Goal: Information Seeking & Learning: Learn about a topic

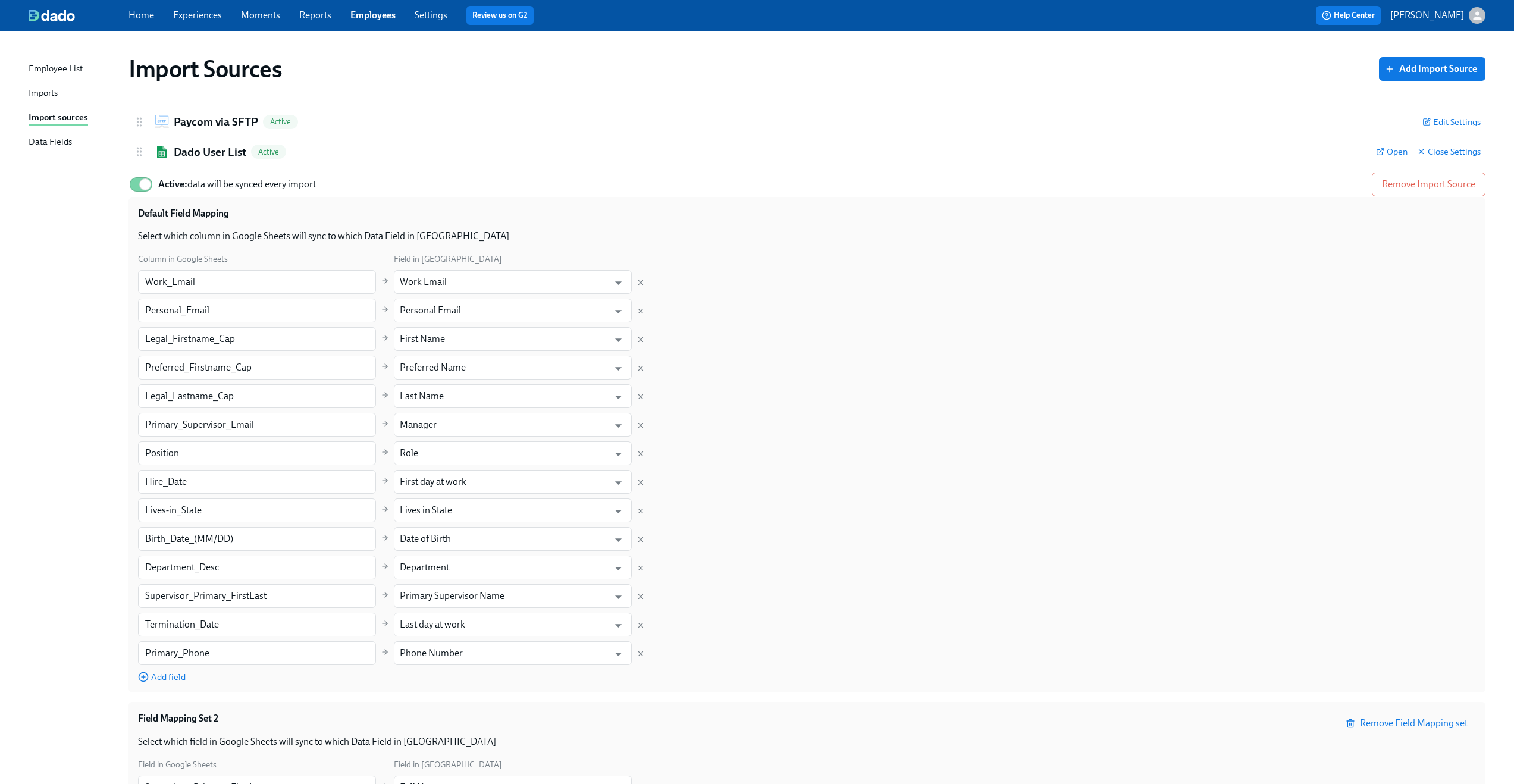
scroll to position [120, 0]
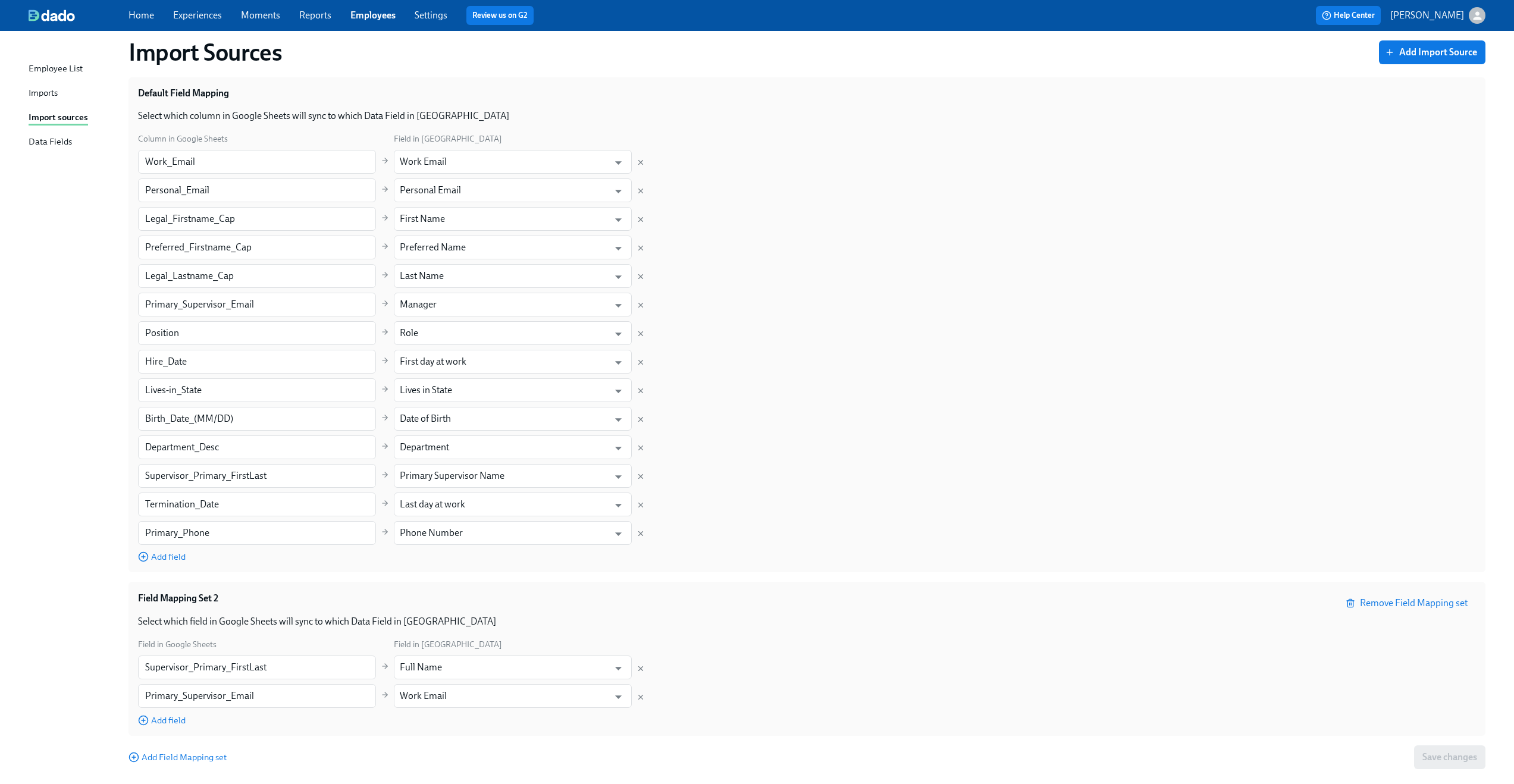
click at [29, 74] on div "Employee List" at bounding box center [55, 69] width 54 height 15
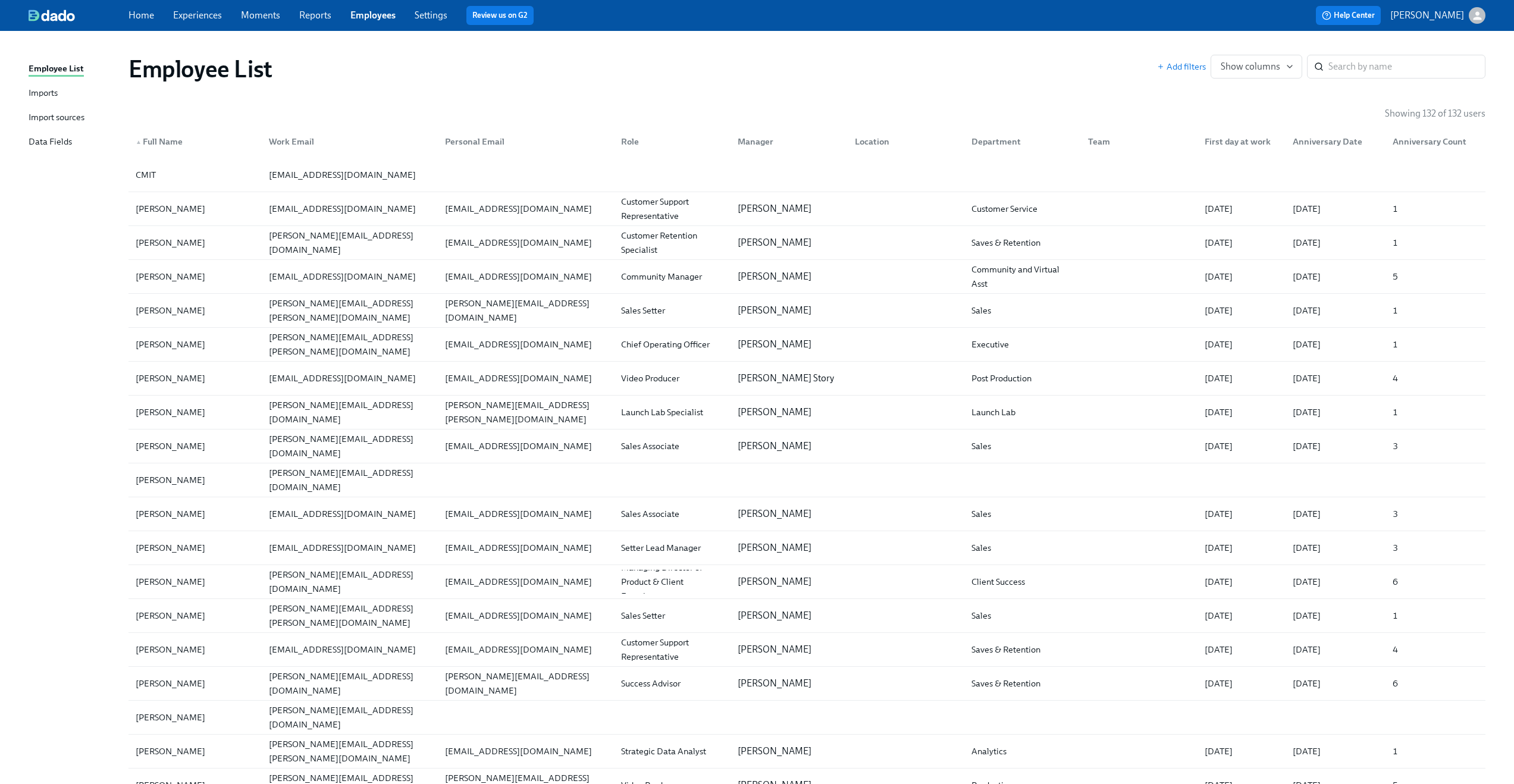
click at [41, 121] on div "Import sources" at bounding box center [57, 118] width 56 height 15
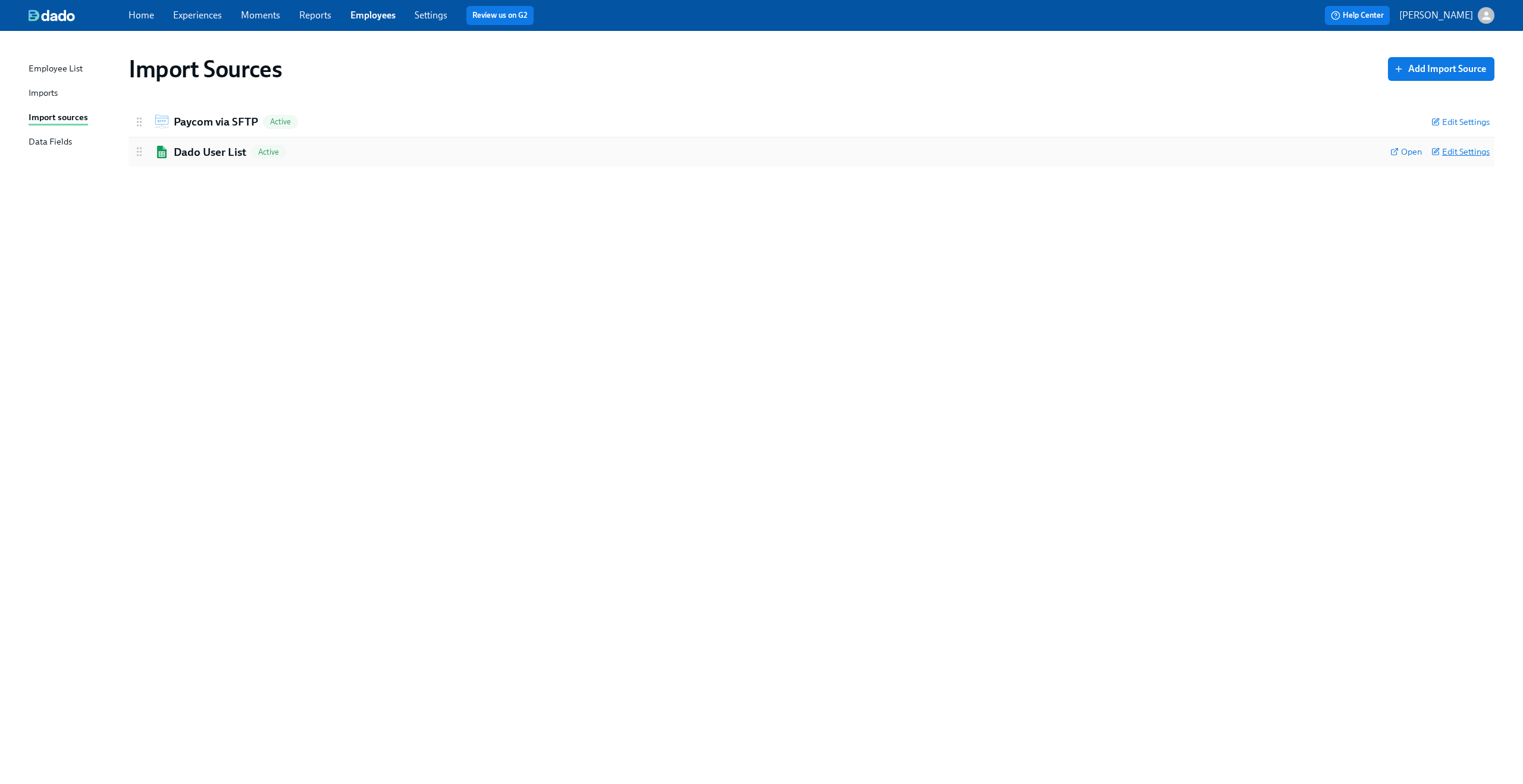
click at [1461, 151] on span "Edit Settings" at bounding box center [1461, 151] width 59 height 12
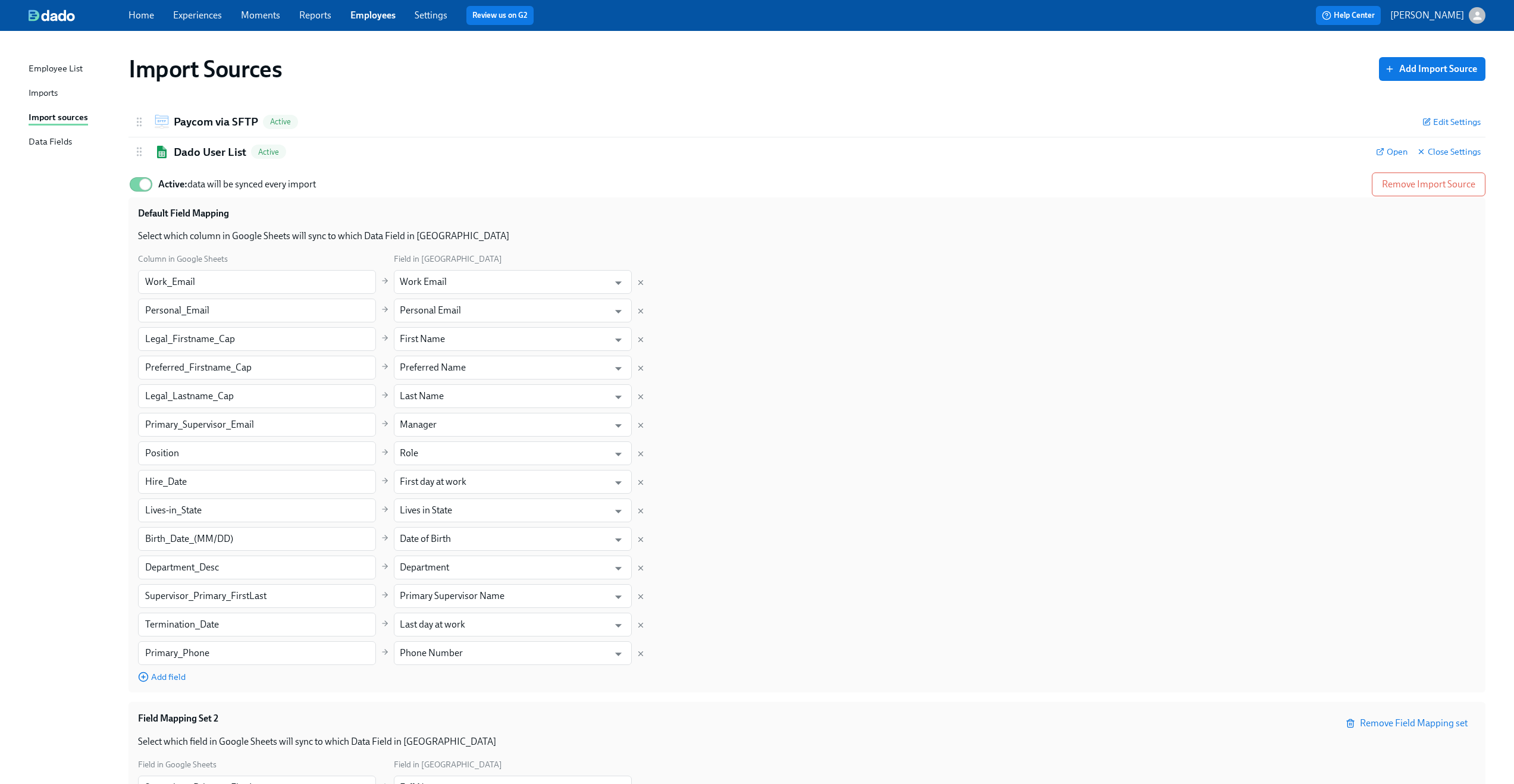
click at [265, 14] on link "Moments" at bounding box center [261, 15] width 39 height 11
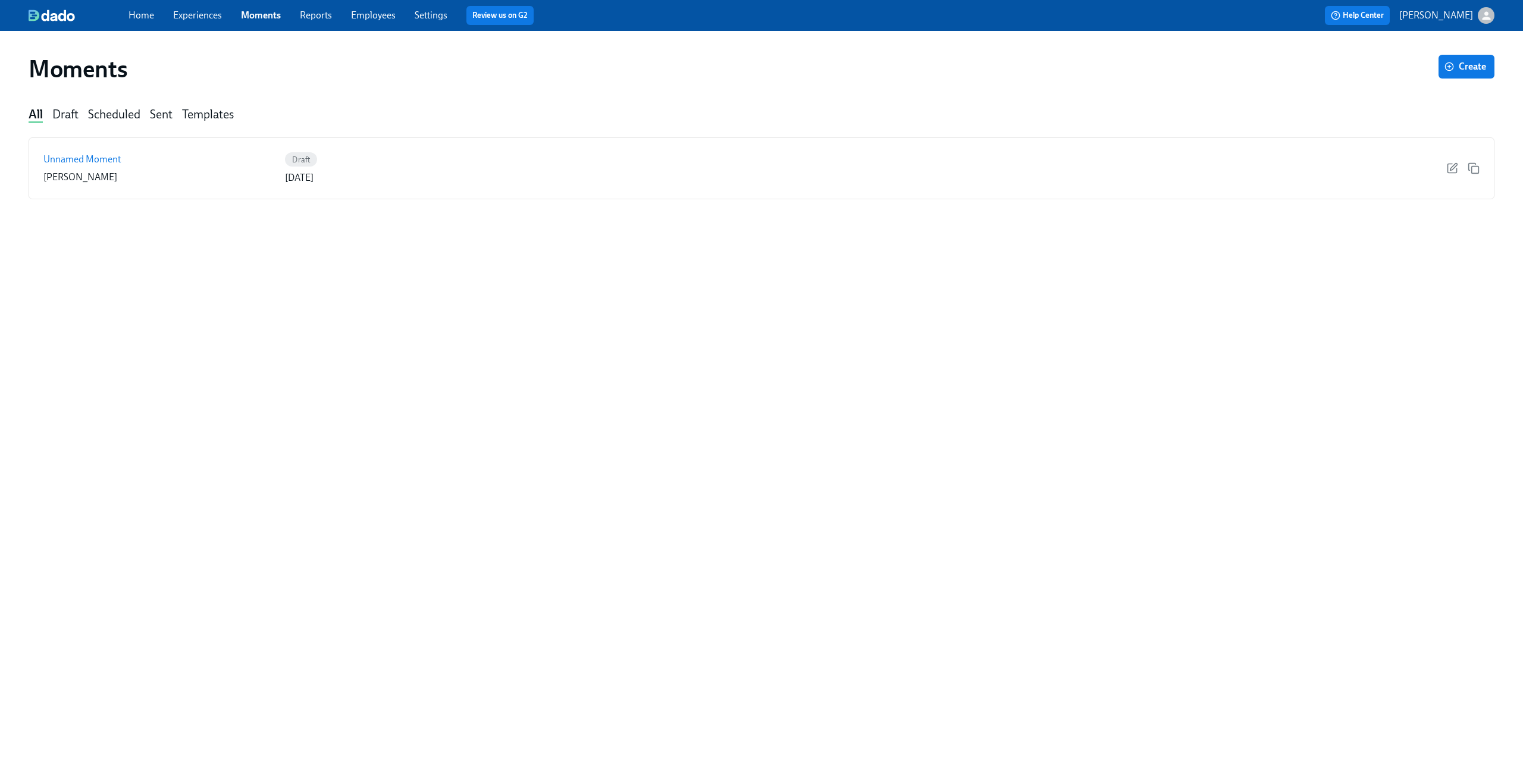
click at [137, 17] on link "Home" at bounding box center [141, 15] width 25 height 11
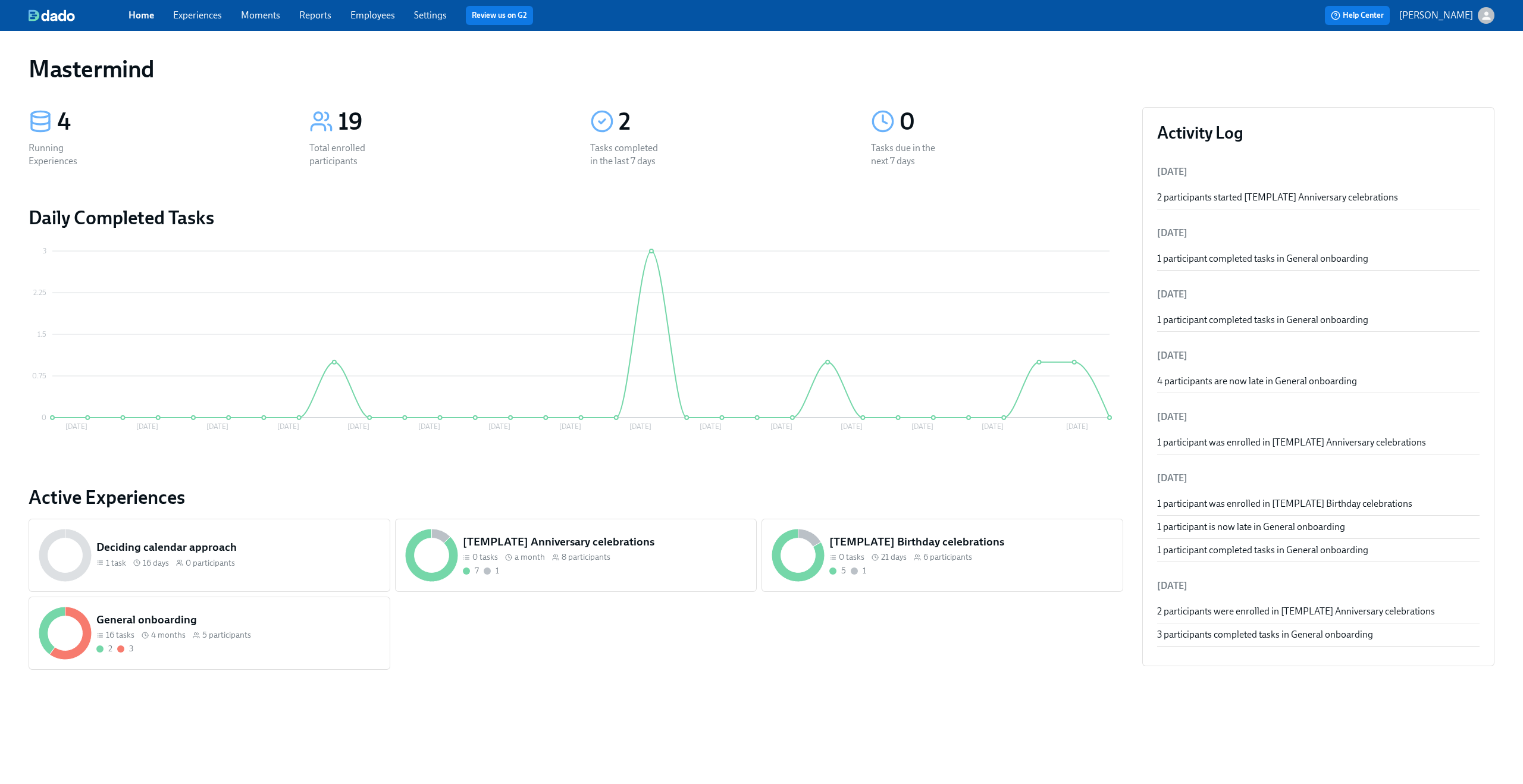
click at [1483, 25] on div "Home Experiences Moments Reports Employees Settings Review us on G2 Help Center…" at bounding box center [761, 15] width 1523 height 31
click at [1483, 18] on icon "button" at bounding box center [1486, 15] width 8 height 8
click at [1435, 64] on span "Switch organization..." at bounding box center [1430, 69] width 112 height 13
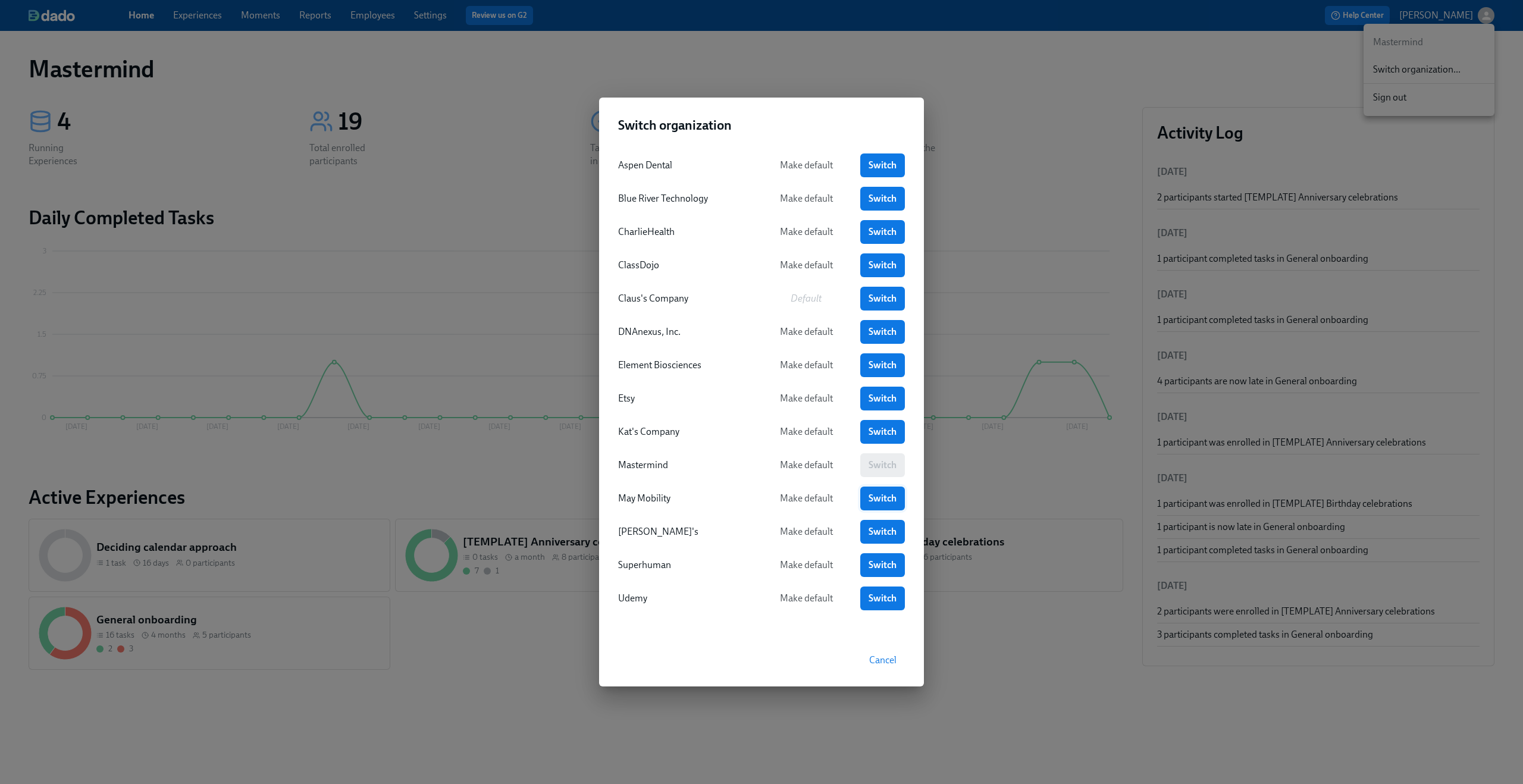
click at [870, 488] on link "Switch" at bounding box center [883, 498] width 45 height 24
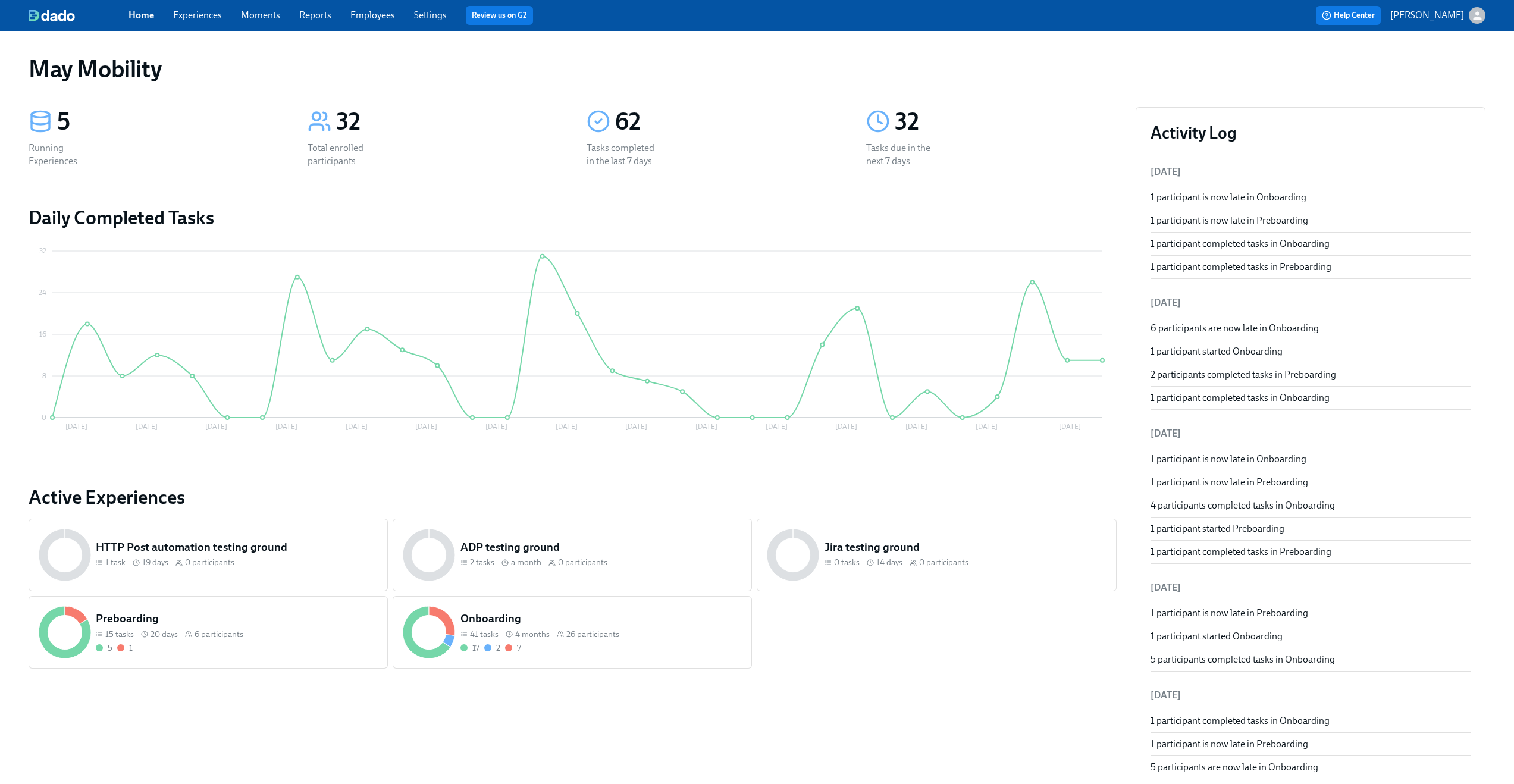
click at [221, 15] on link "Experiences" at bounding box center [197, 15] width 49 height 11
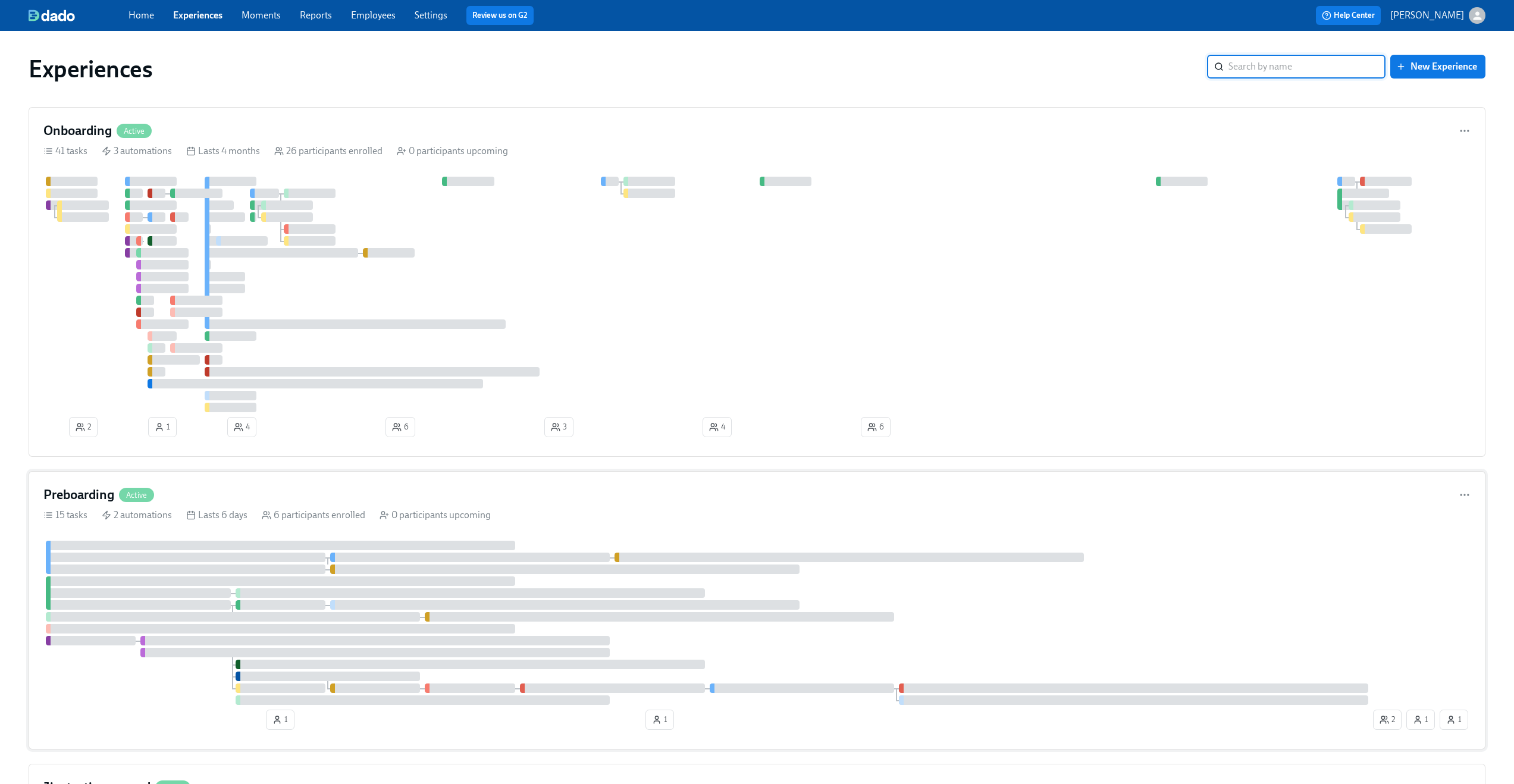
click at [744, 504] on div "Preboarding Active 15 tasks 2 automations Lasts 6 days 6 participants enrolled …" at bounding box center [757, 610] width 1457 height 279
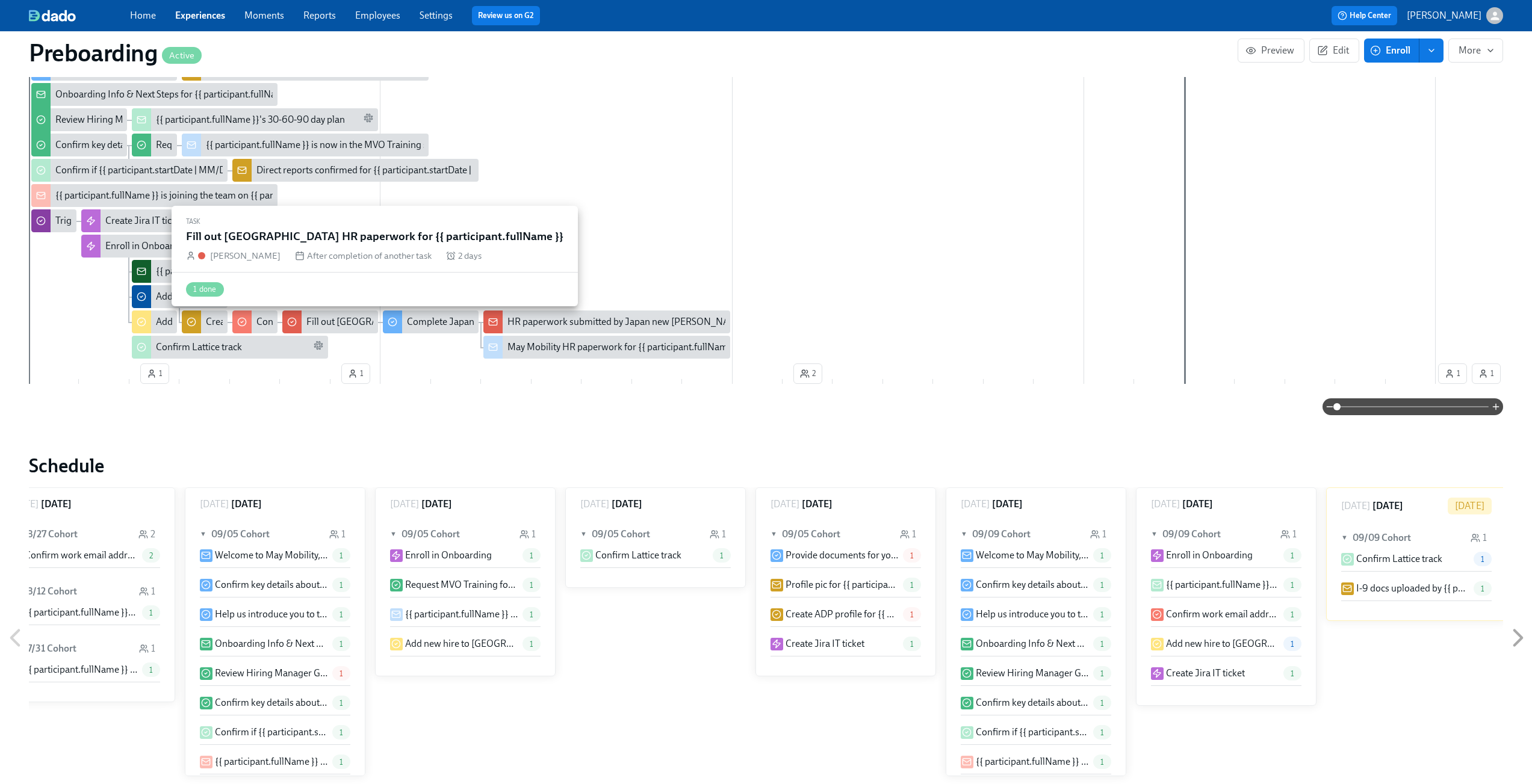
scroll to position [0, 2321]
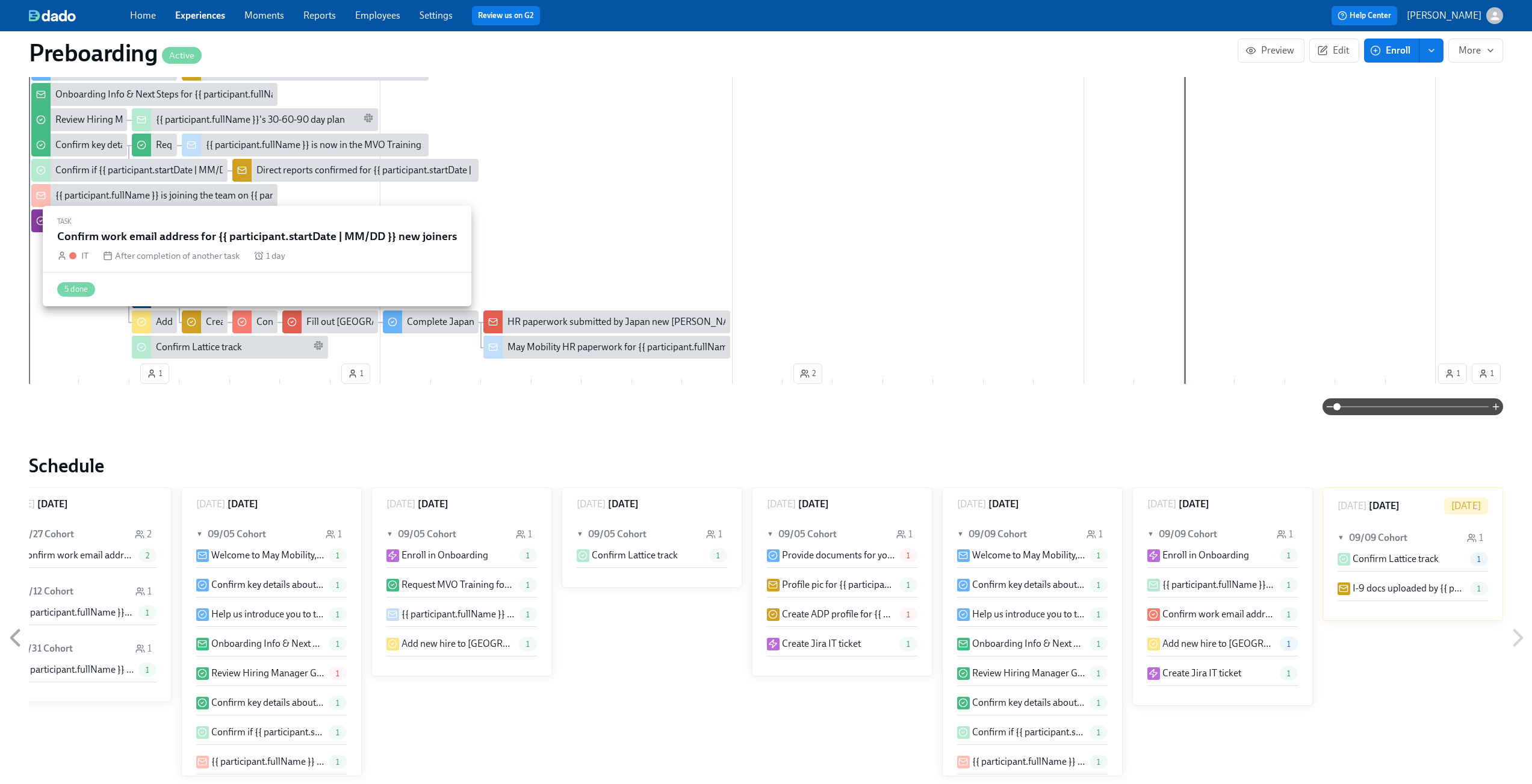
click at [245, 320] on icon at bounding box center [242, 322] width 10 height 10
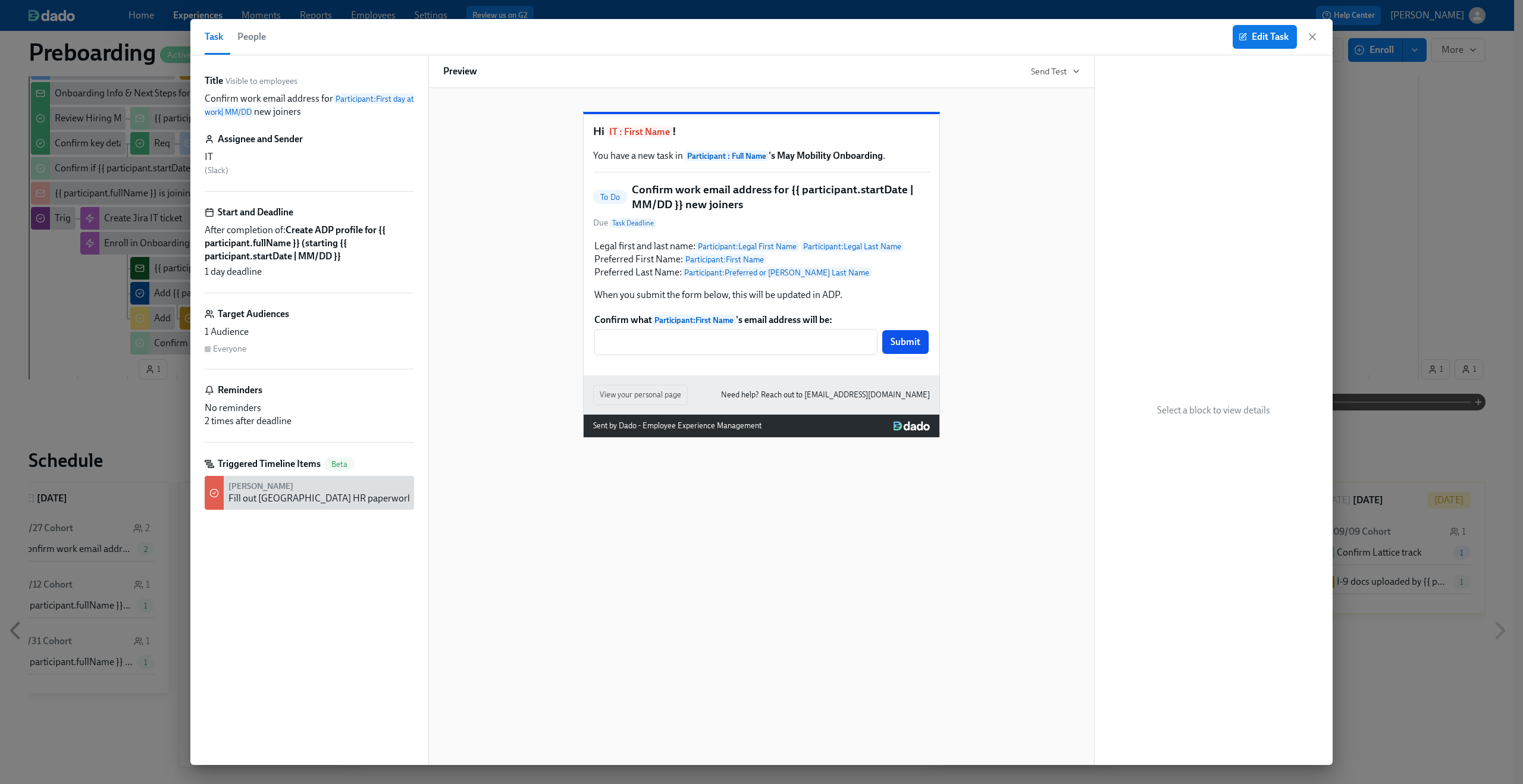
click at [259, 40] on span "People" at bounding box center [251, 37] width 29 height 17
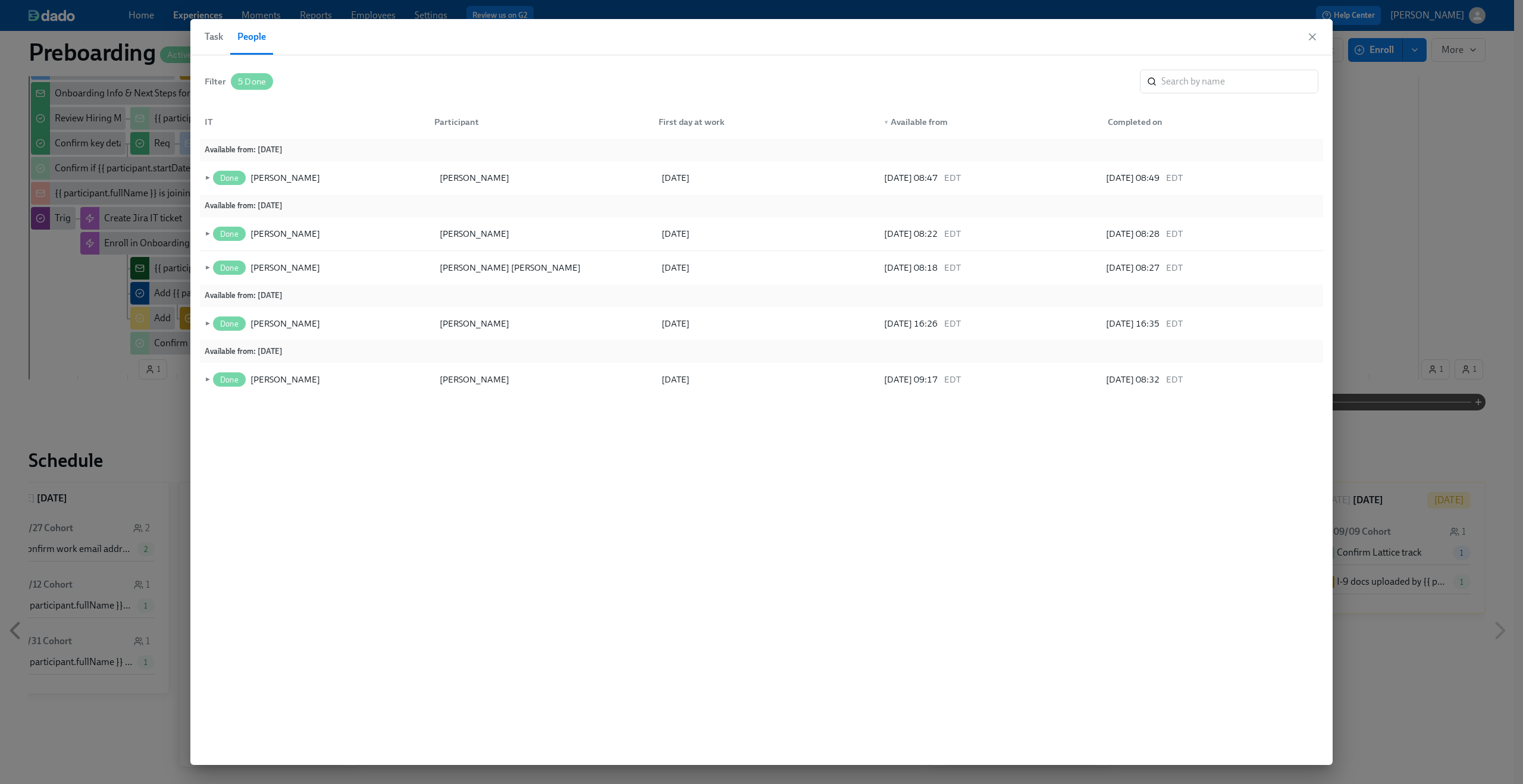
click at [218, 39] on span "Task" at bounding box center [214, 37] width 18 height 17
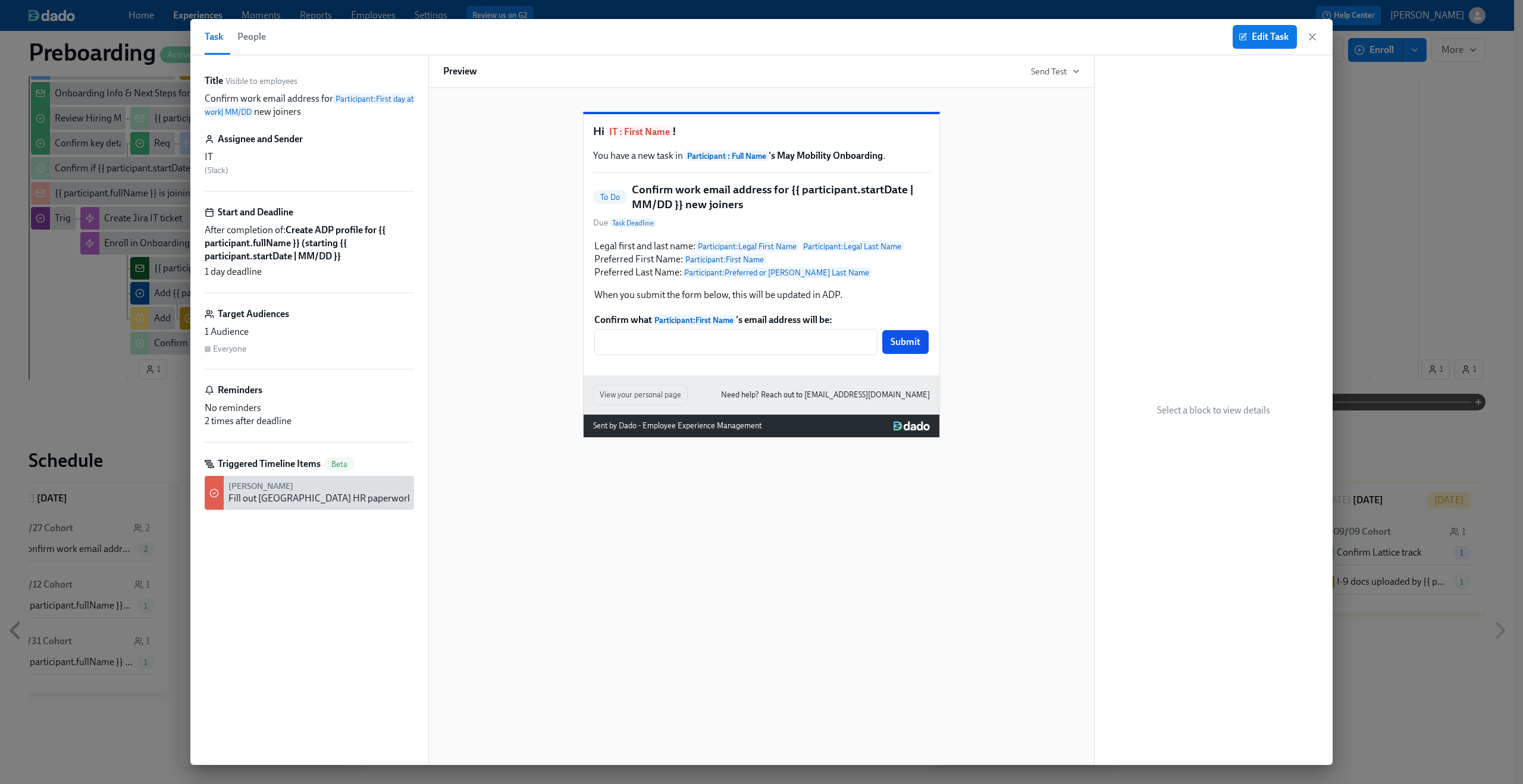
click at [251, 34] on span "People" at bounding box center [251, 37] width 29 height 17
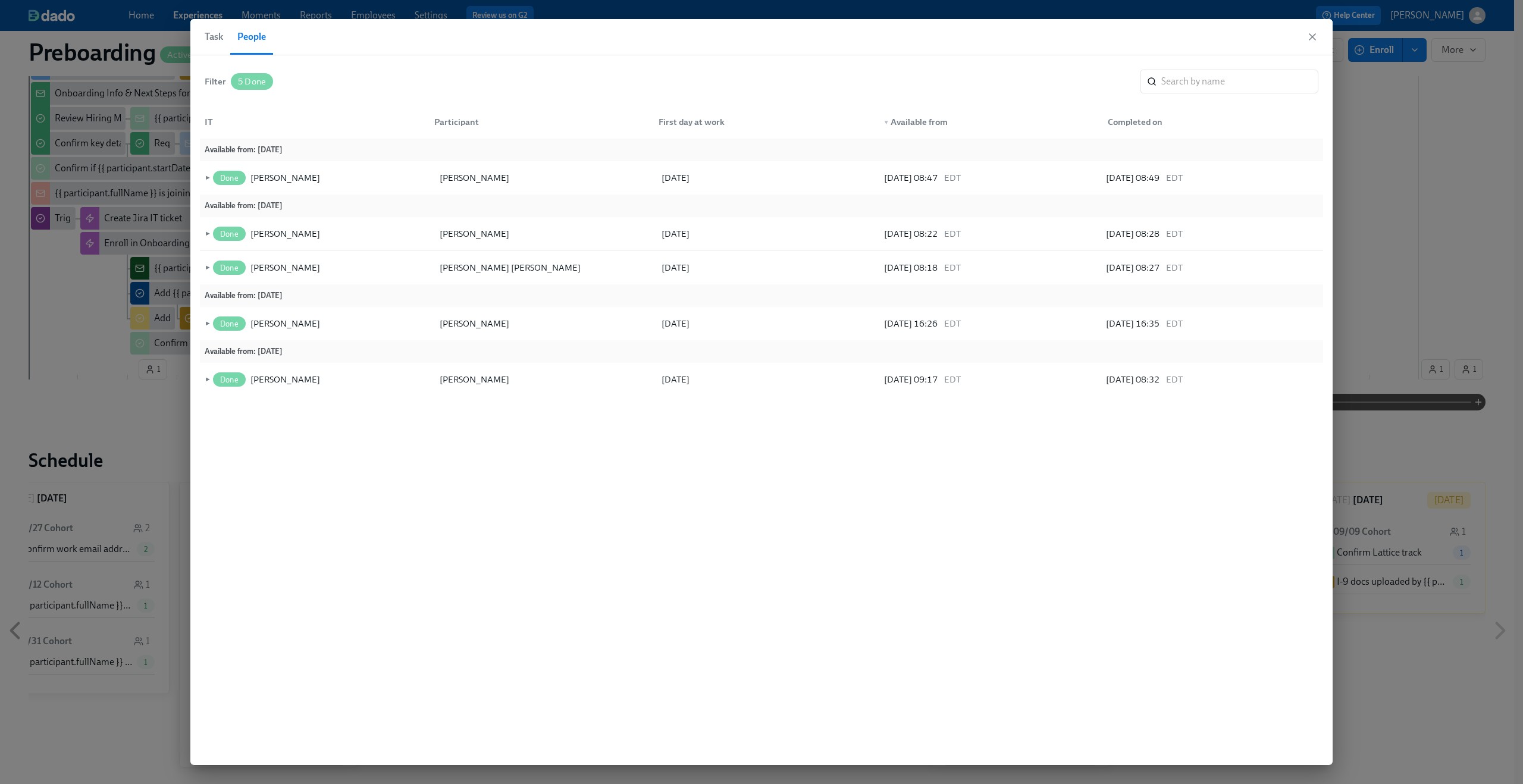
click at [211, 45] on button "Task" at bounding box center [217, 37] width 25 height 36
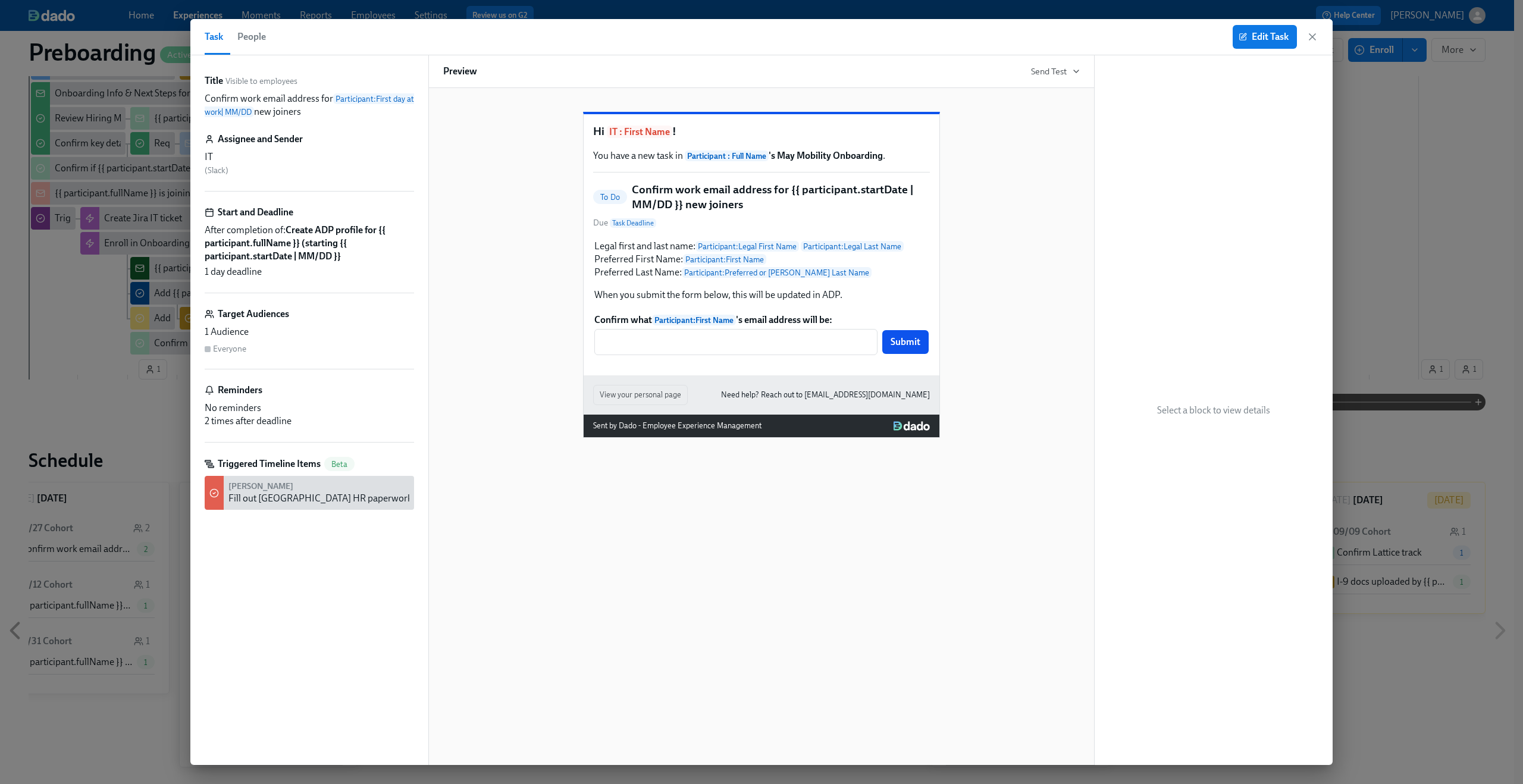
click at [1319, 41] on div "Task People Edit Task" at bounding box center [761, 37] width 1143 height 36
click at [1309, 34] on icon "button" at bounding box center [1312, 36] width 6 height 6
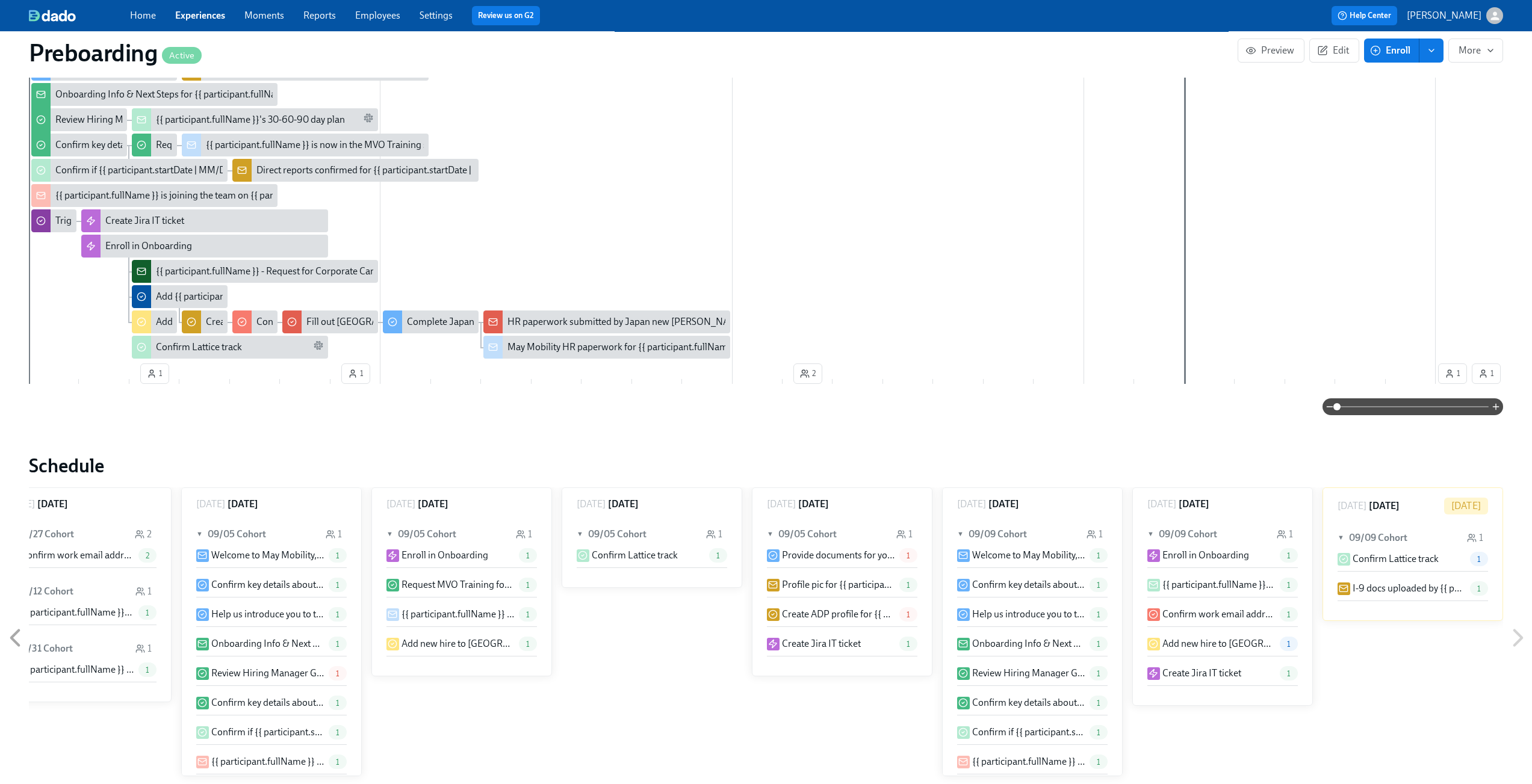
scroll to position [0, 2312]
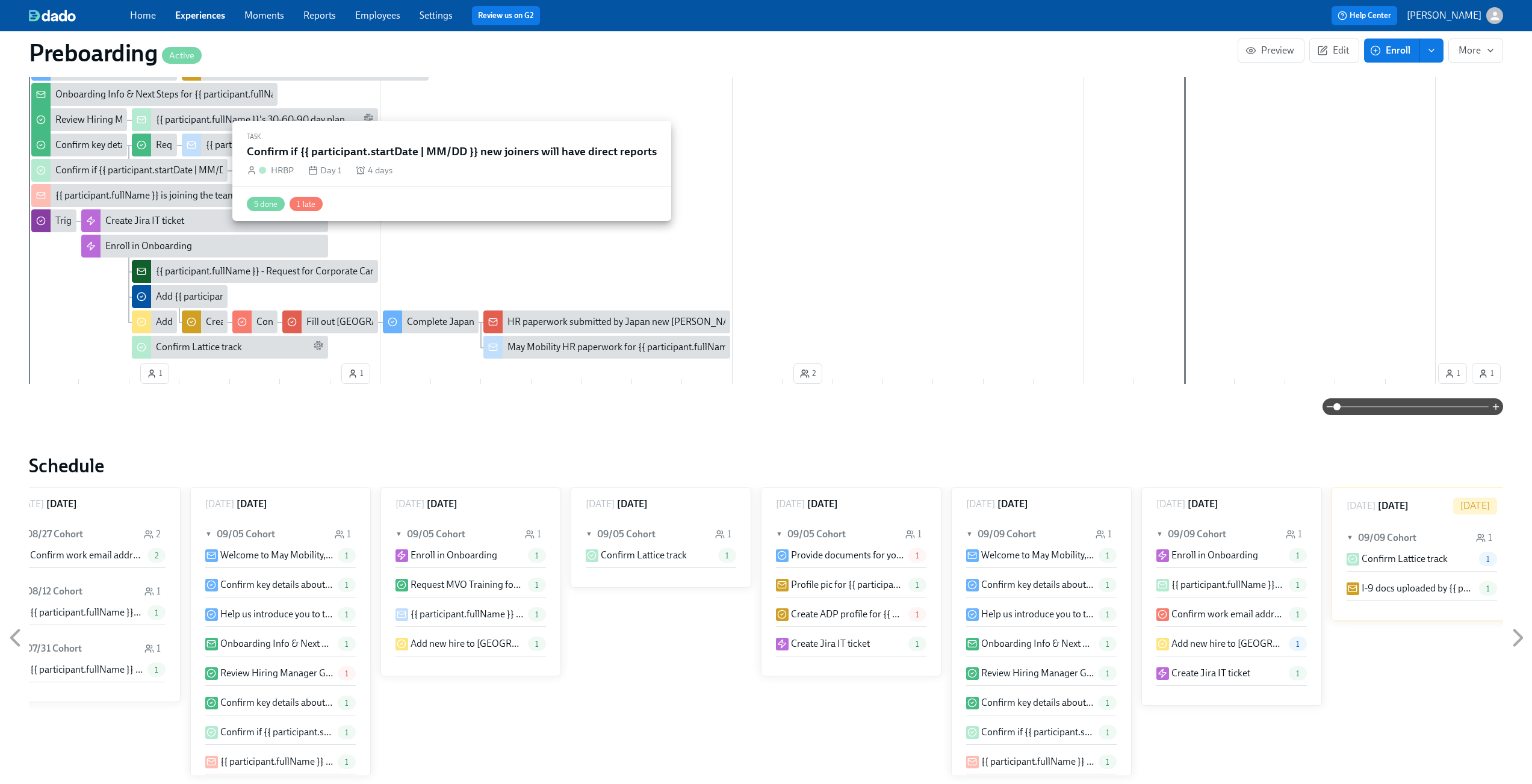
click at [89, 169] on div "Confirm if {{ participant.startDate | MM/DD }} new joiners will have direct rep…" at bounding box center [220, 170] width 330 height 14
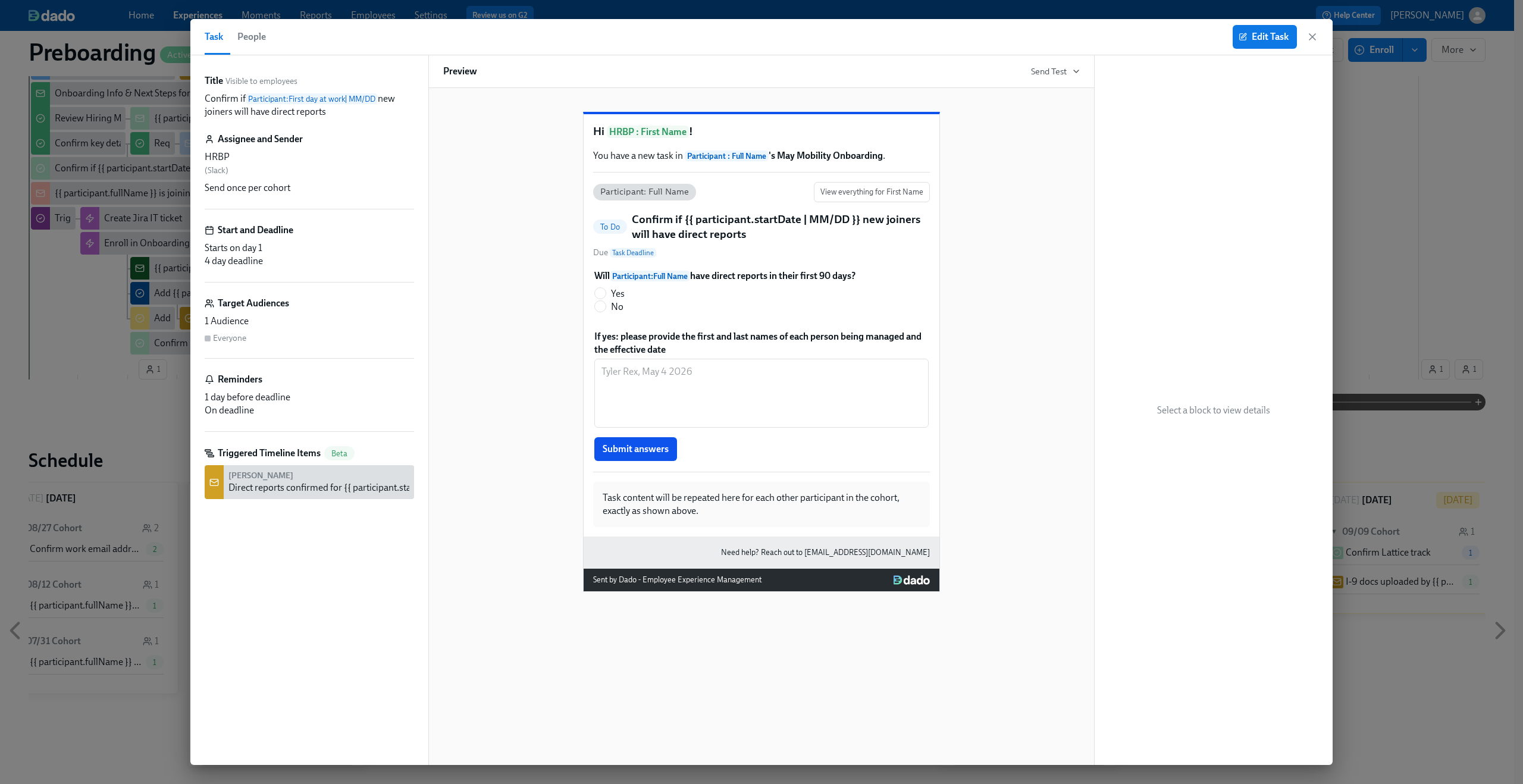
click at [1306, 36] on div "Edit Task" at bounding box center [1276, 36] width 86 height 24
click at [1309, 39] on icon "button" at bounding box center [1313, 37] width 12 height 12
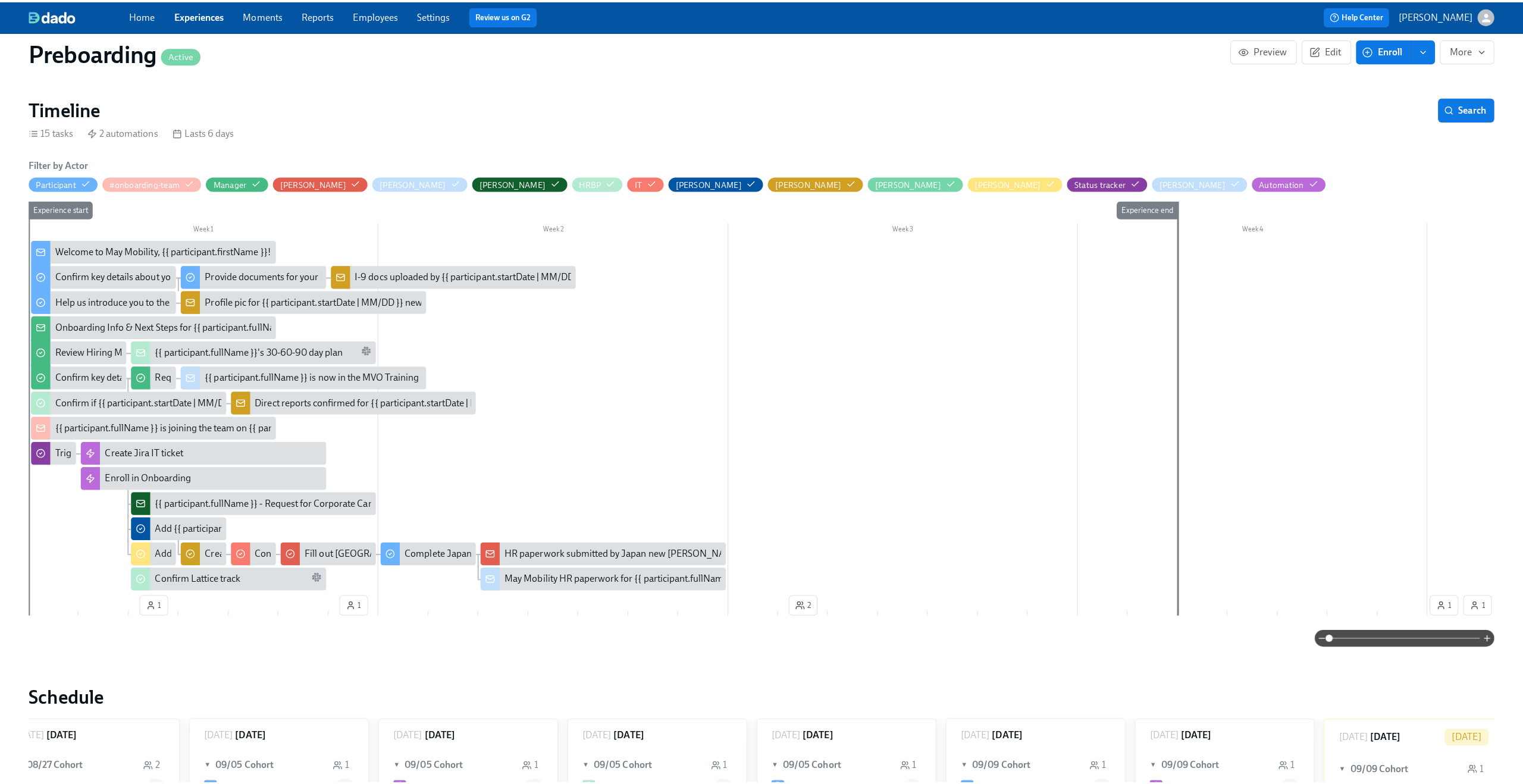
scroll to position [181, 0]
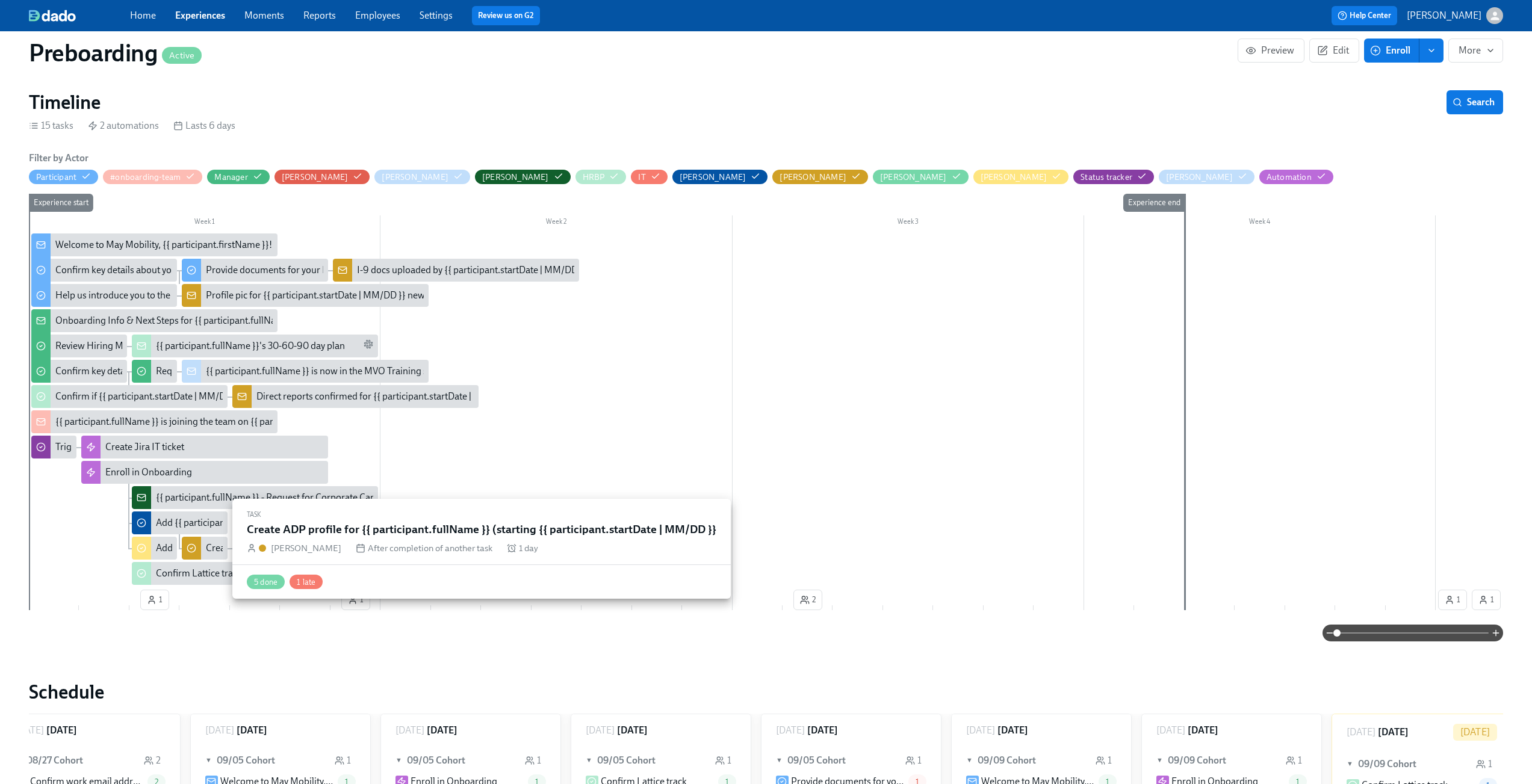
click at [203, 543] on div "Create ADP profile for {{ participant.fullName }} (starting {{ participant.star…" at bounding box center [205, 549] width 45 height 23
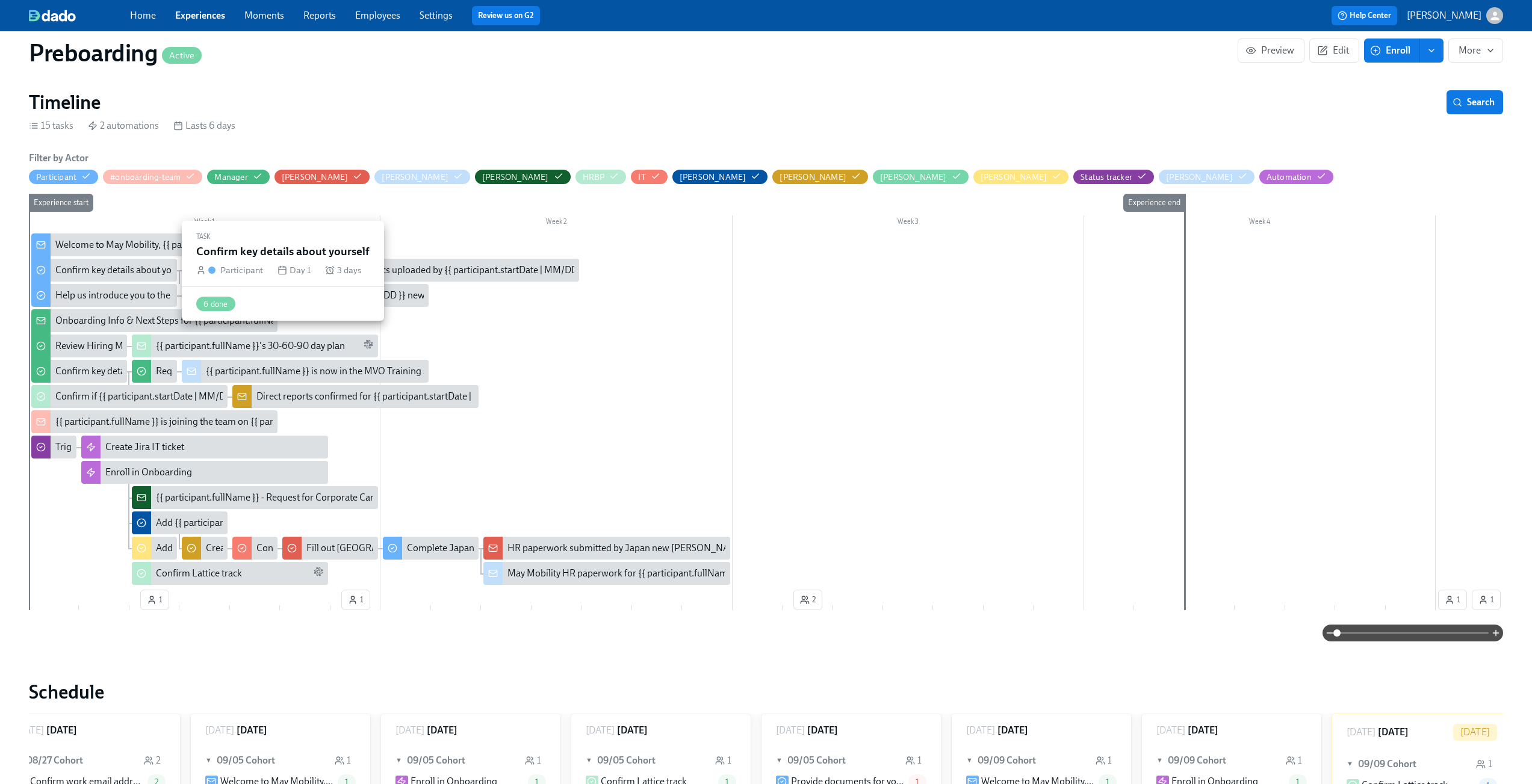
click at [107, 275] on div "Confirm key details about yourself" at bounding box center [125, 270] width 140 height 14
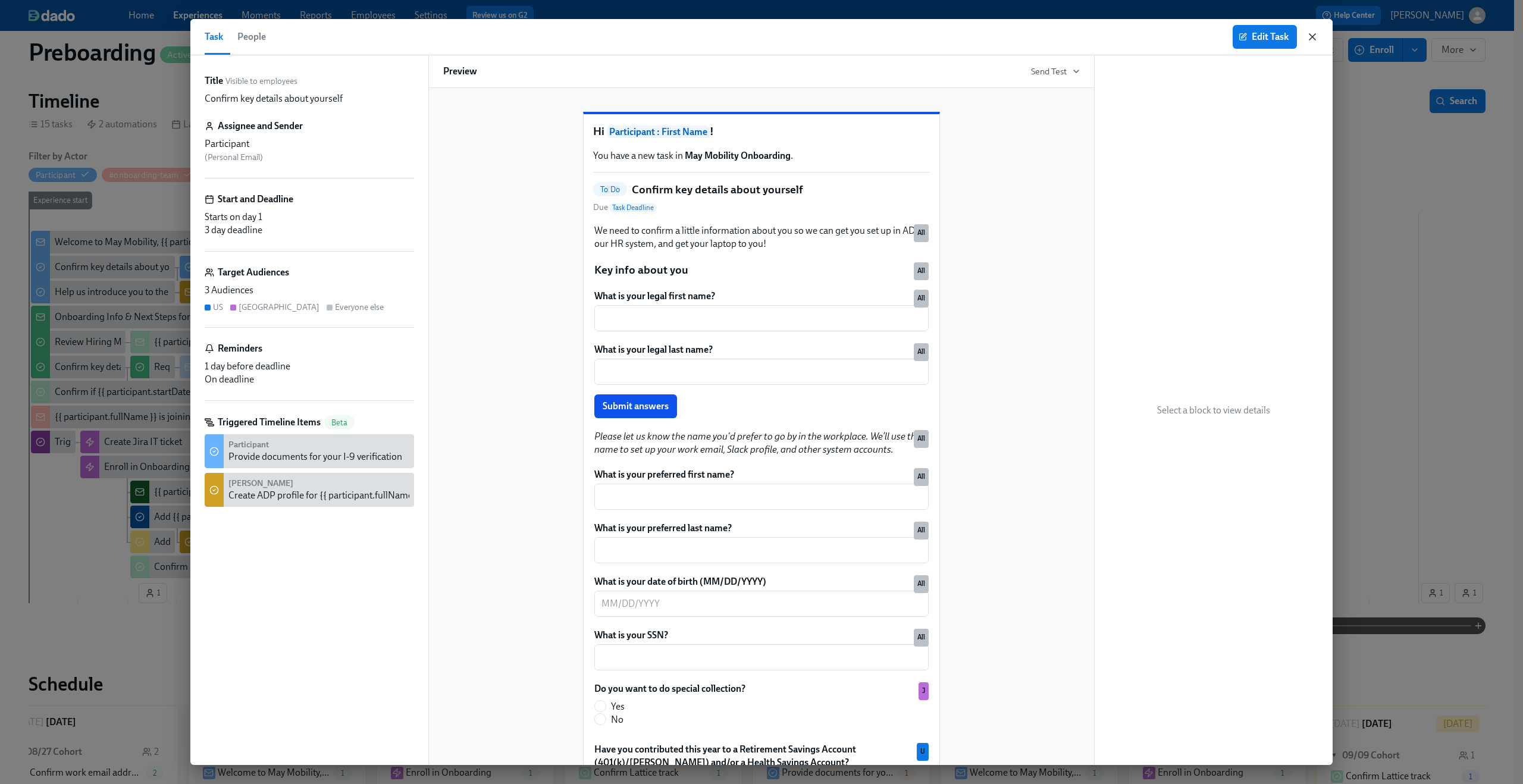
click at [1309, 36] on icon "button" at bounding box center [1313, 37] width 12 height 12
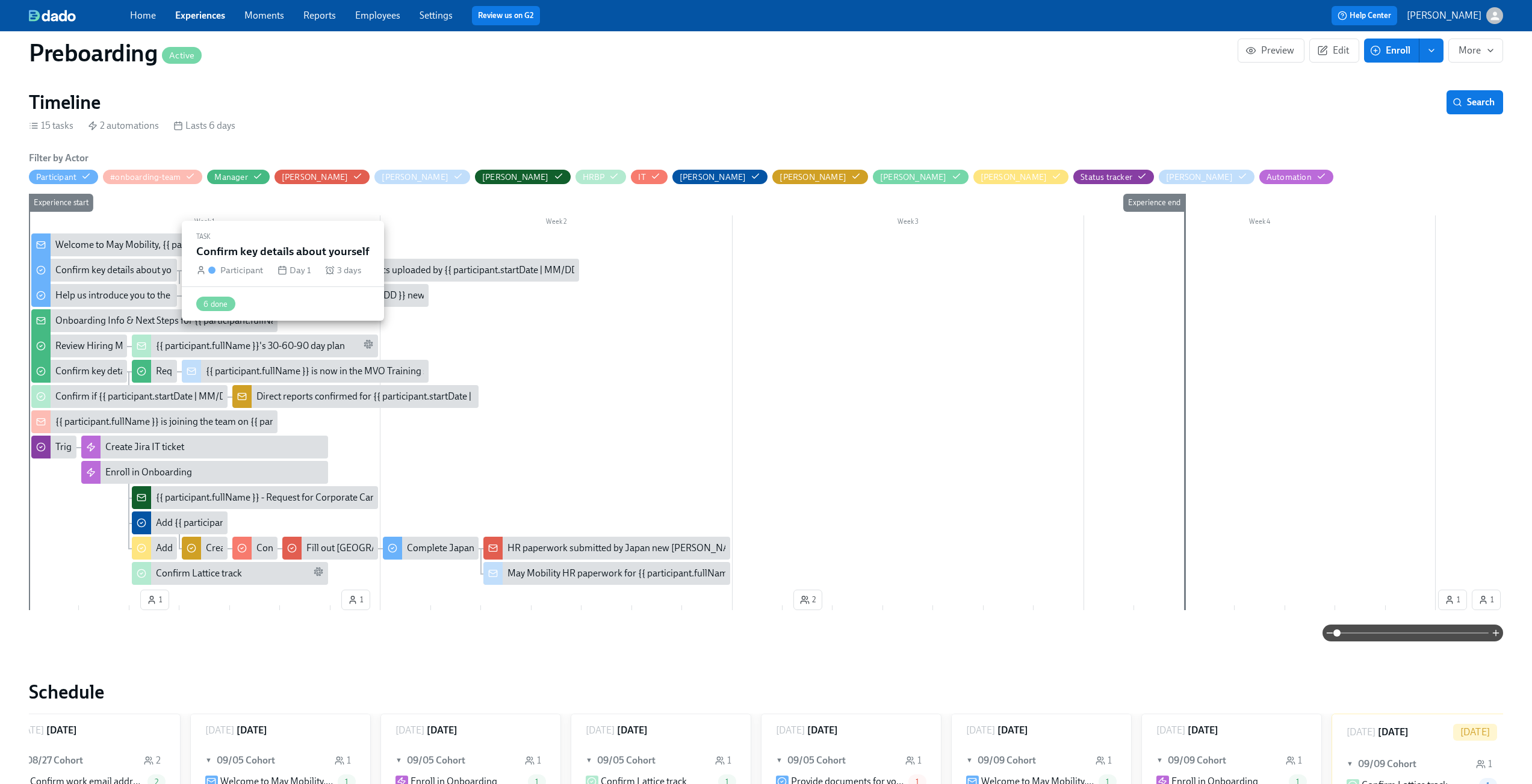
click at [108, 272] on div "Confirm key details about yourself" at bounding box center [125, 270] width 140 height 14
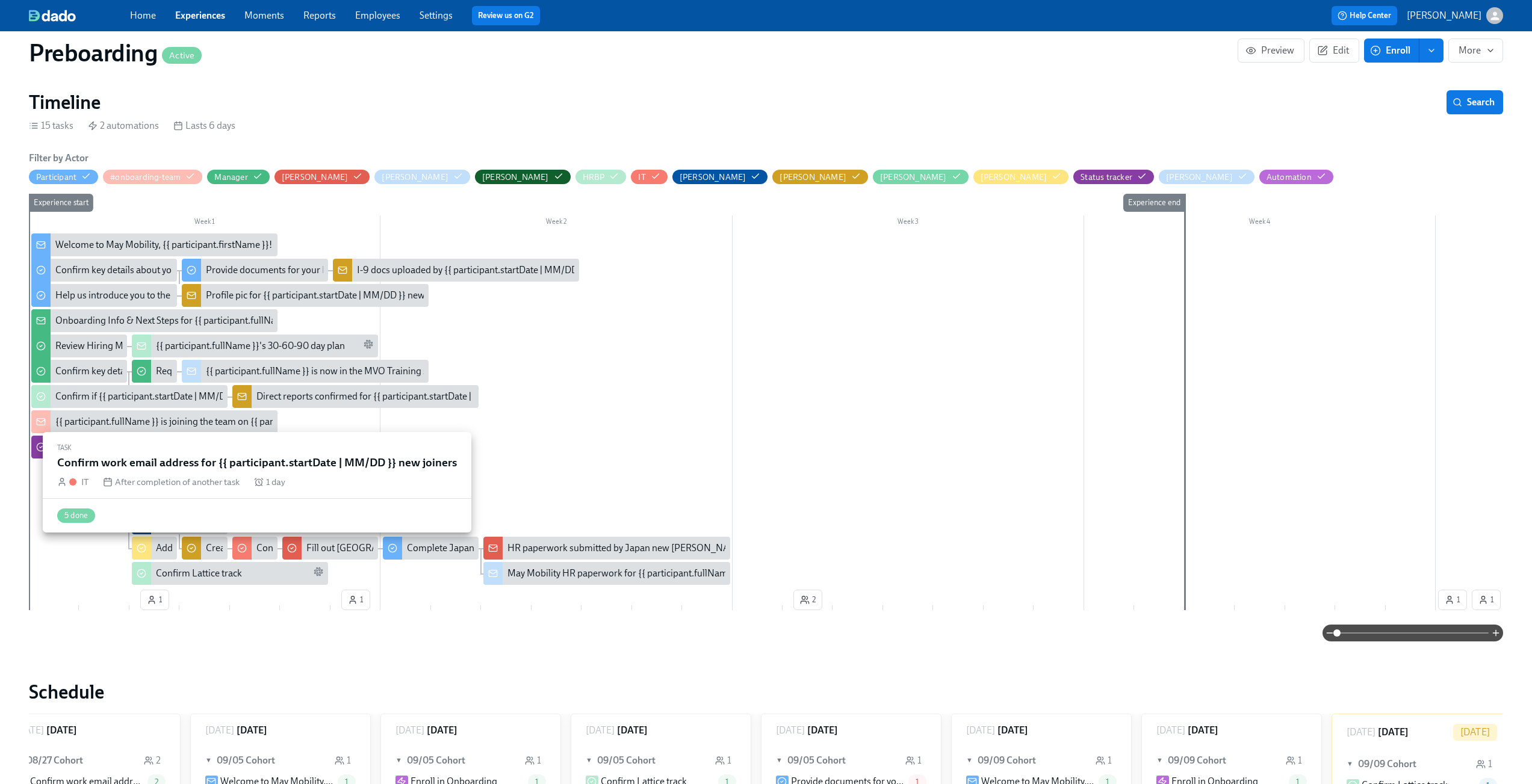
click at [244, 552] on icon at bounding box center [242, 548] width 10 height 10
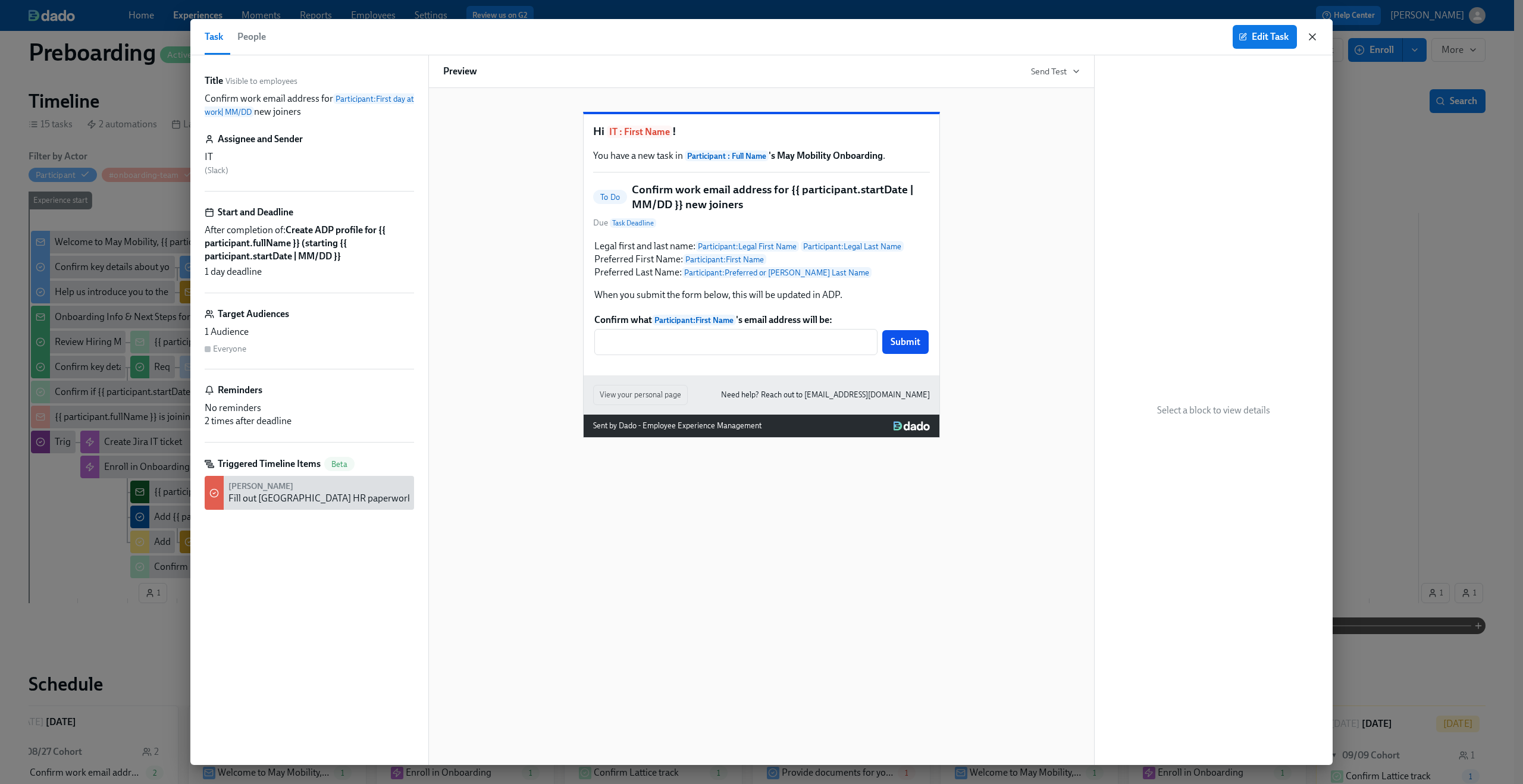
click at [1308, 39] on icon "button" at bounding box center [1313, 37] width 12 height 12
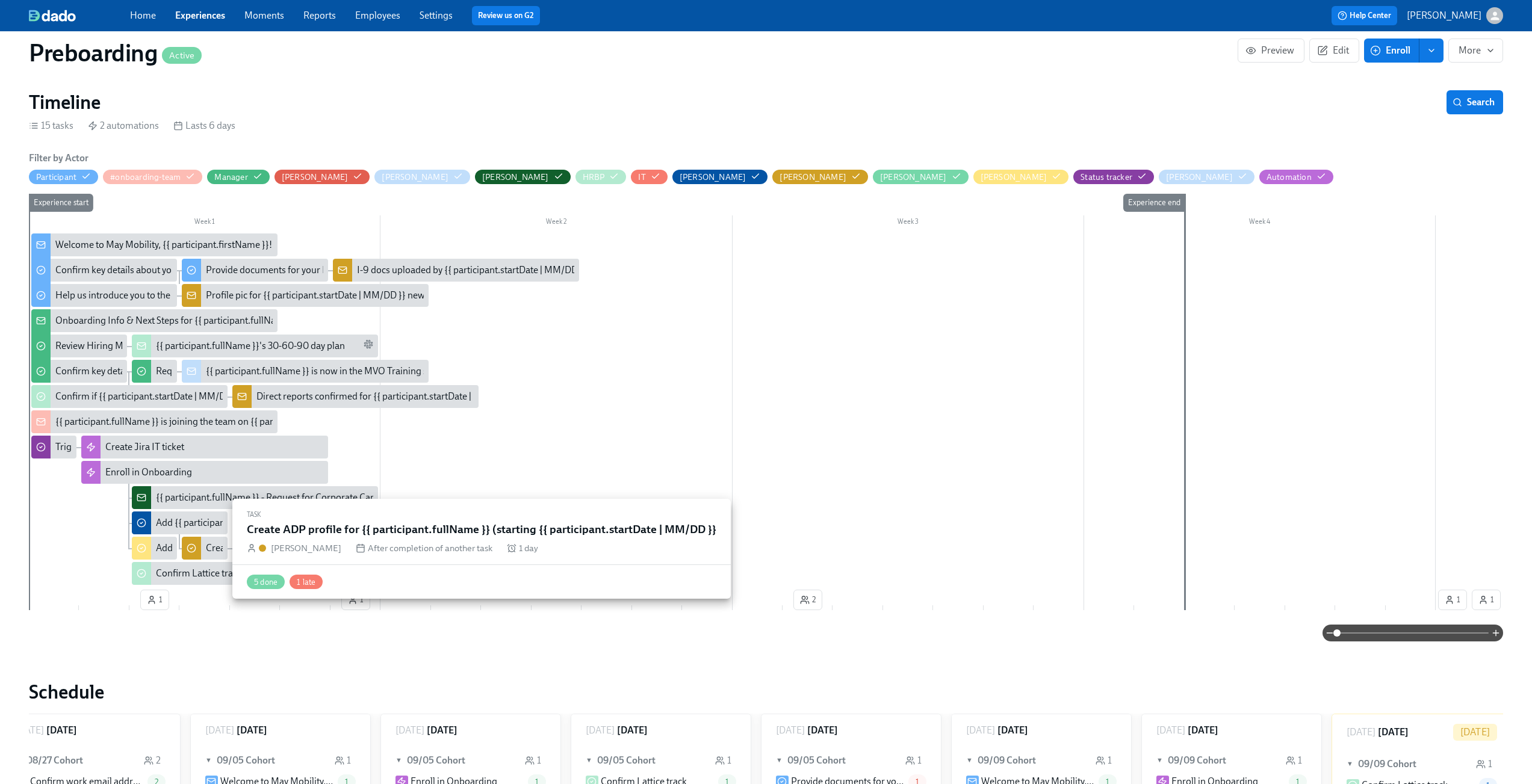
click at [199, 547] on div at bounding box center [192, 549] width 19 height 23
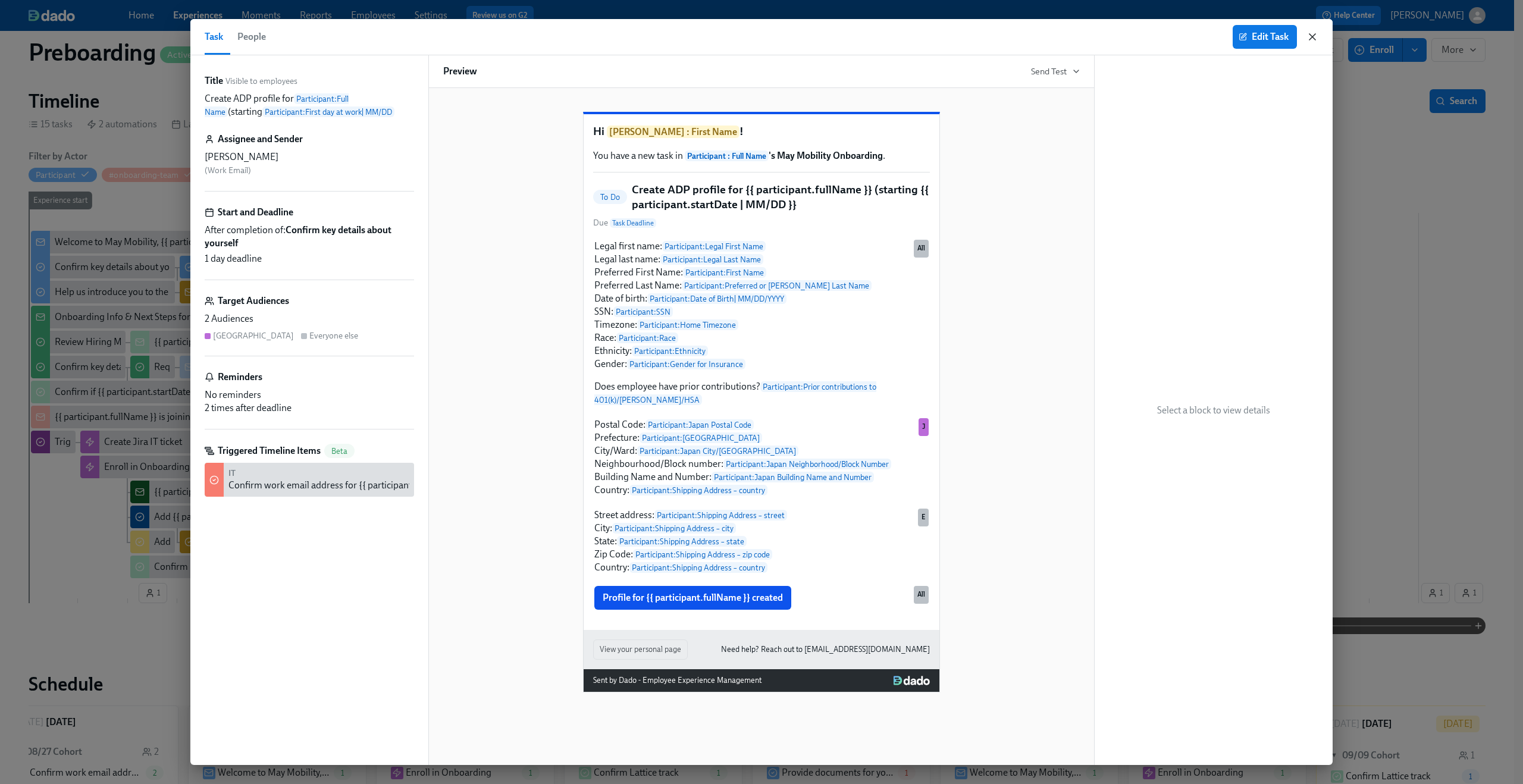
click at [1311, 33] on icon "button" at bounding box center [1313, 37] width 12 height 12
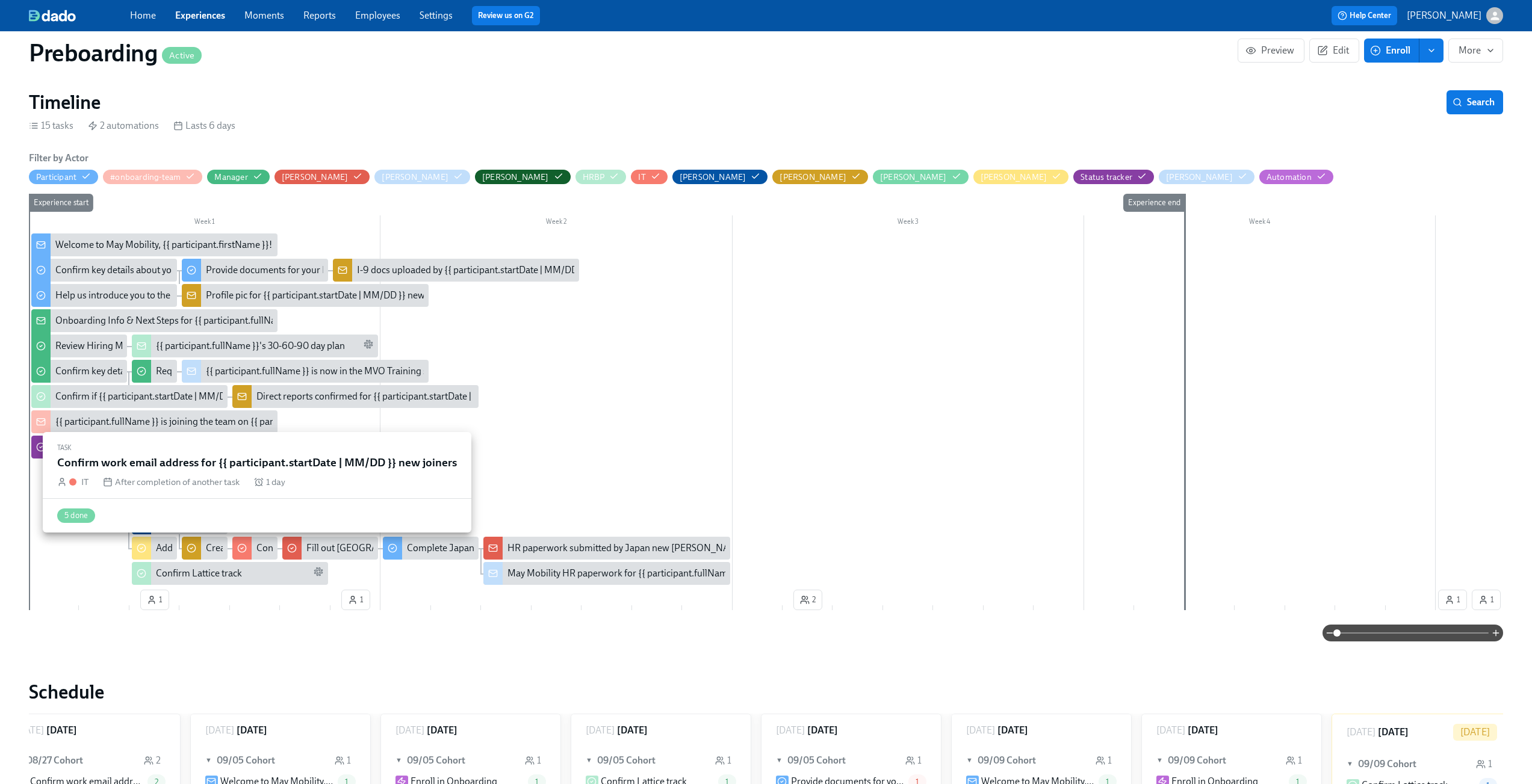
click at [253, 547] on div "Confirm work email address for {{ participant.startDate | MM/DD }} new joiners" at bounding box center [255, 549] width 45 height 23
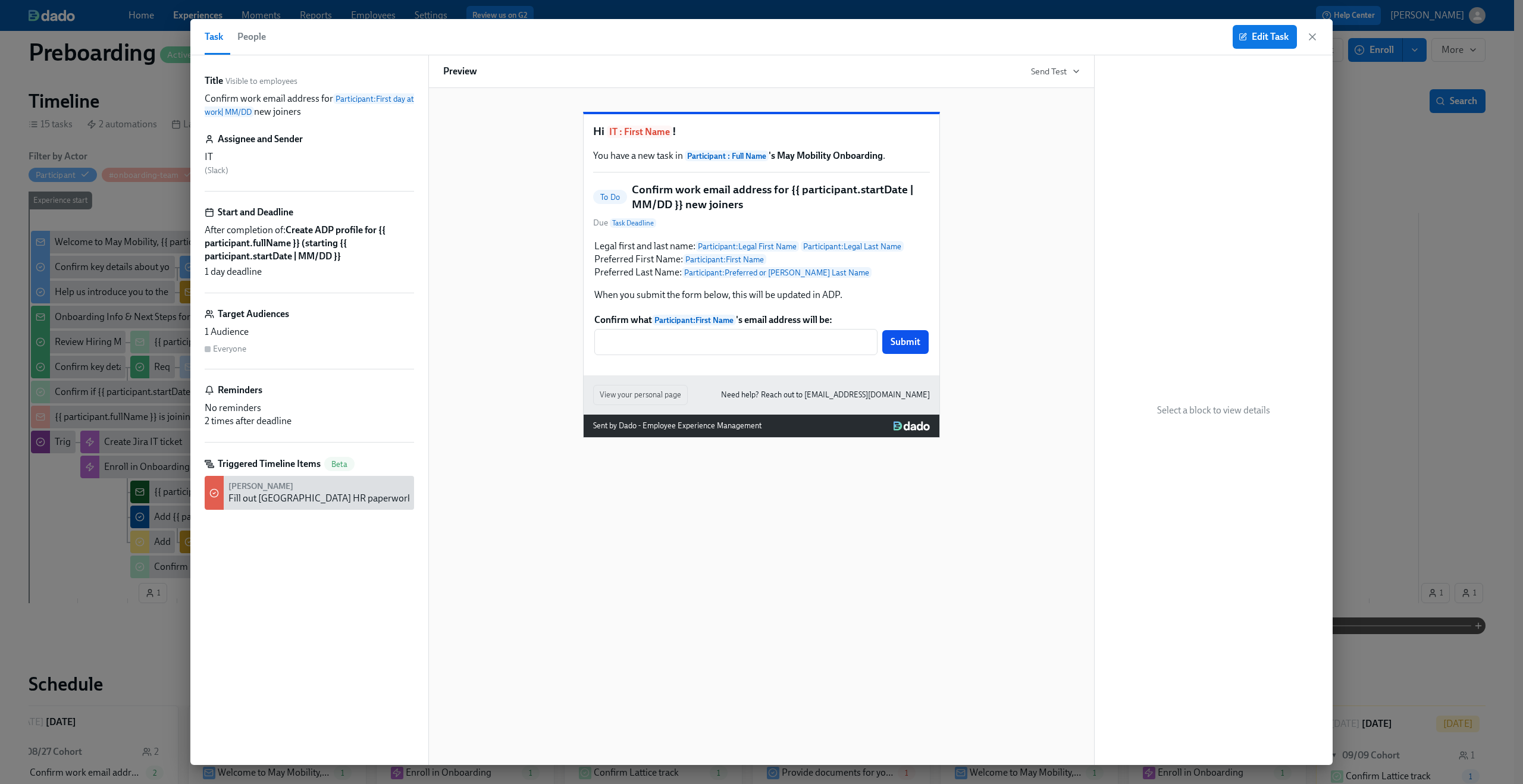
click at [256, 39] on span "People" at bounding box center [251, 37] width 29 height 17
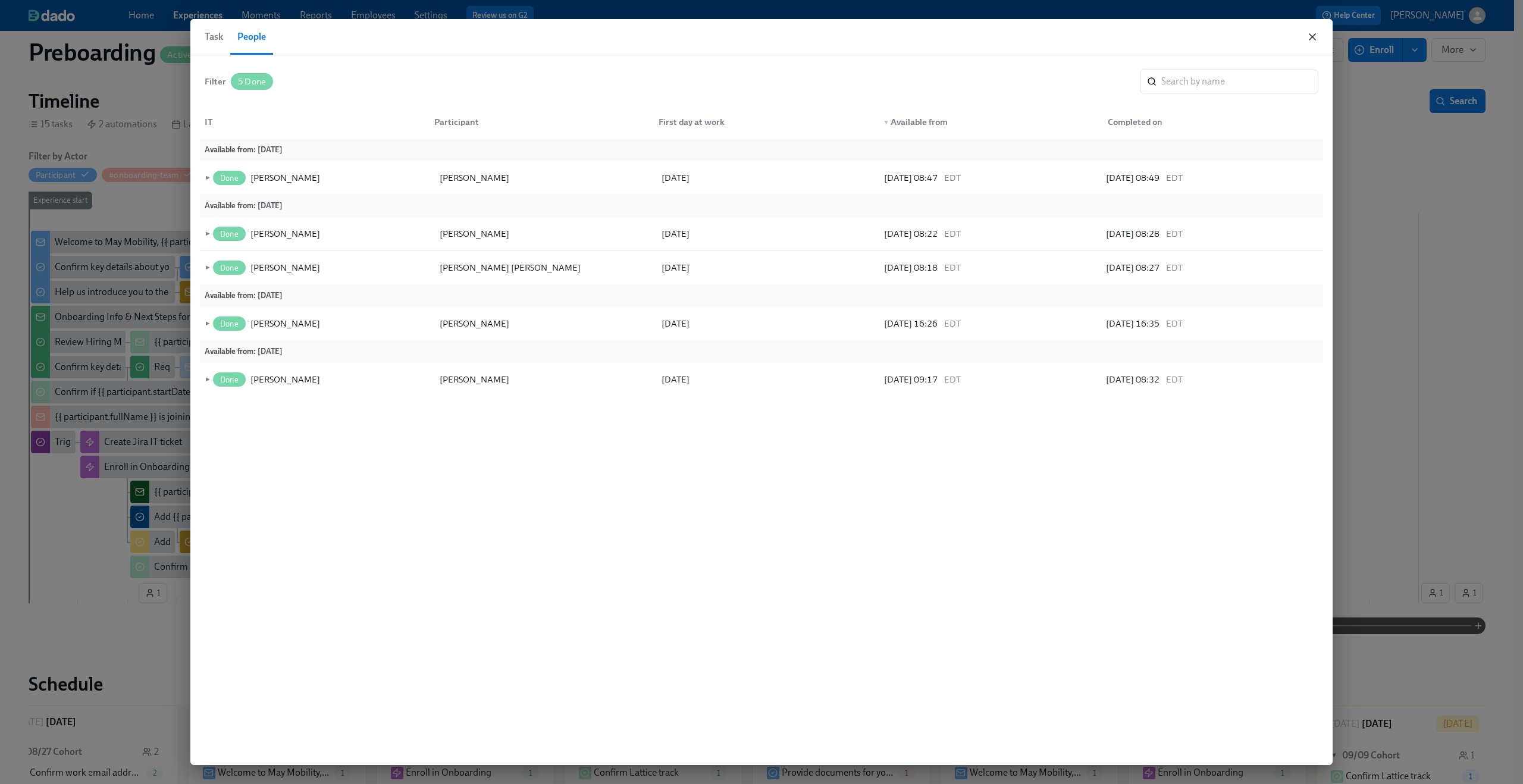
click at [1313, 39] on icon "button" at bounding box center [1313, 37] width 12 height 12
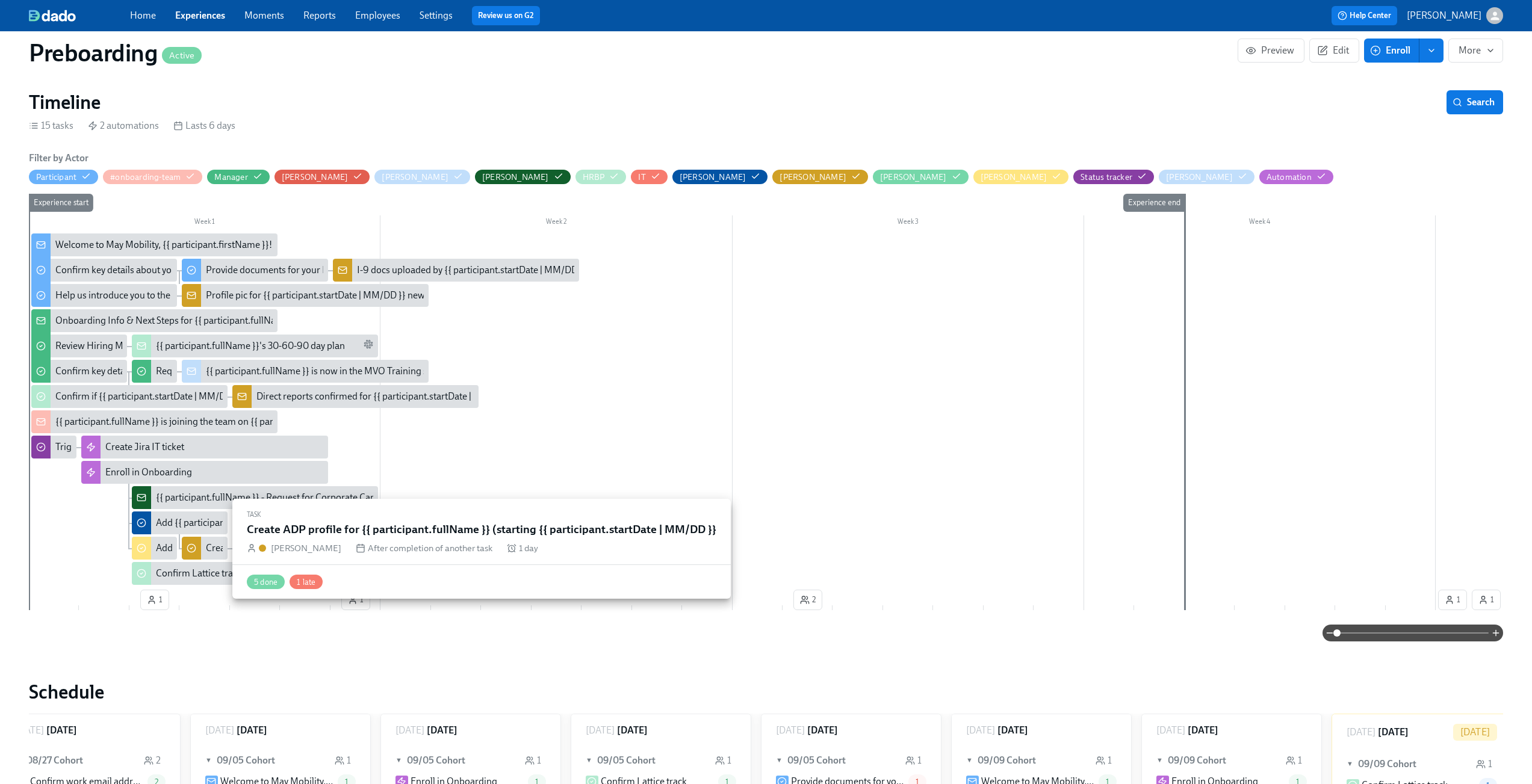
click at [194, 543] on icon at bounding box center [191, 548] width 10 height 10
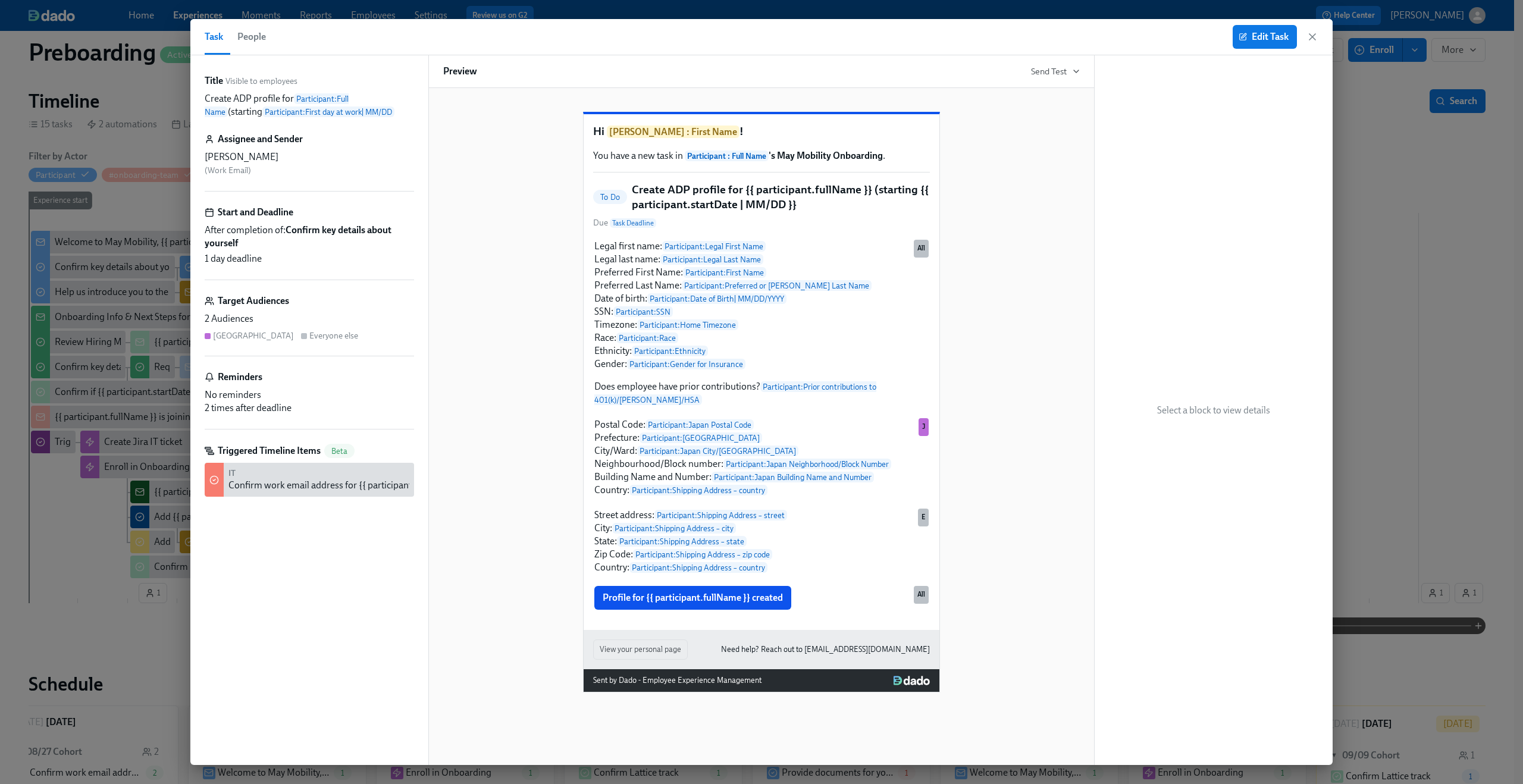
click at [259, 33] on span "People" at bounding box center [251, 37] width 29 height 17
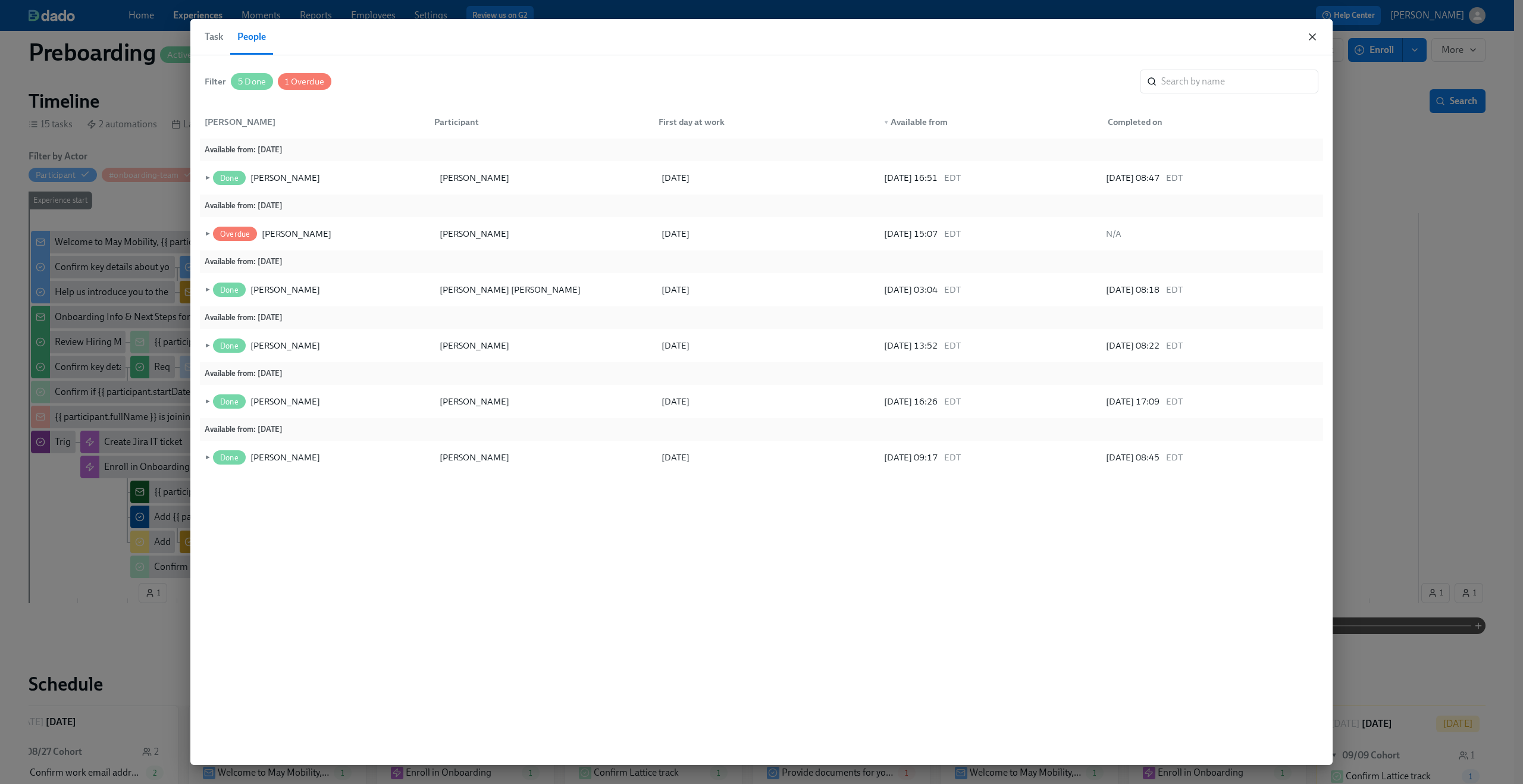
click at [1318, 34] on icon "button" at bounding box center [1313, 37] width 12 height 12
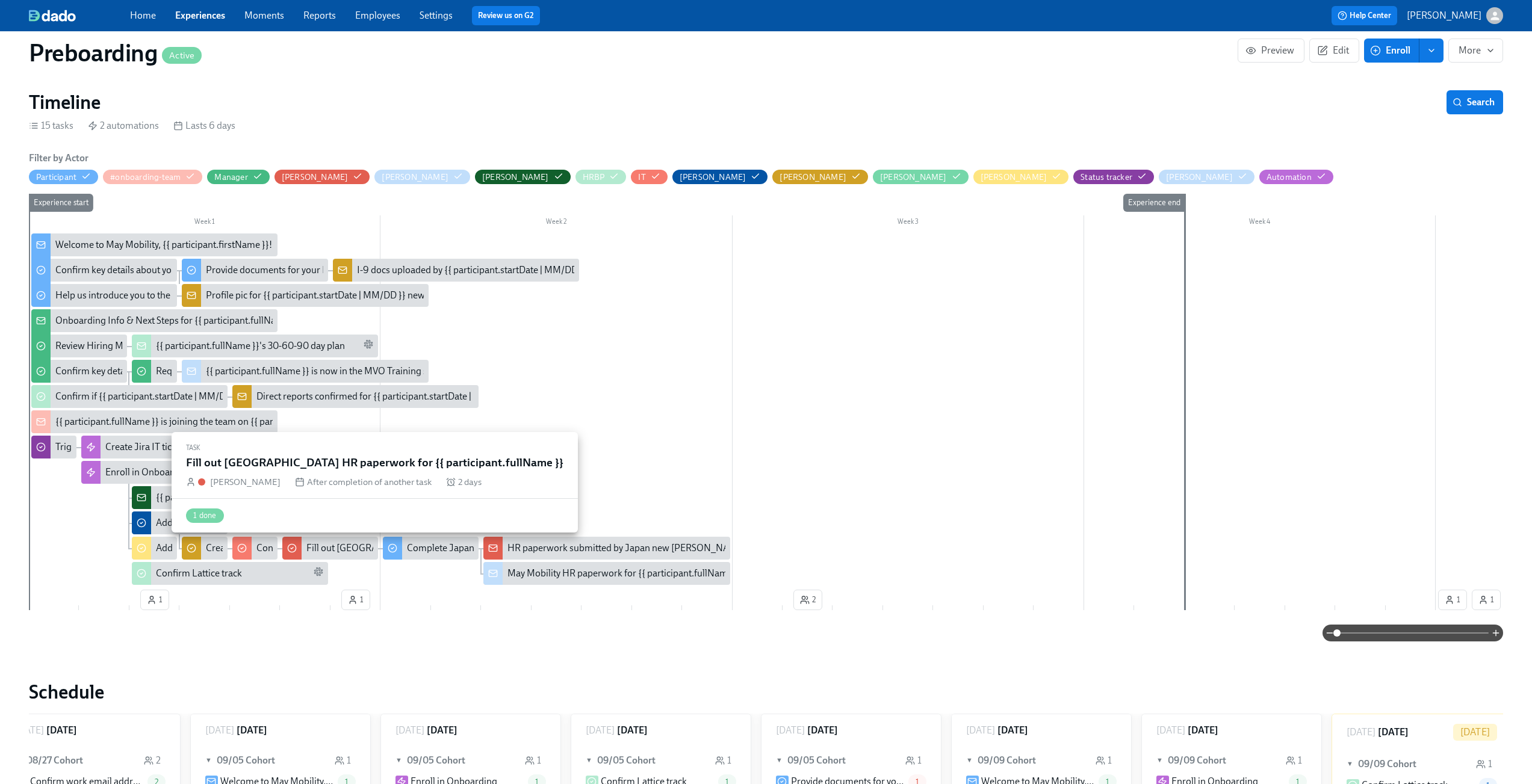
click at [341, 543] on div "Fill out [GEOGRAPHIC_DATA] HR paperwork for {{ participant.fullName }}" at bounding box center [459, 548] width 305 height 14
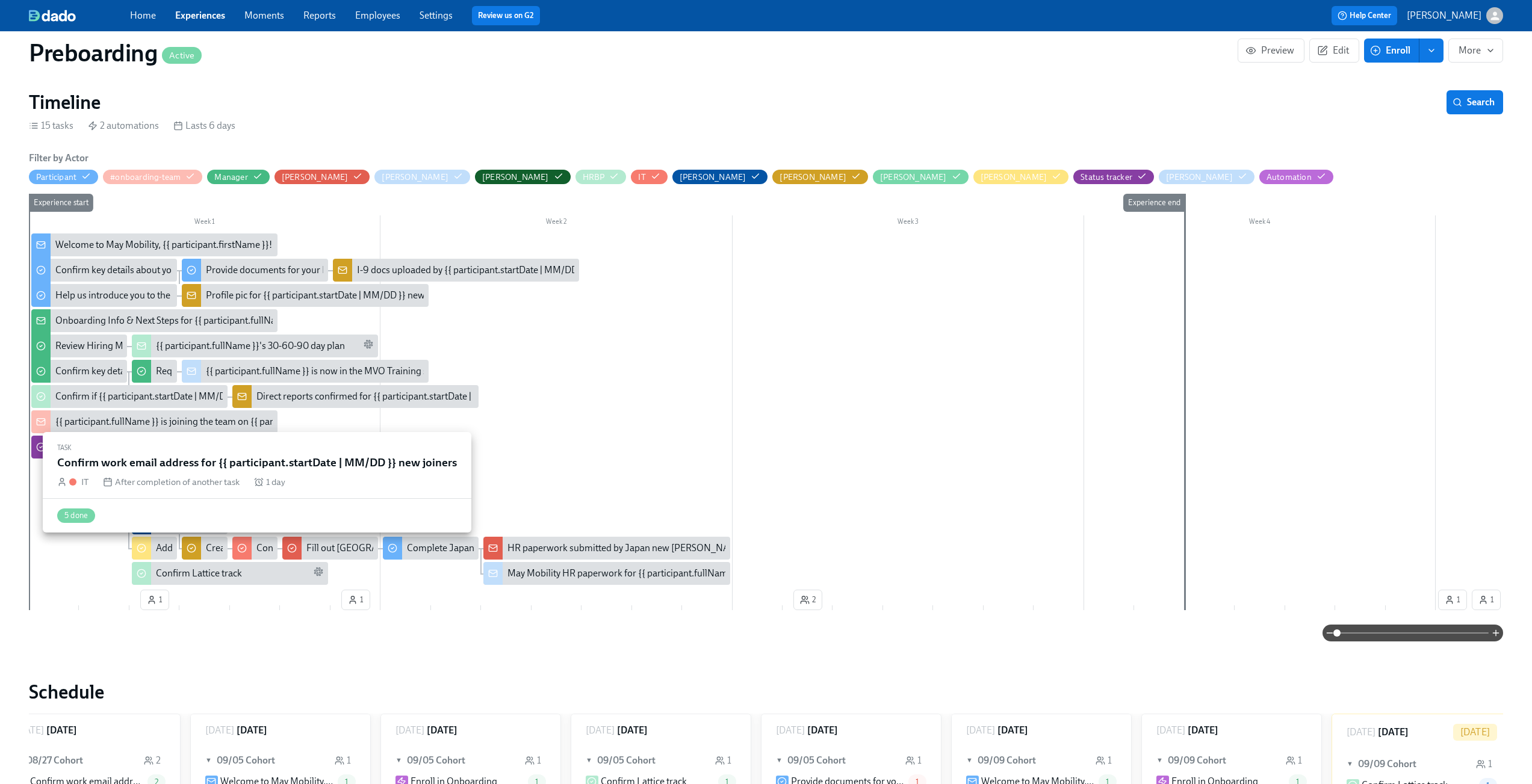
click at [263, 549] on div "Confirm work email address for {{ participant.startDate | MM/DD }} new joiners" at bounding box center [418, 548] width 324 height 14
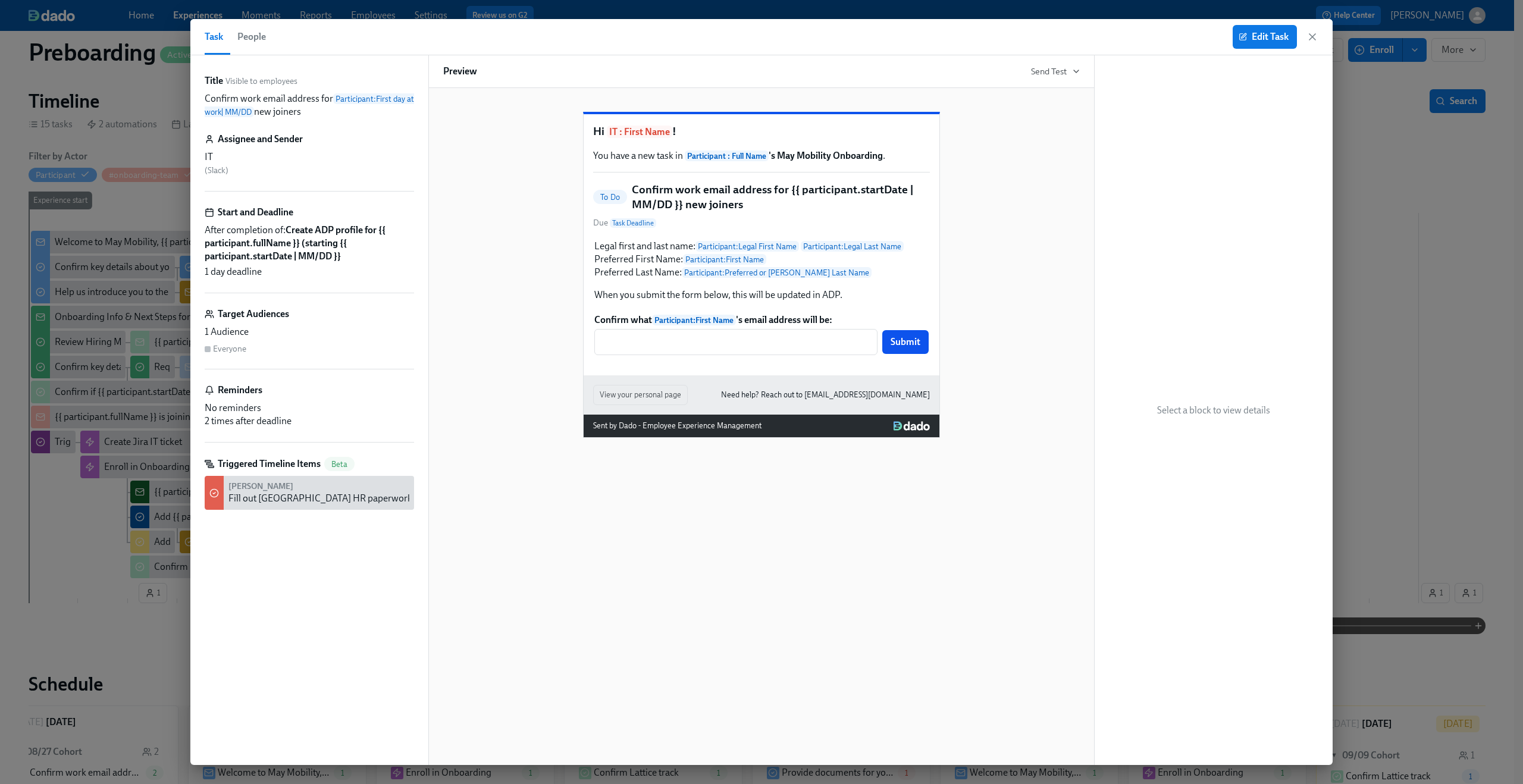
click at [253, 36] on span "People" at bounding box center [251, 37] width 29 height 17
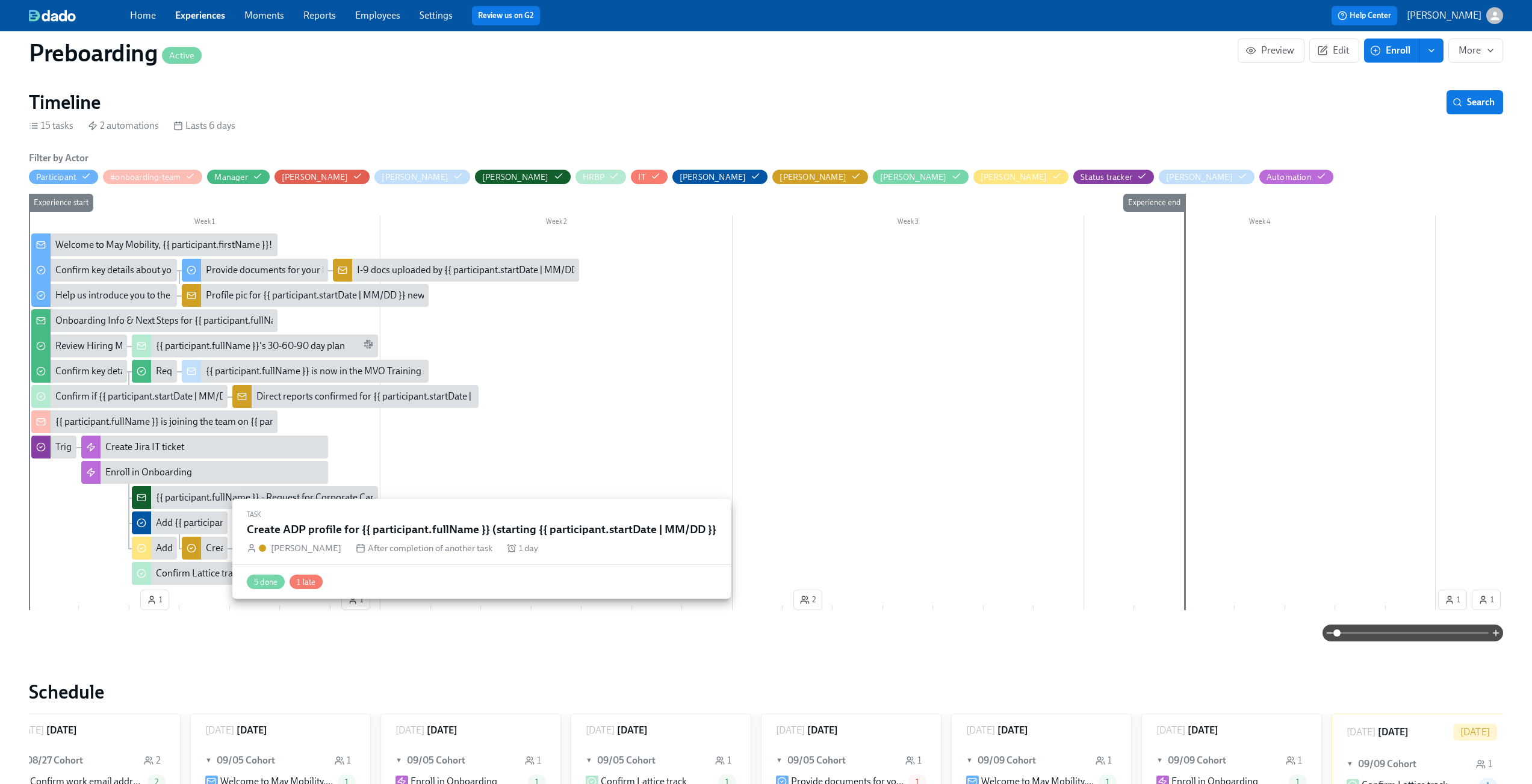
click at [201, 542] on div "Create ADP profile for {{ participant.fullName }} (starting {{ participant.star…" at bounding box center [205, 549] width 45 height 23
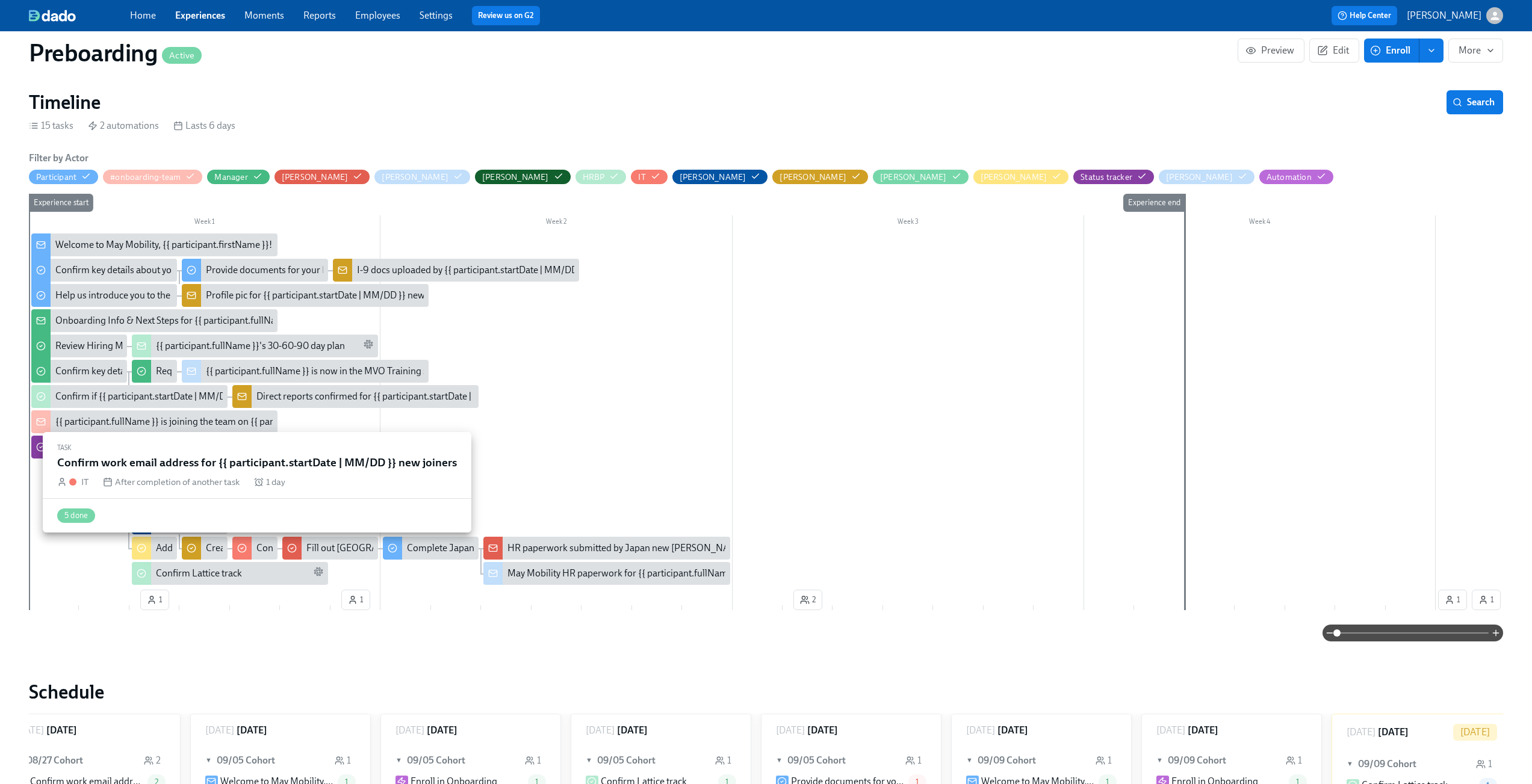
click at [255, 543] on div "Confirm work email address for {{ participant.startDate | MM/DD }} new joiners" at bounding box center [255, 549] width 45 height 23
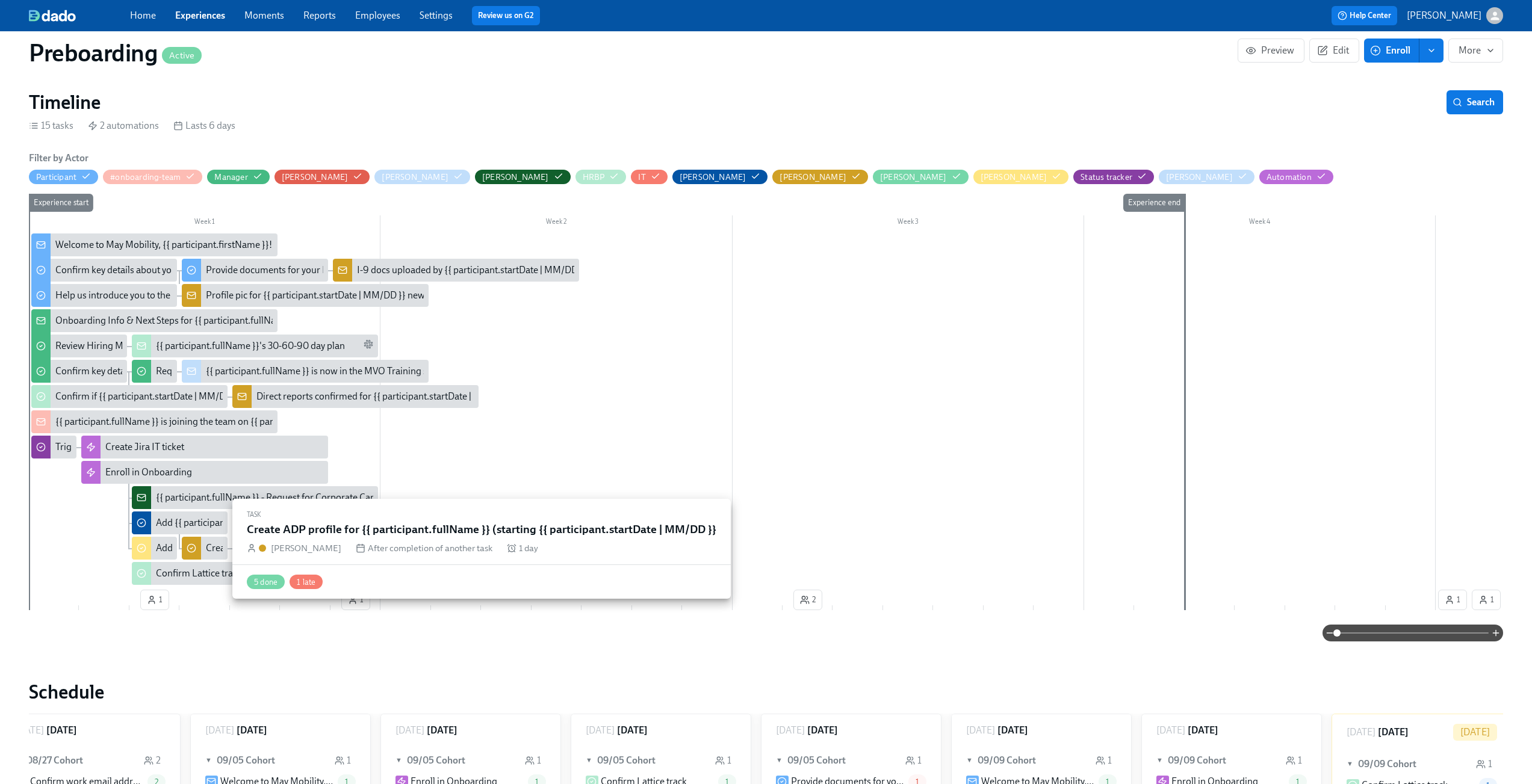
click at [209, 555] on div "Create ADP profile for {{ participant.fullName }} (starting {{ participant.star…" at bounding box center [394, 548] width 377 height 14
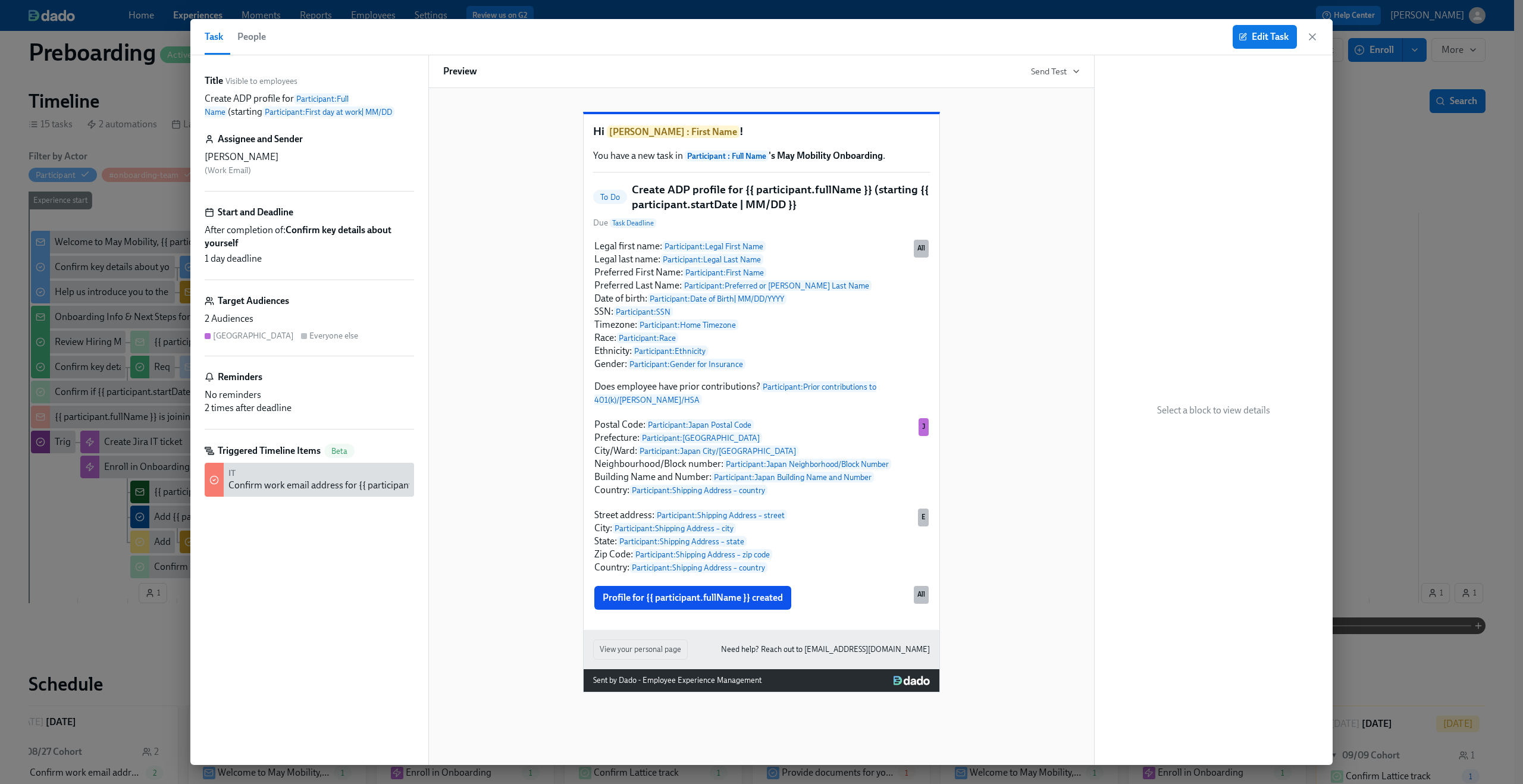
click at [256, 30] on span "People" at bounding box center [251, 37] width 29 height 17
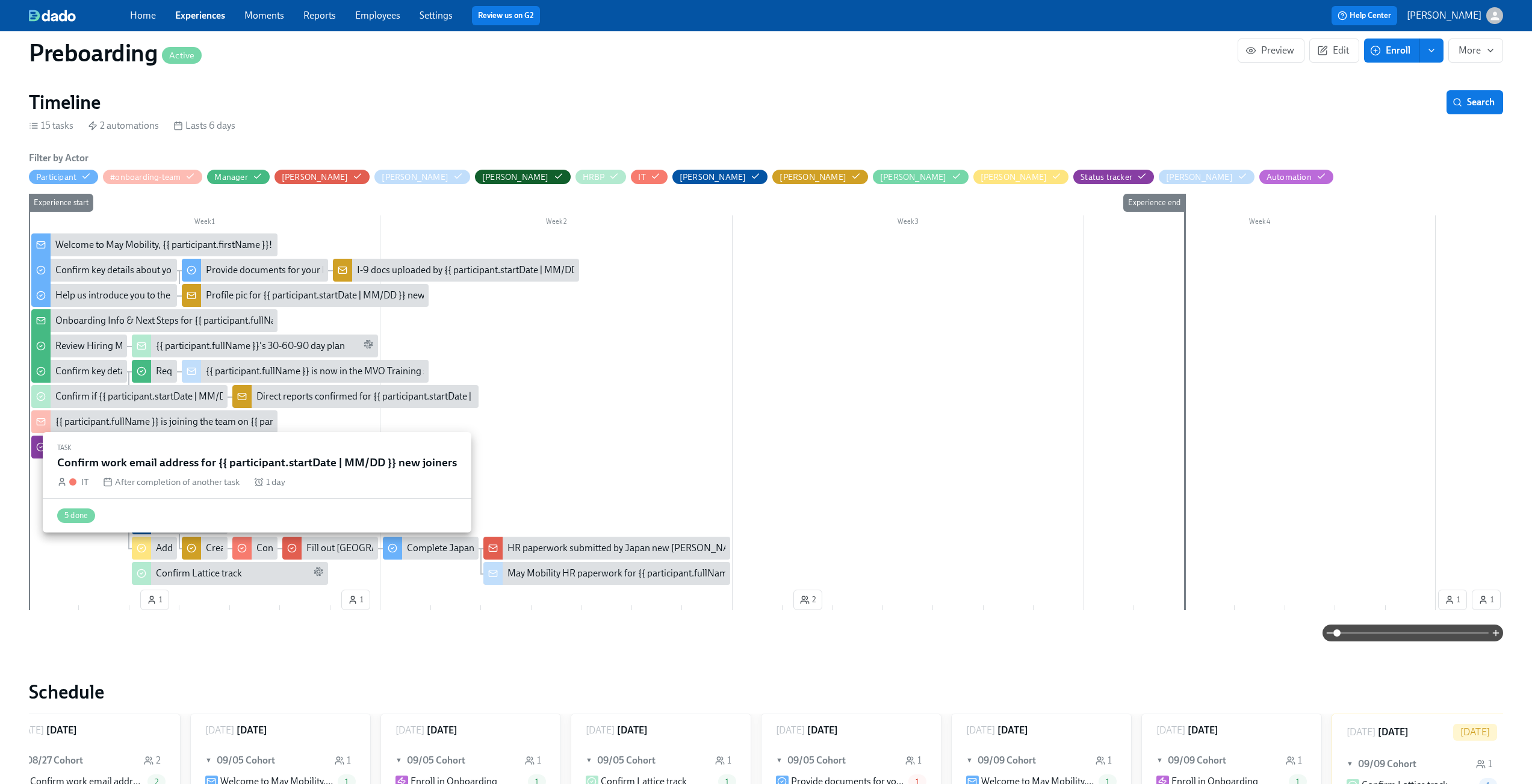
click at [250, 547] on div at bounding box center [242, 549] width 19 height 23
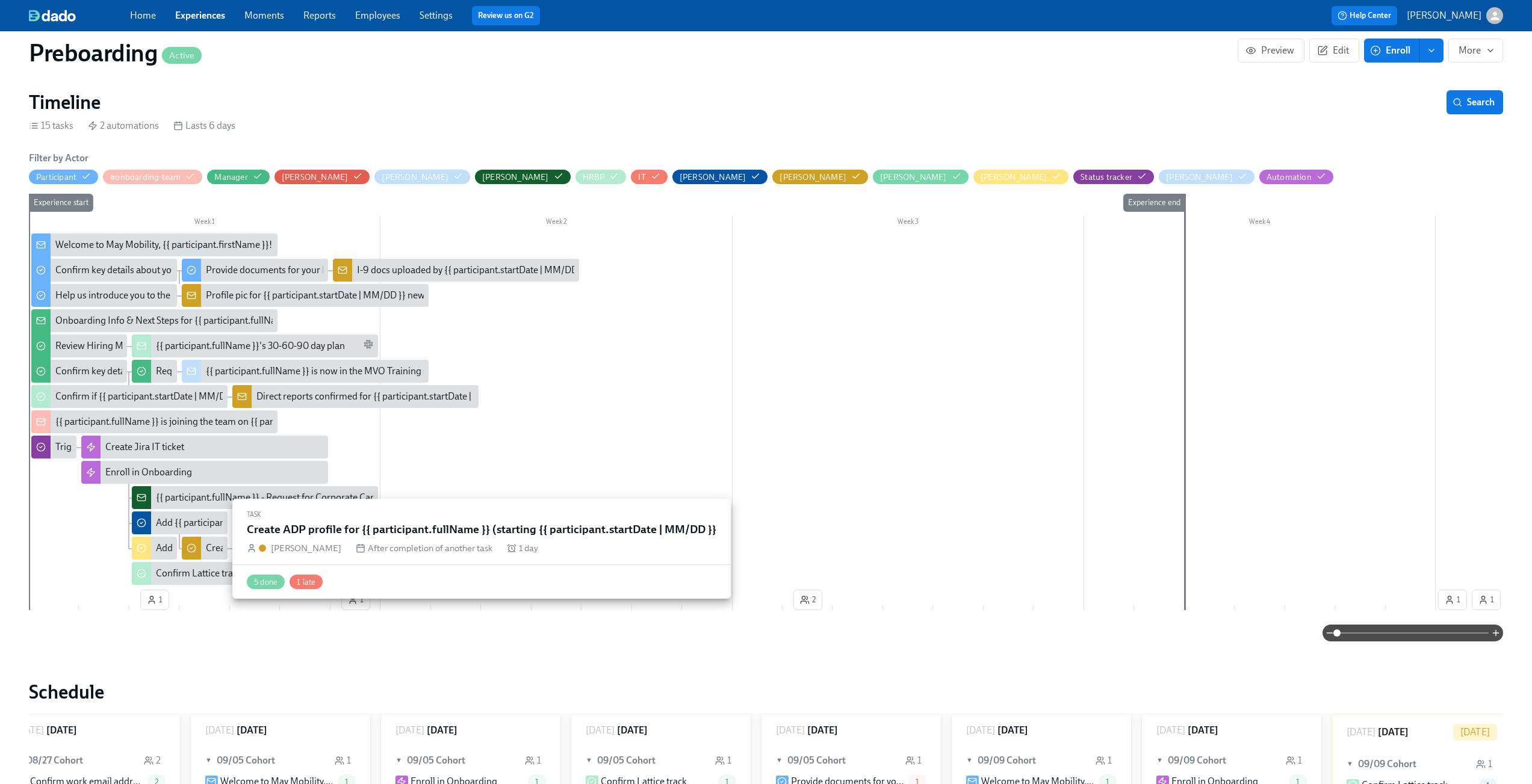
click at [203, 550] on div "Create ADP profile for {{ participant.fullName }} (starting {{ participant.star…" at bounding box center [205, 549] width 45 height 23
click at [205, 552] on div "Create ADP profile for {{ participant.fullName }} (starting {{ participant.star…" at bounding box center [205, 549] width 45 height 23
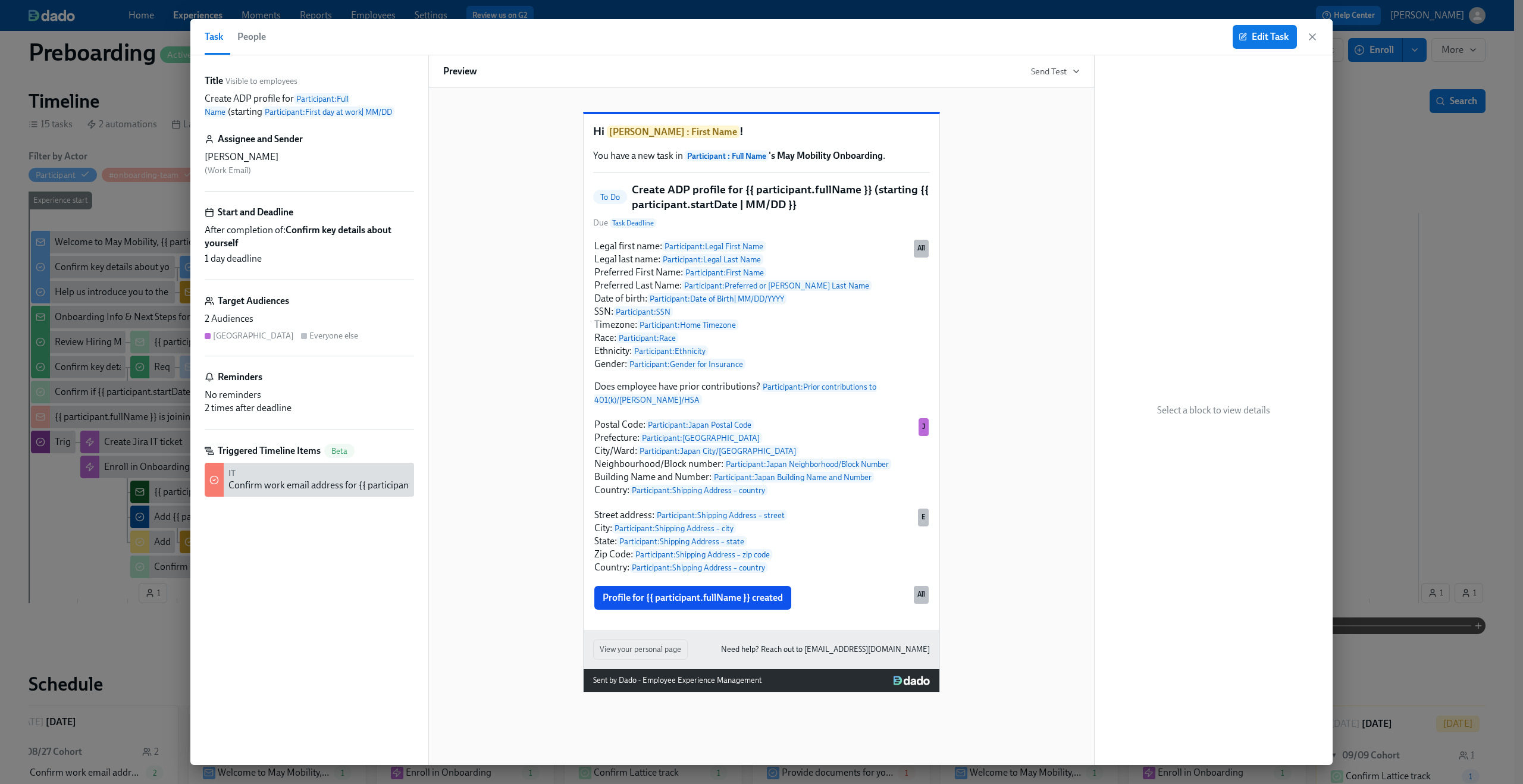
click at [248, 46] on button "People" at bounding box center [251, 37] width 43 height 36
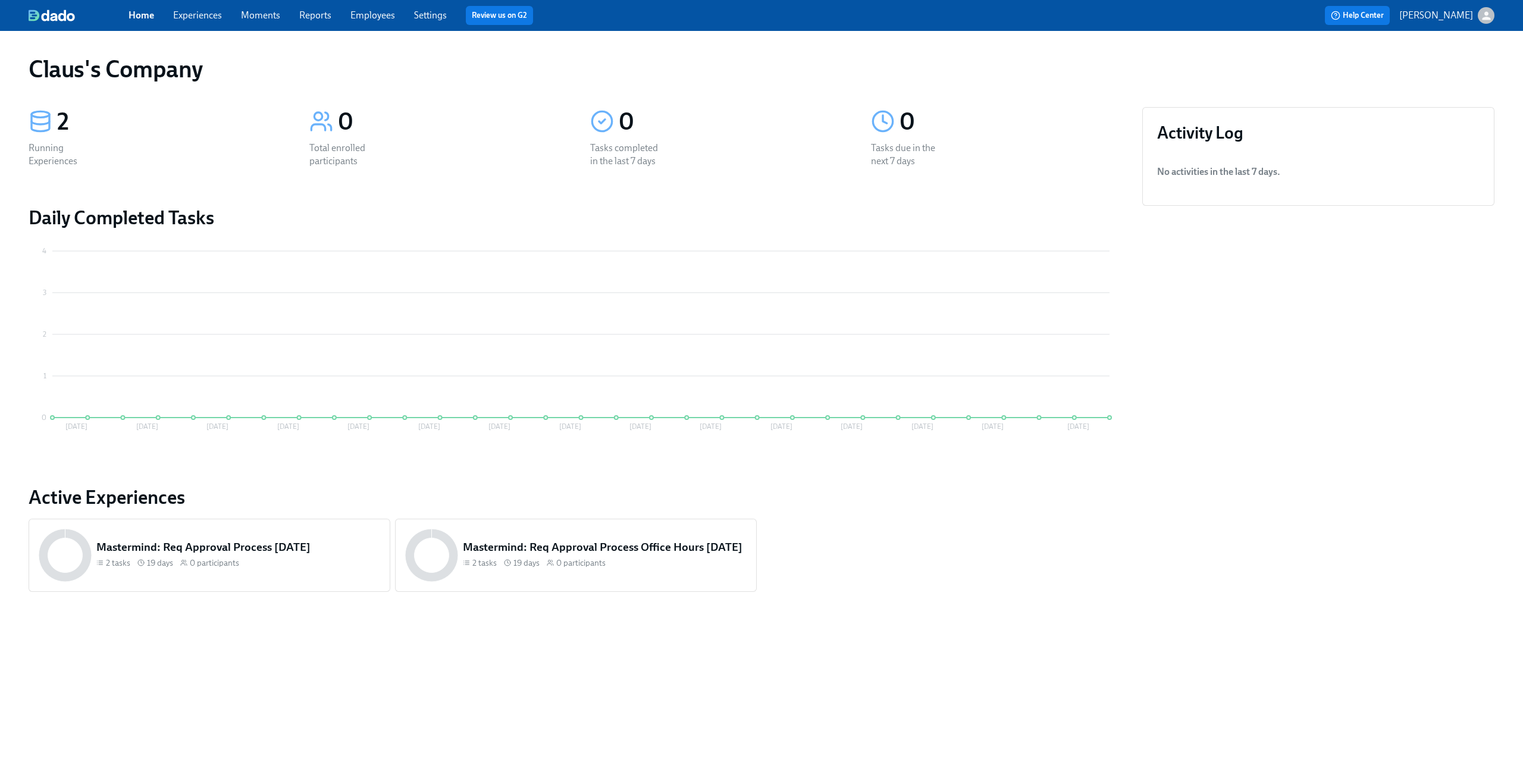
click at [1489, 3] on div "Home Experiences Moments Reports Employees Settings Review us on G2 Help Center…" at bounding box center [761, 15] width 1523 height 31
click at [1482, 18] on icon "button" at bounding box center [1486, 15] width 8 height 8
click at [1454, 68] on span "Switch organization..." at bounding box center [1430, 69] width 112 height 13
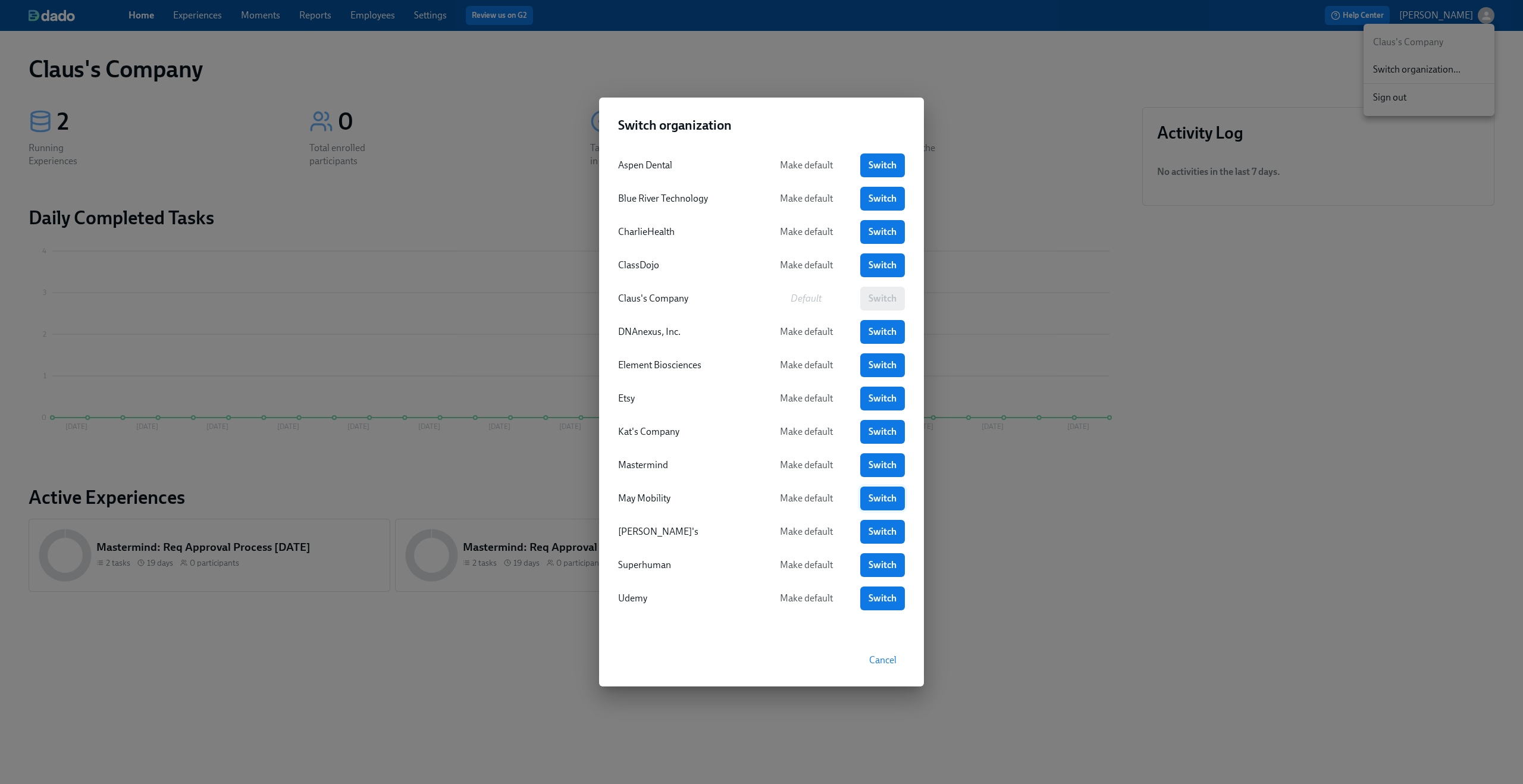
click at [885, 495] on span "Switch" at bounding box center [883, 499] width 28 height 12
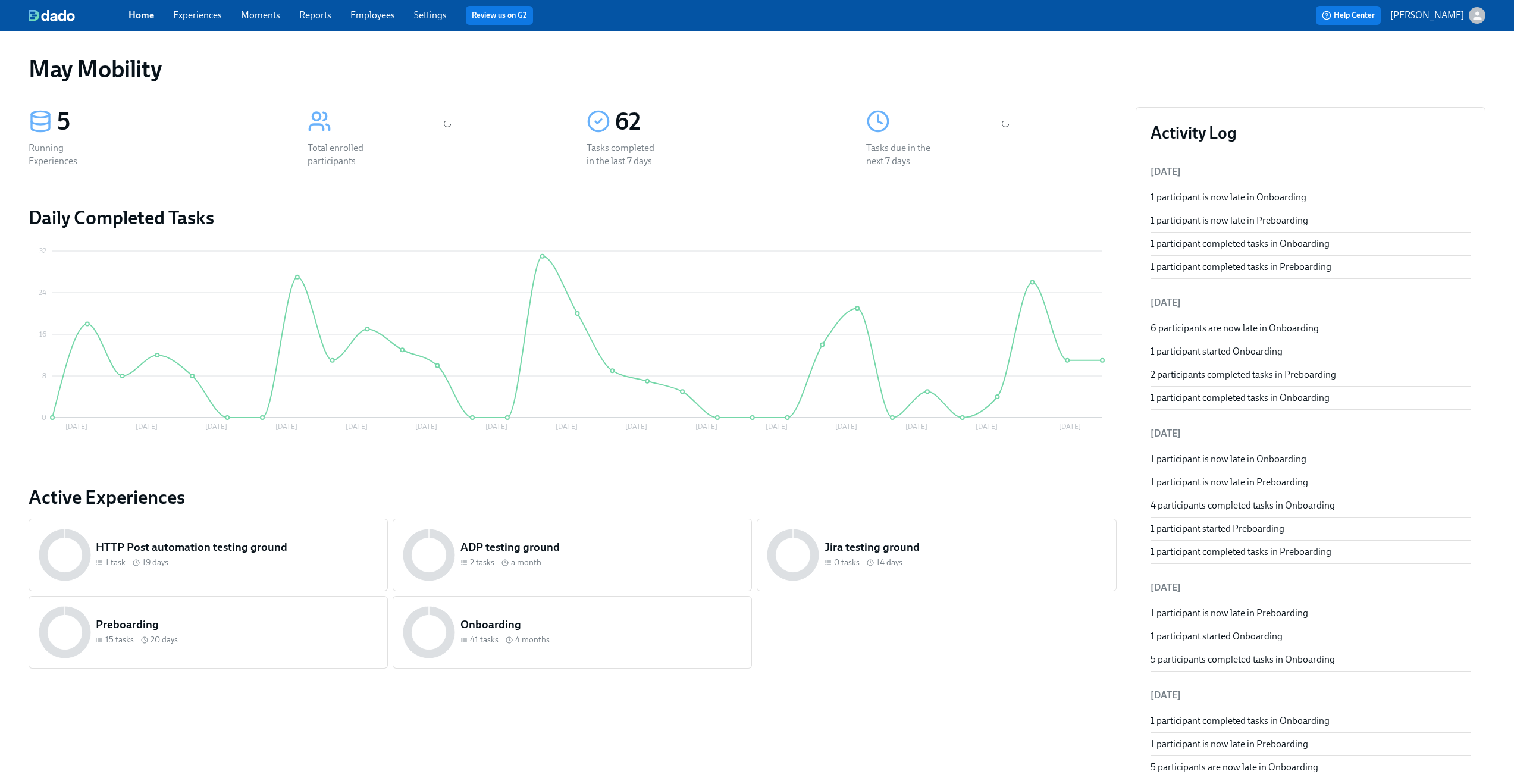
click at [388, 18] on link "Employees" at bounding box center [373, 15] width 45 height 11
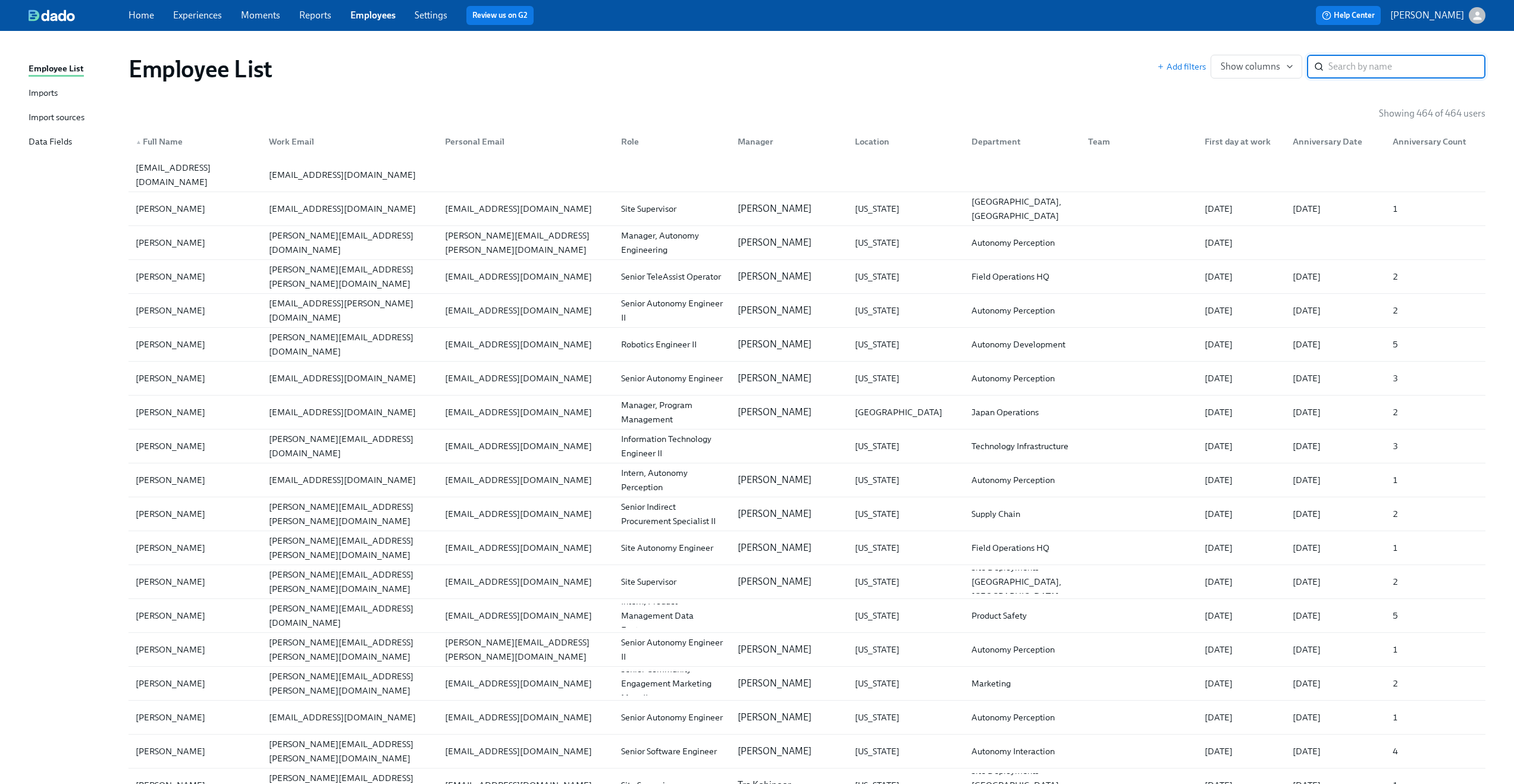
click at [1351, 66] on input "search" at bounding box center [1407, 66] width 157 height 24
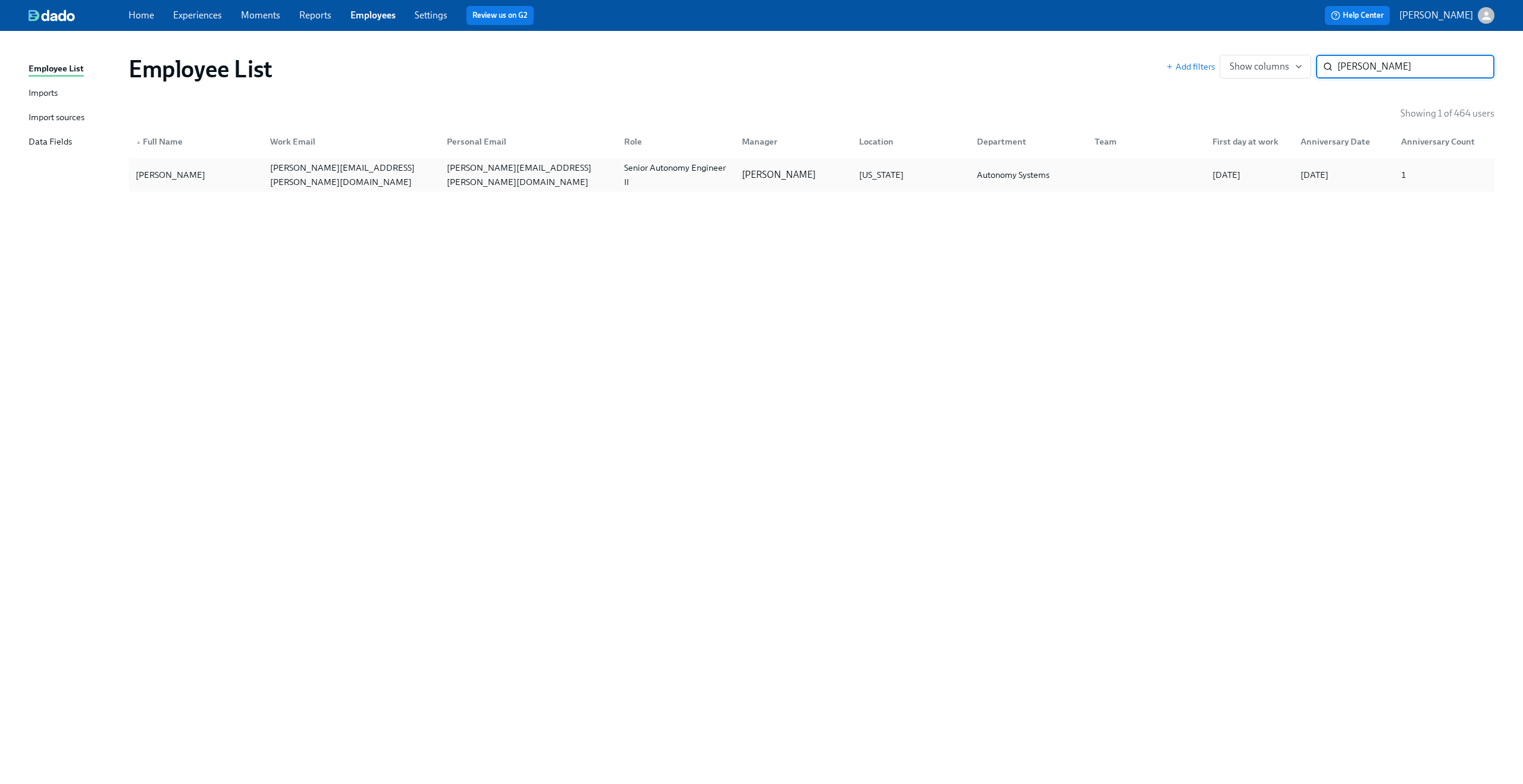
type input "jeff wal"
click at [391, 165] on div "jeff.waldner@maymobility.com" at bounding box center [349, 174] width 177 height 24
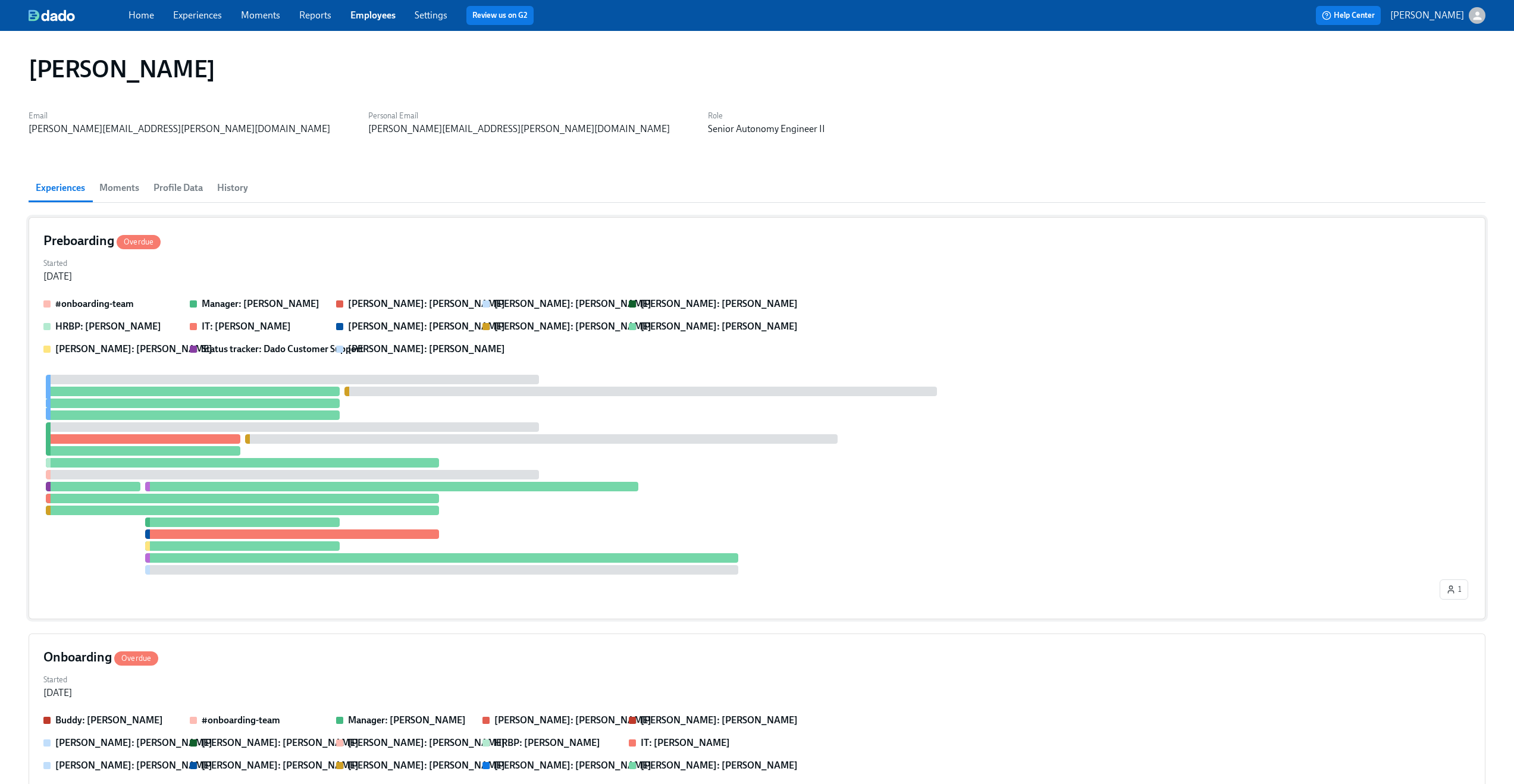
click at [382, 275] on div "Started Jul 28, 2025" at bounding box center [757, 268] width 1428 height 29
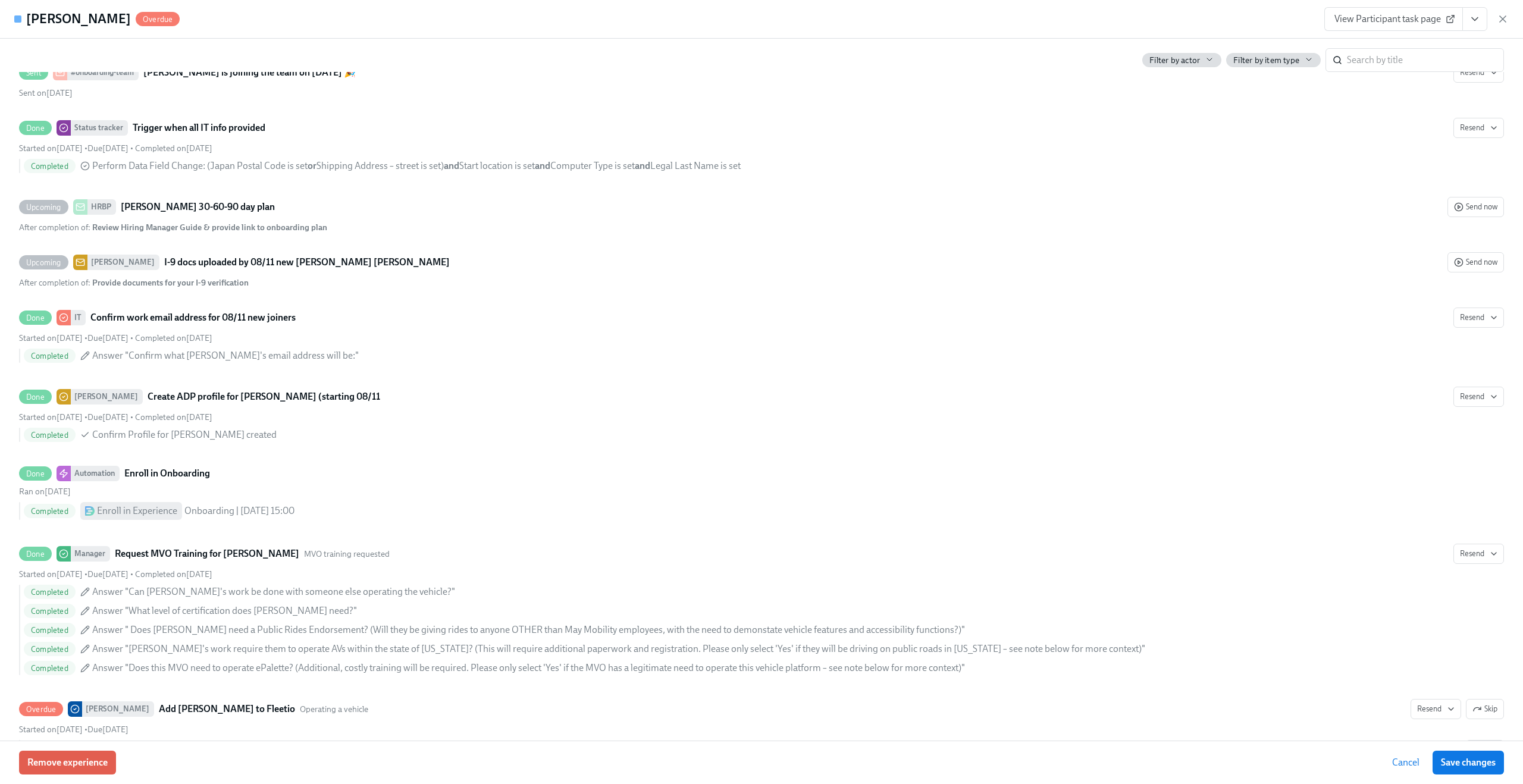
scroll to position [1986, 0]
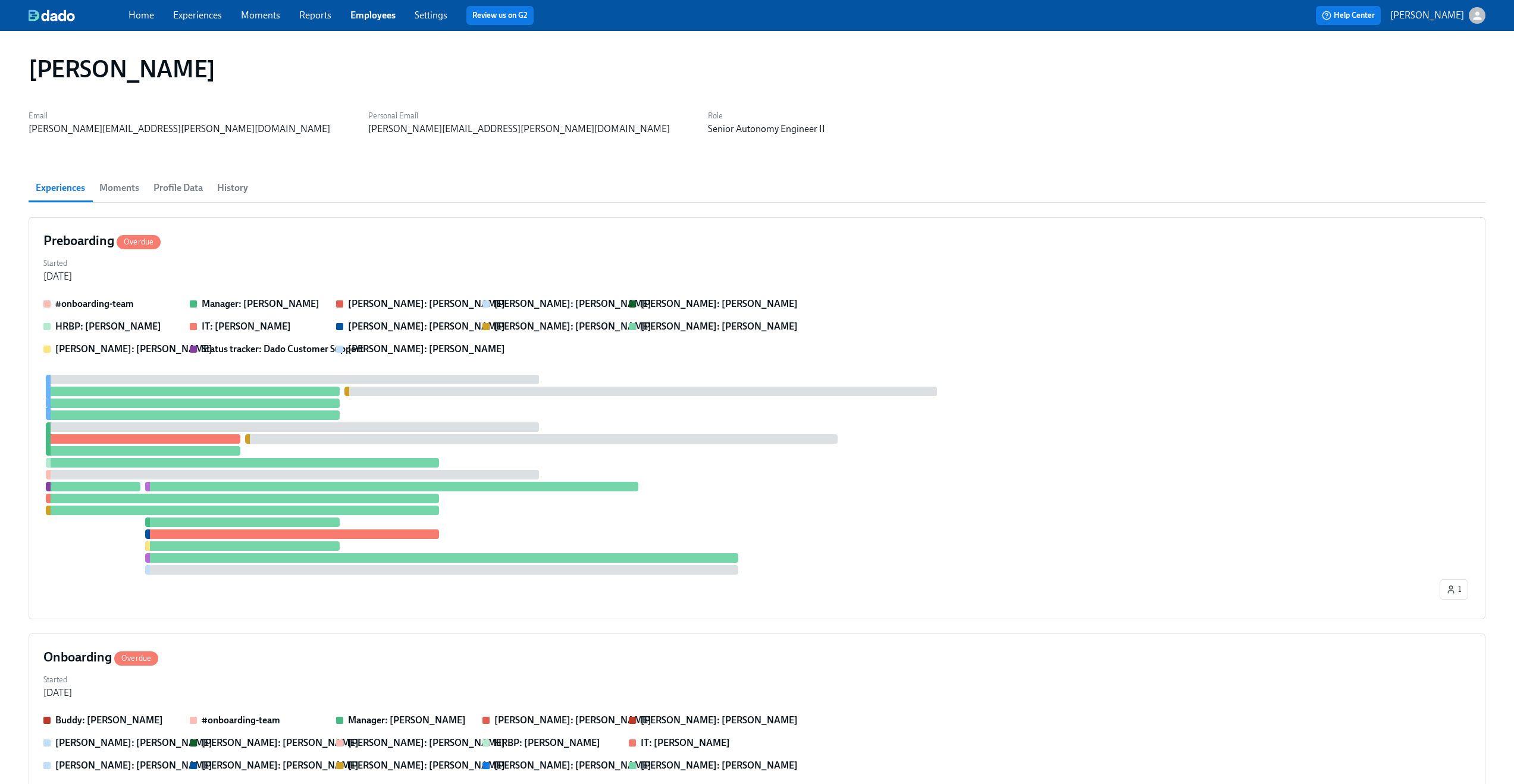
click at [378, 23] on div "Home Experiences Moments Reports Employees Settings Review us on G2" at bounding box center [468, 15] width 679 height 19
click at [386, 19] on link "Employees" at bounding box center [373, 15] width 45 height 11
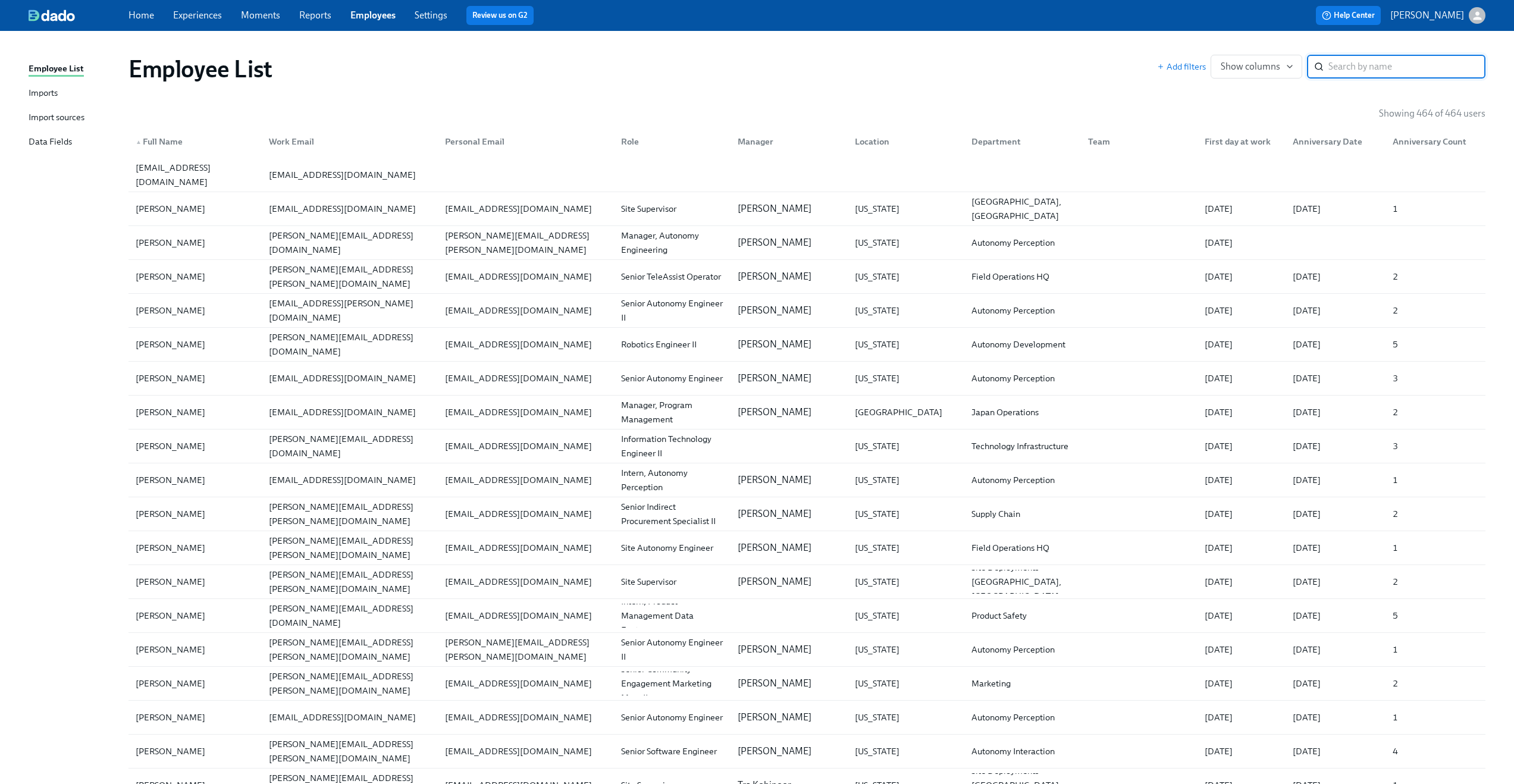
click at [1351, 67] on input "search" at bounding box center [1407, 66] width 157 height 24
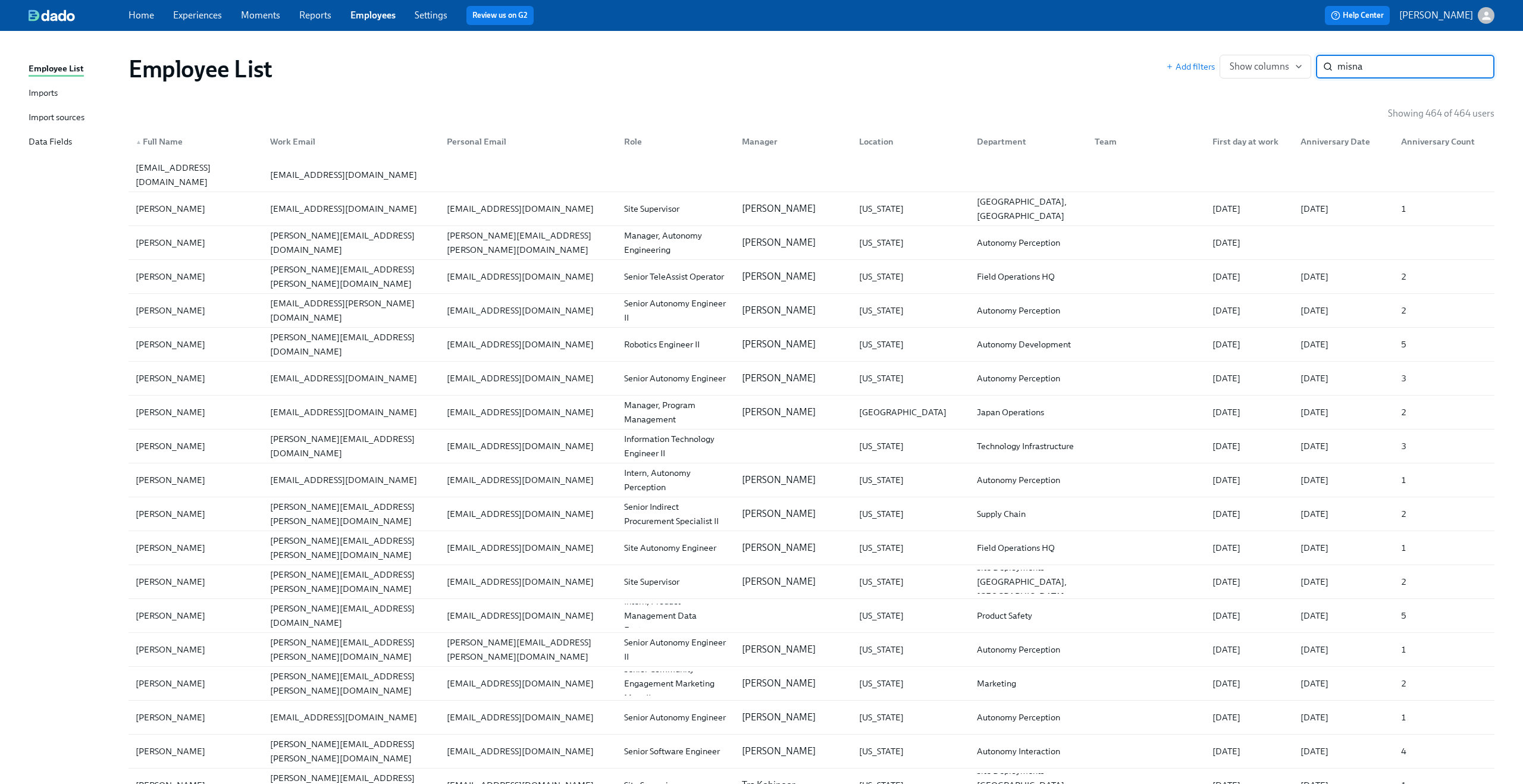
type input "misna"
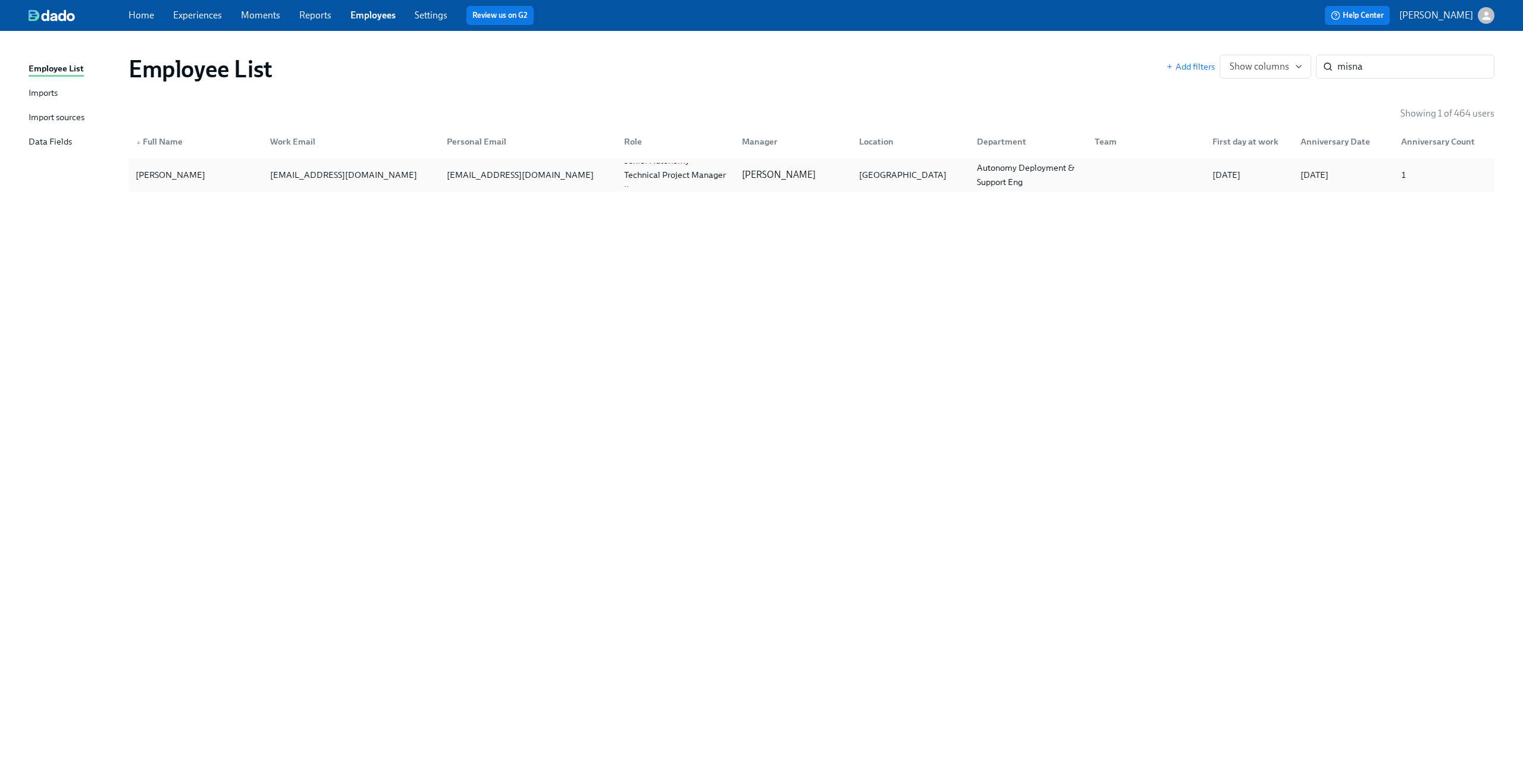
click at [392, 176] on div "[EMAIL_ADDRESS][DOMAIN_NAME]" at bounding box center [343, 175] width 156 height 14
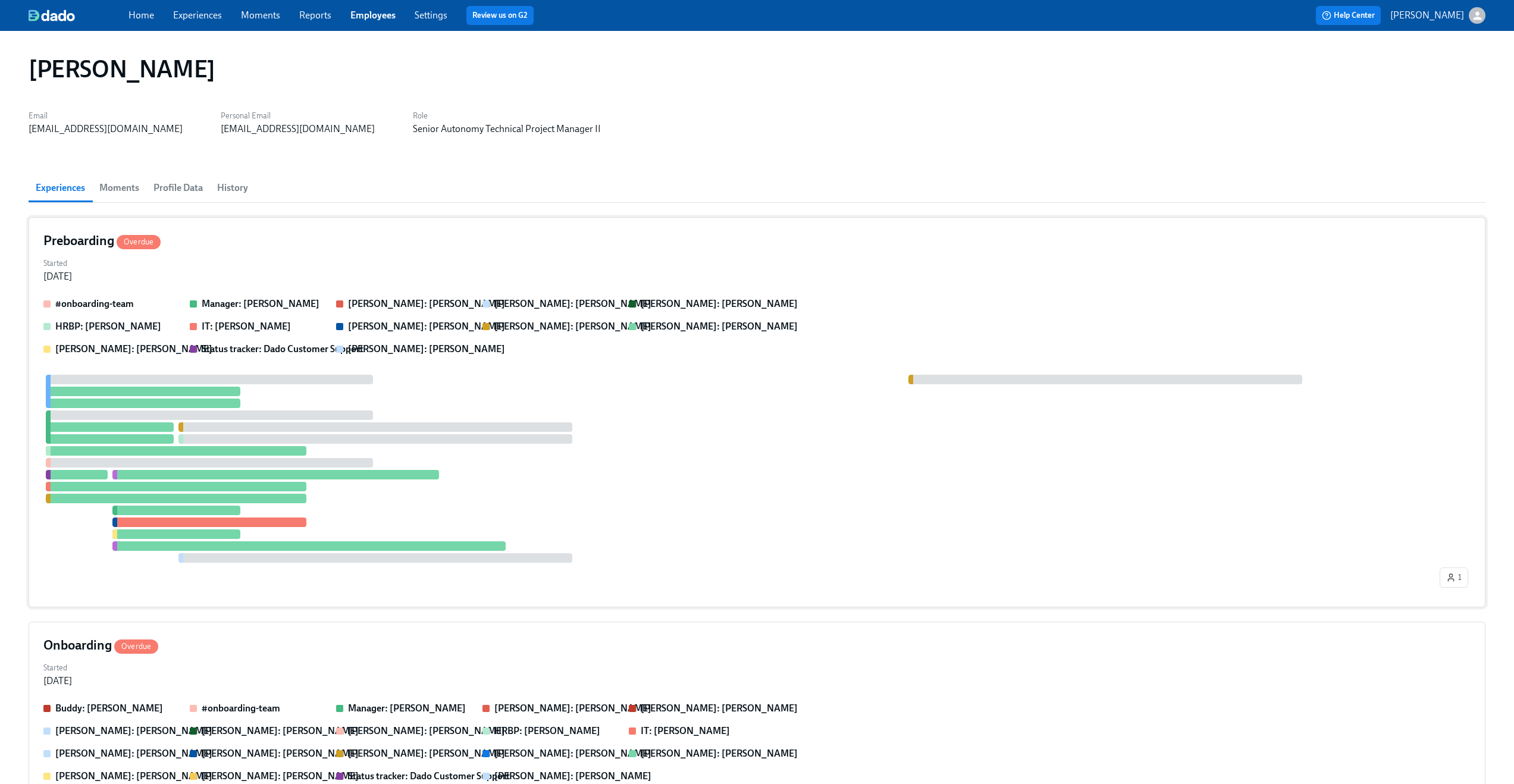
click at [304, 273] on div "Started [DATE]" at bounding box center [757, 268] width 1428 height 29
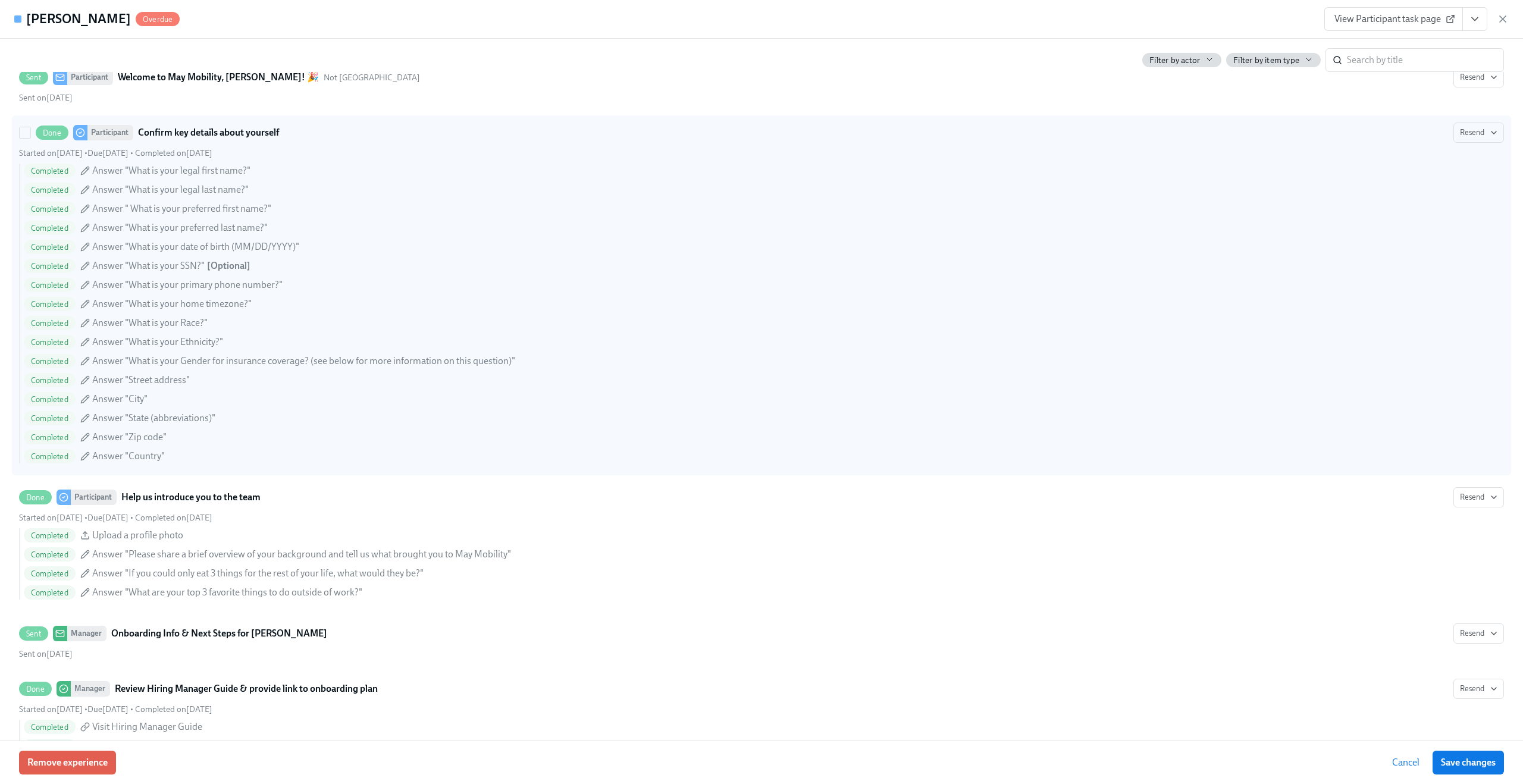
scroll to position [457, 0]
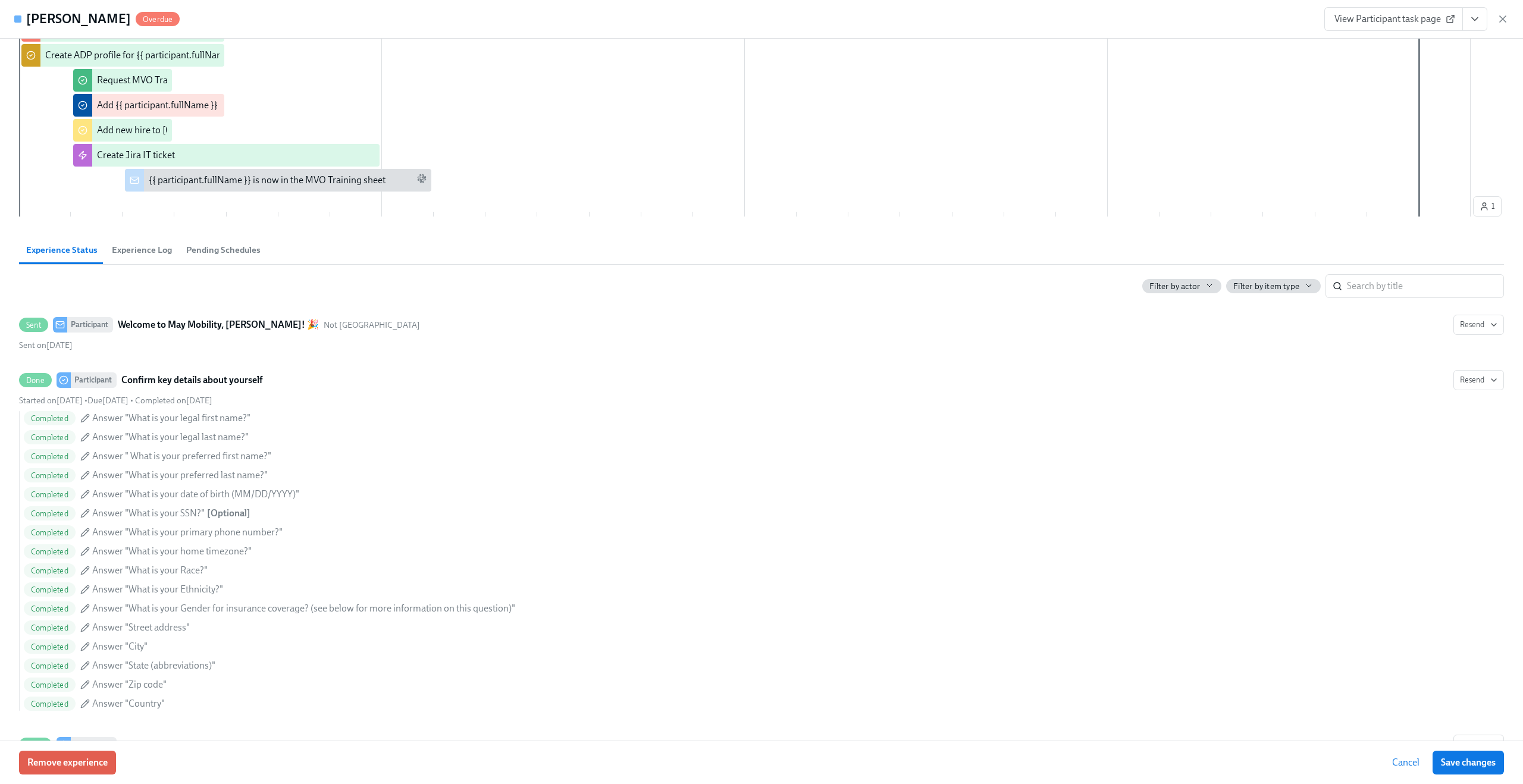
click at [121, 251] on span "Experience Log" at bounding box center [142, 251] width 60 height 14
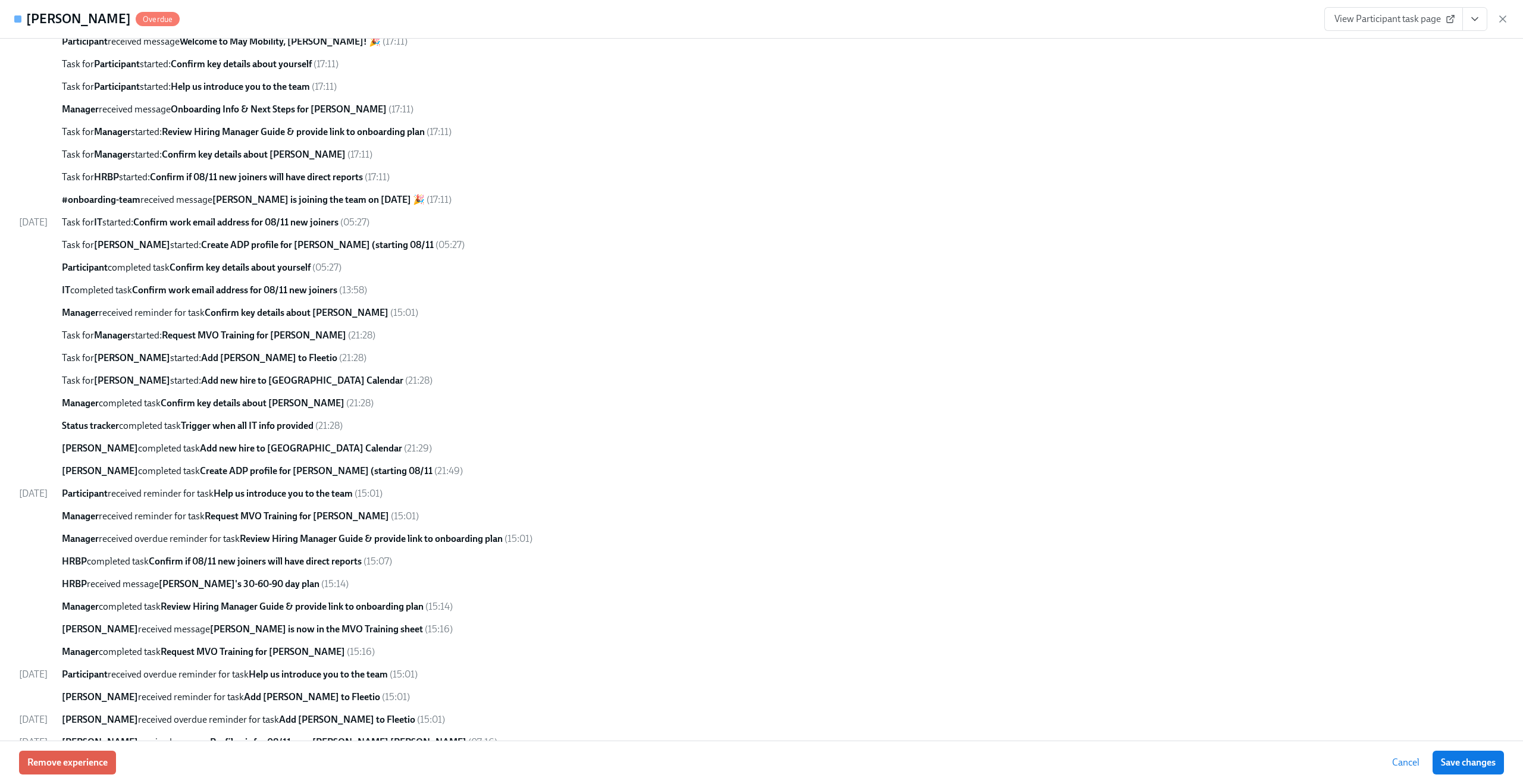
scroll to position [815, 0]
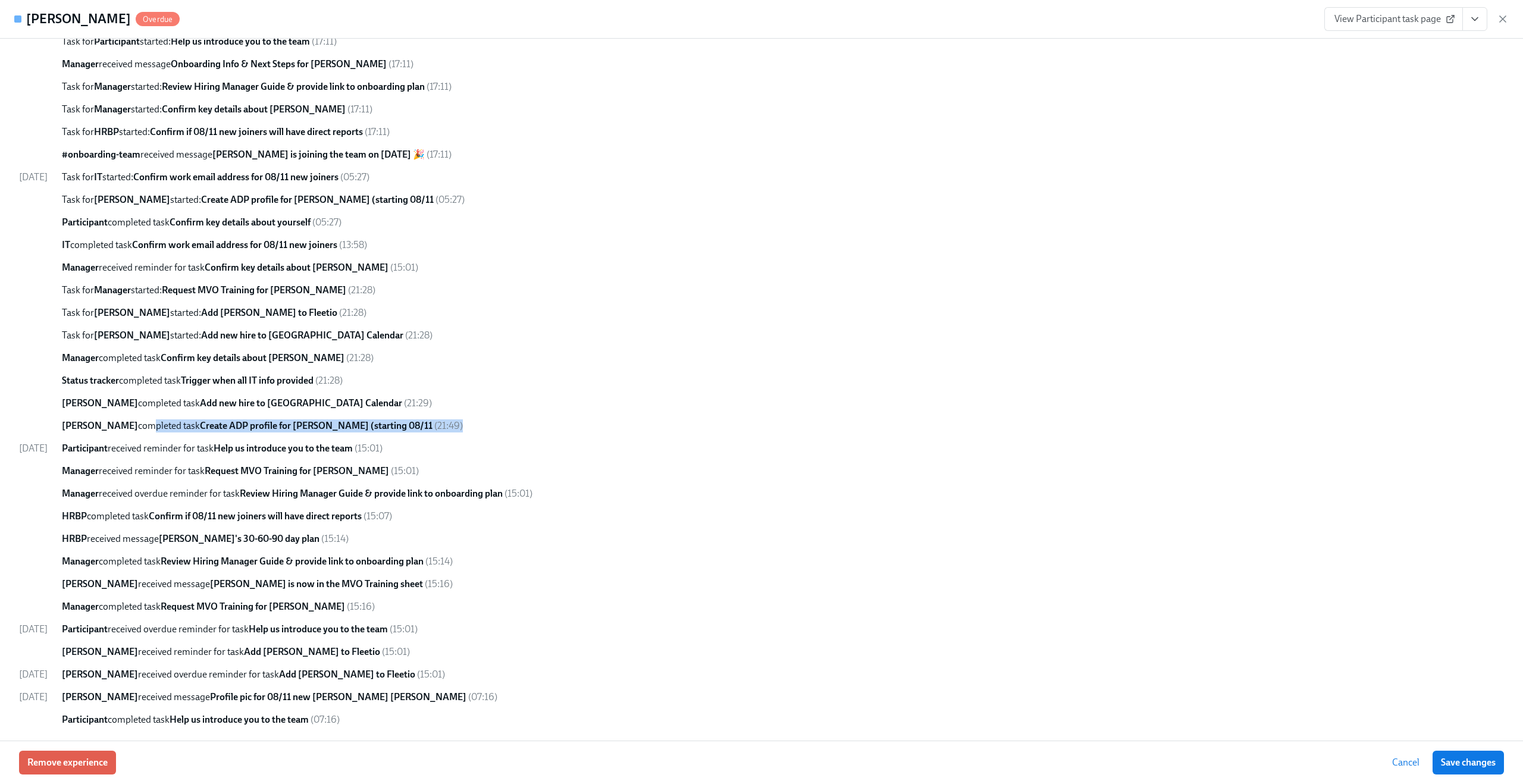
drag, startPoint x: 125, startPoint y: 423, endPoint x: 530, endPoint y: 437, distance: 405.2
click at [530, 437] on div "[DATE] Enrolled via user import ( 17:05 ) Experience started ( 17:11 ) Particip…" at bounding box center [762, 336] width 1485 height 782
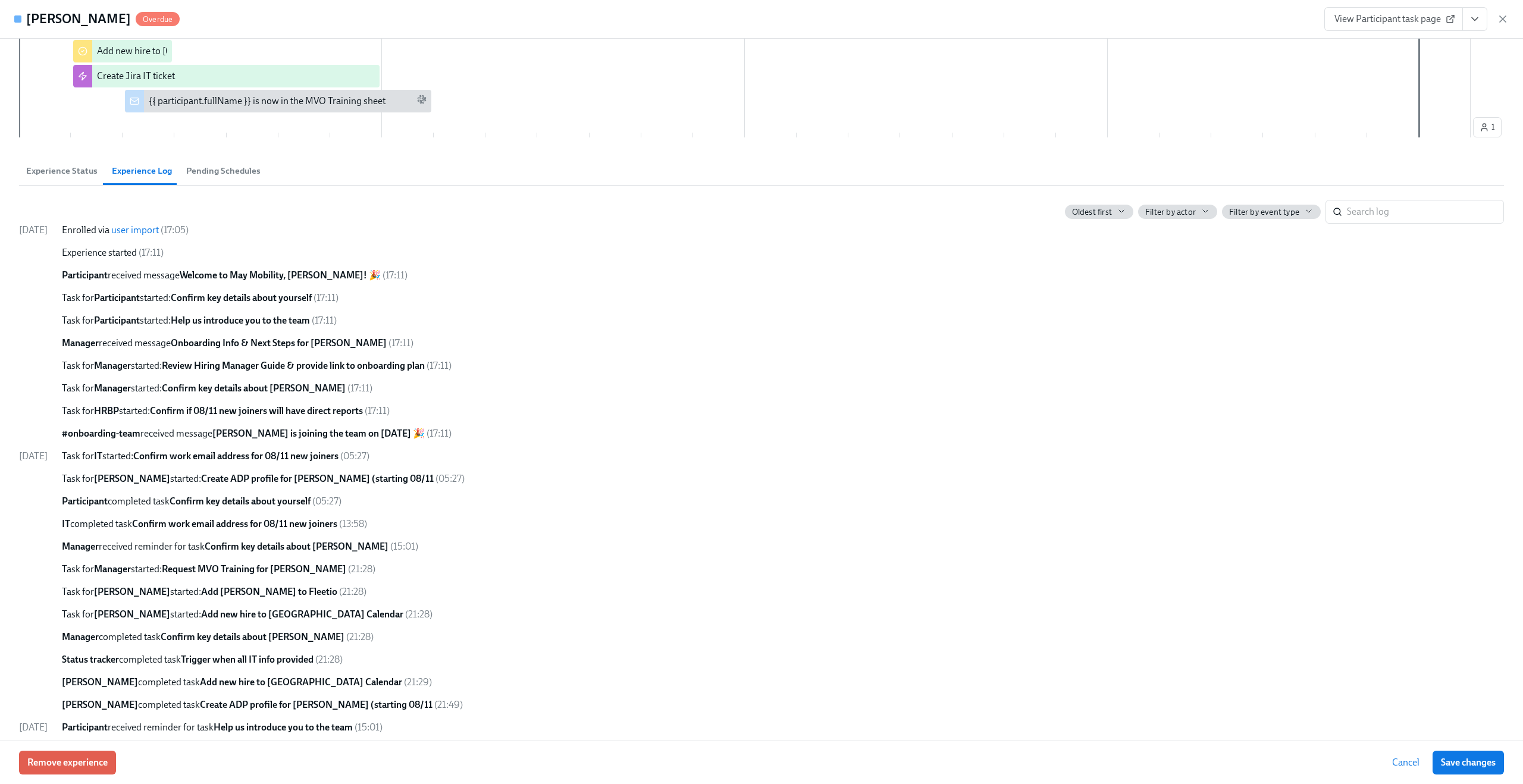
scroll to position [406, 0]
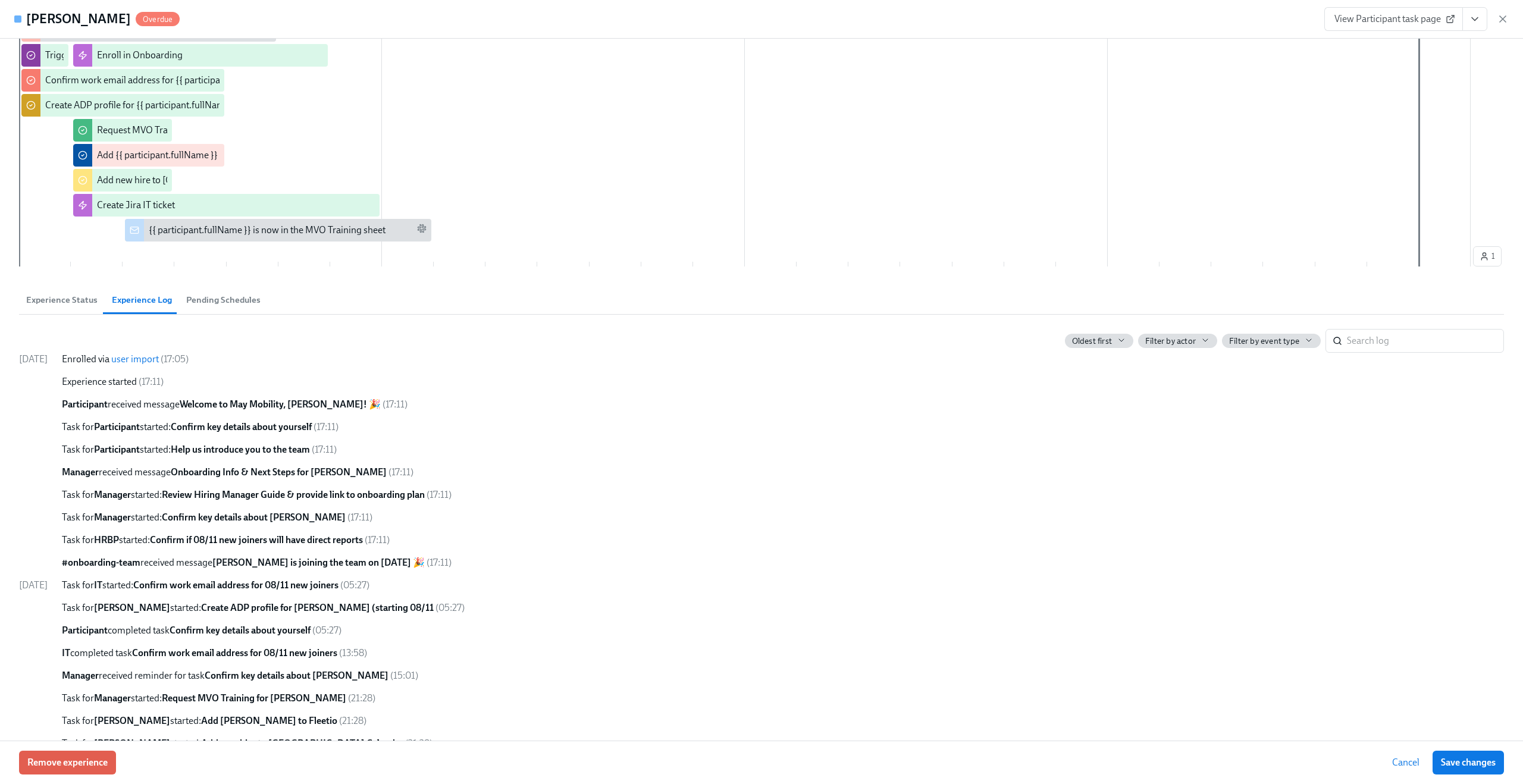
click at [82, 305] on span "Experience Status" at bounding box center [62, 300] width 71 height 14
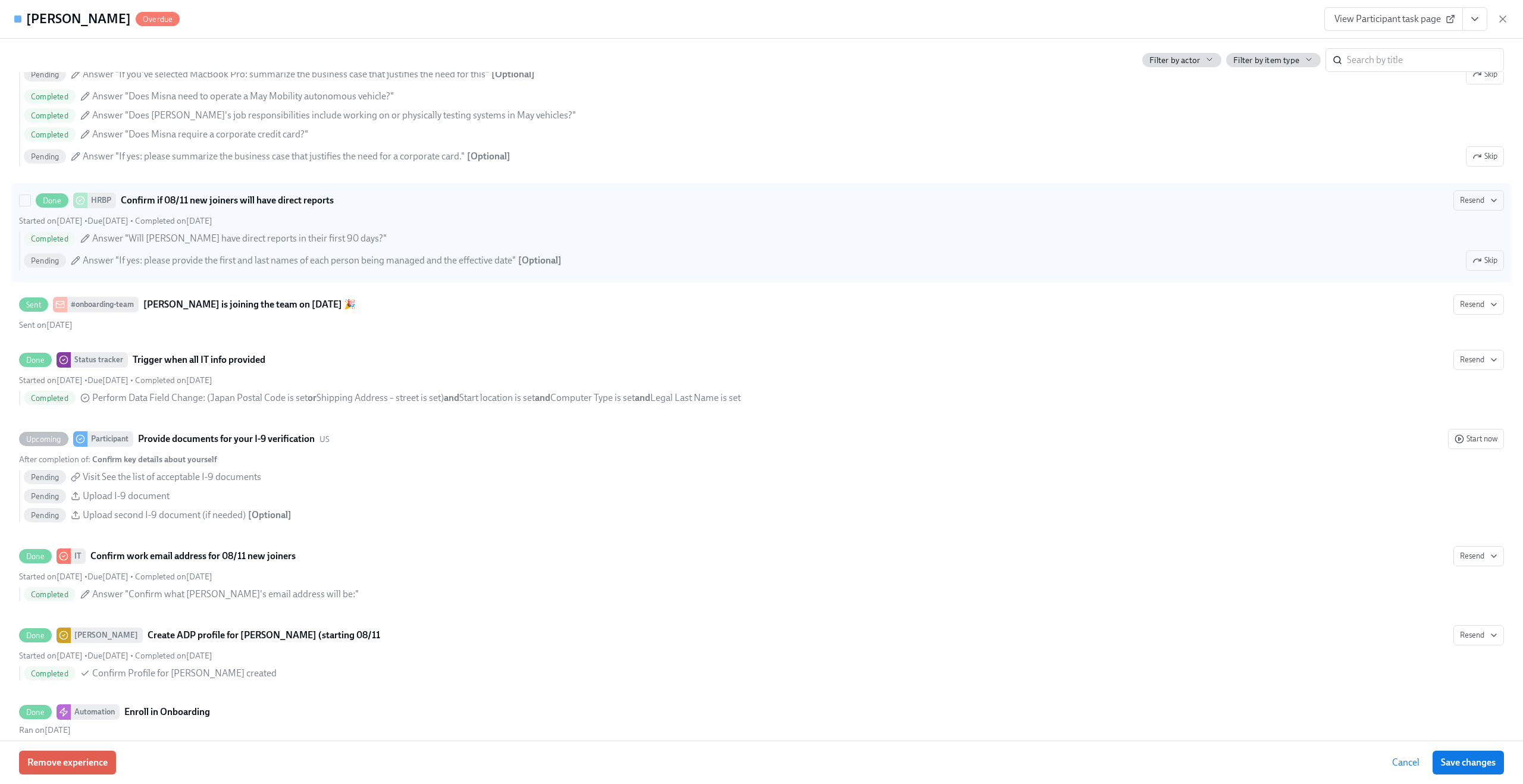
scroll to position [1644, 0]
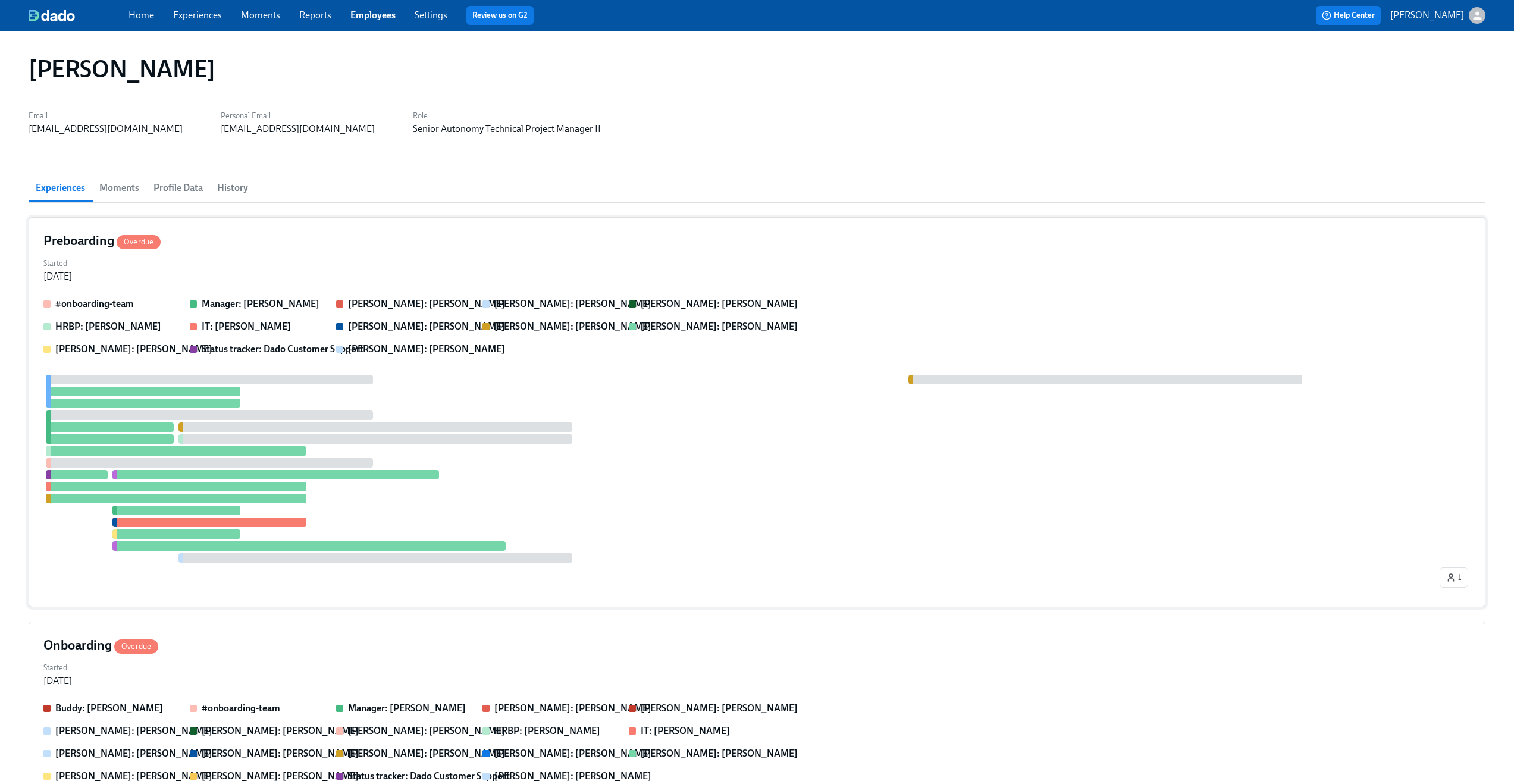
click at [661, 261] on div "Started Jul 29, 2025" at bounding box center [757, 268] width 1428 height 29
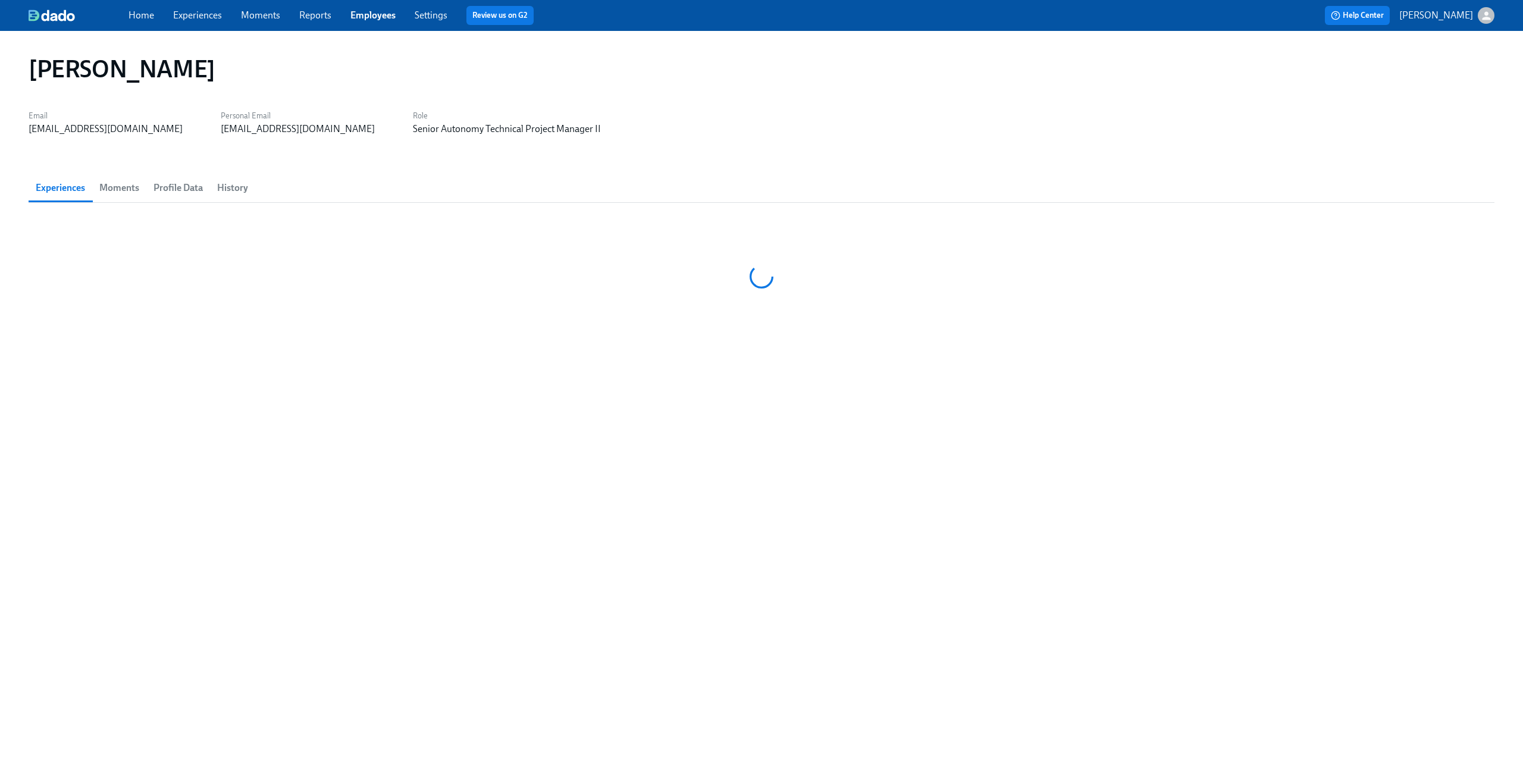
click at [372, 19] on link "Employees" at bounding box center [373, 15] width 45 height 11
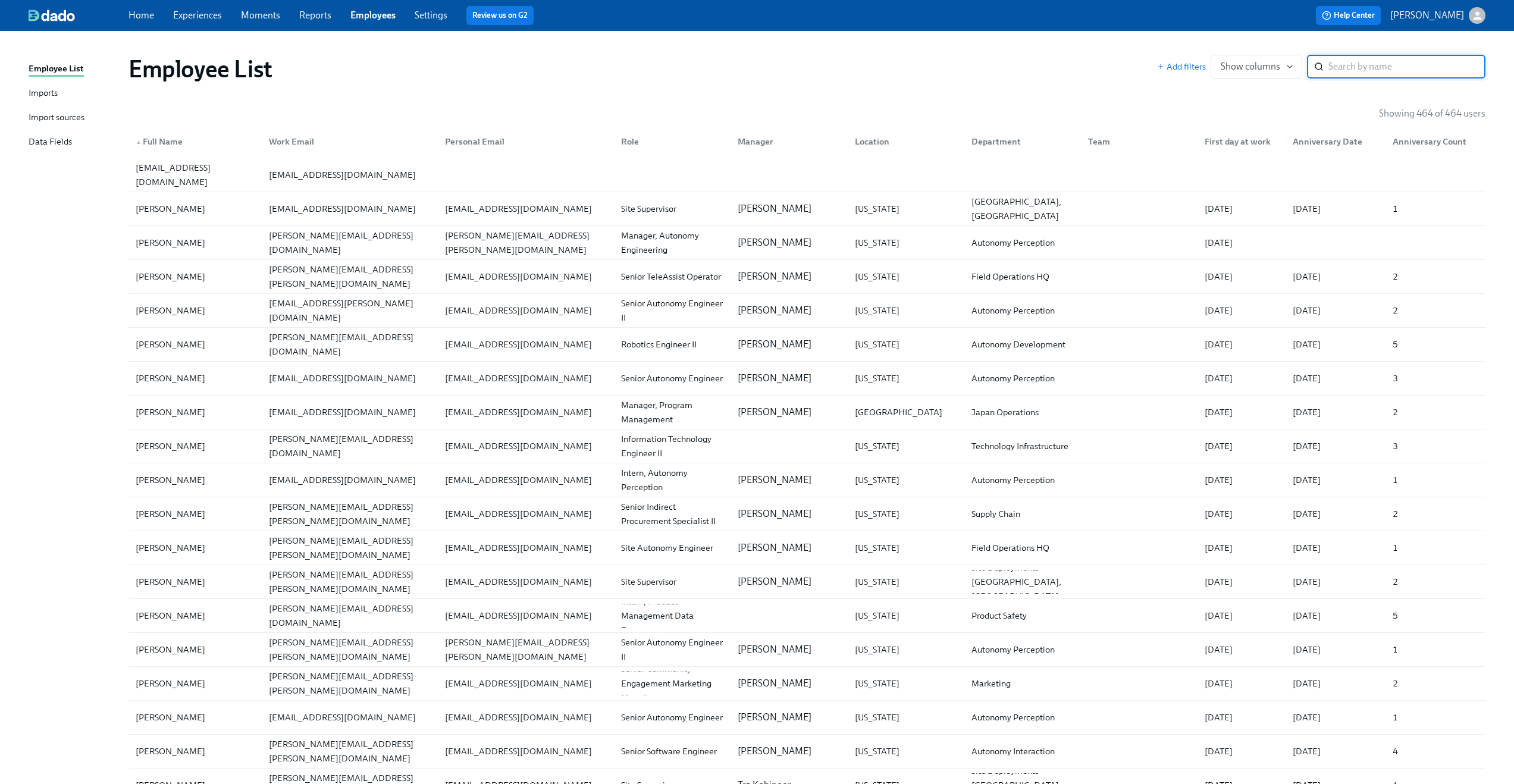
click at [1392, 74] on input "search" at bounding box center [1407, 66] width 157 height 24
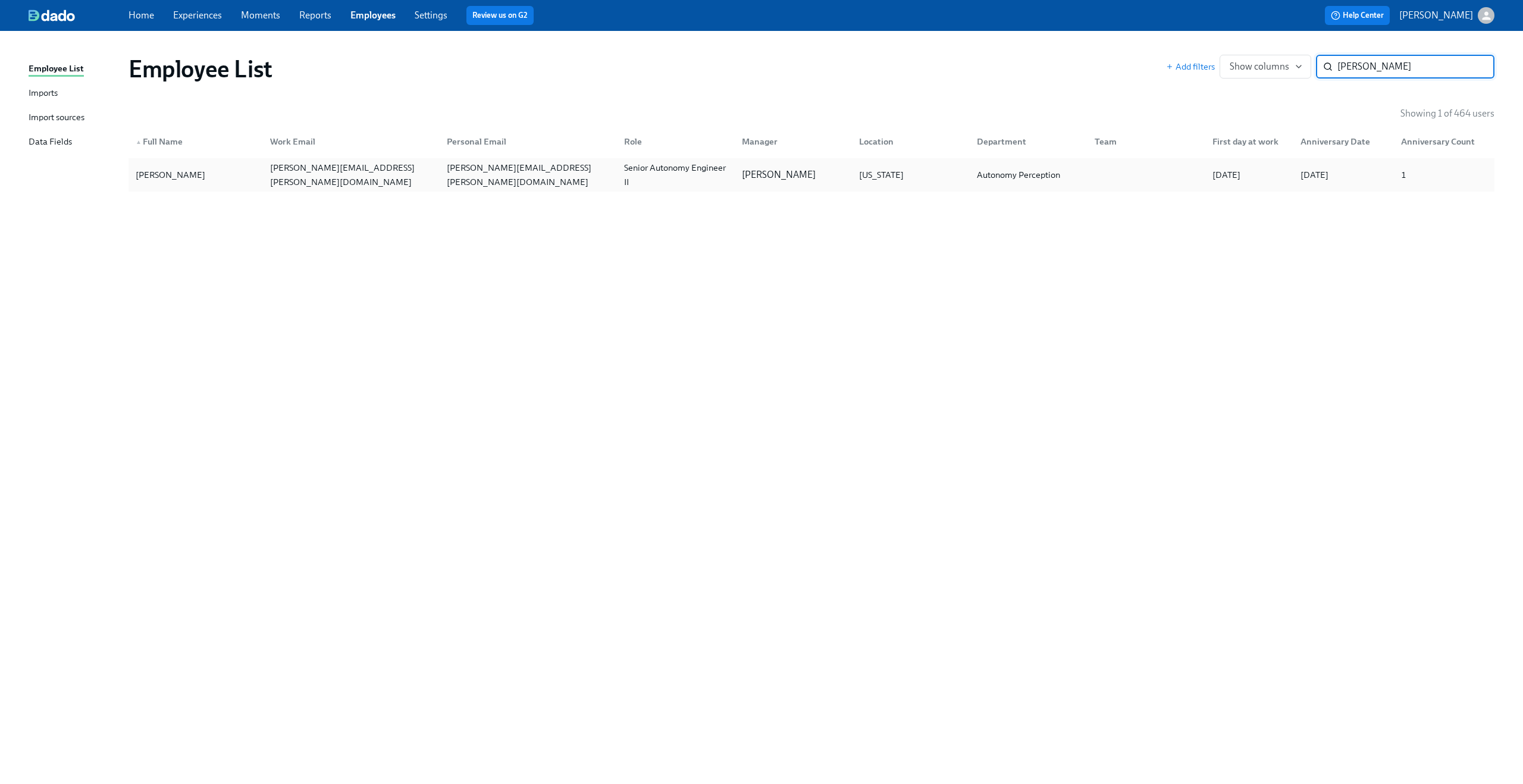
type input "[PERSON_NAME]"
click at [355, 168] on div "[PERSON_NAME][EMAIL_ADDRESS][PERSON_NAME][DOMAIN_NAME]" at bounding box center [351, 175] width 172 height 29
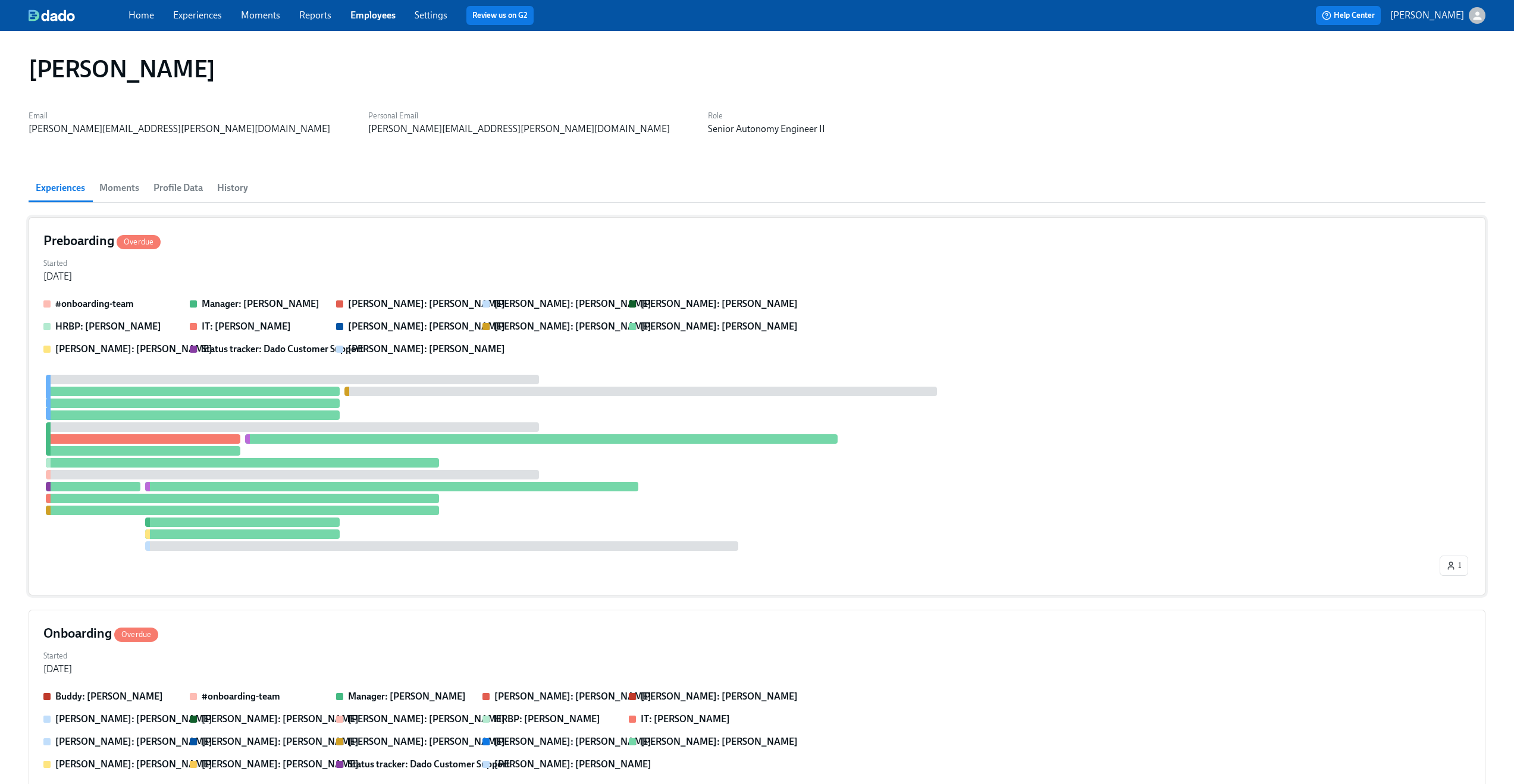
click at [217, 249] on div "Preboarding Overdue" at bounding box center [757, 241] width 1428 height 18
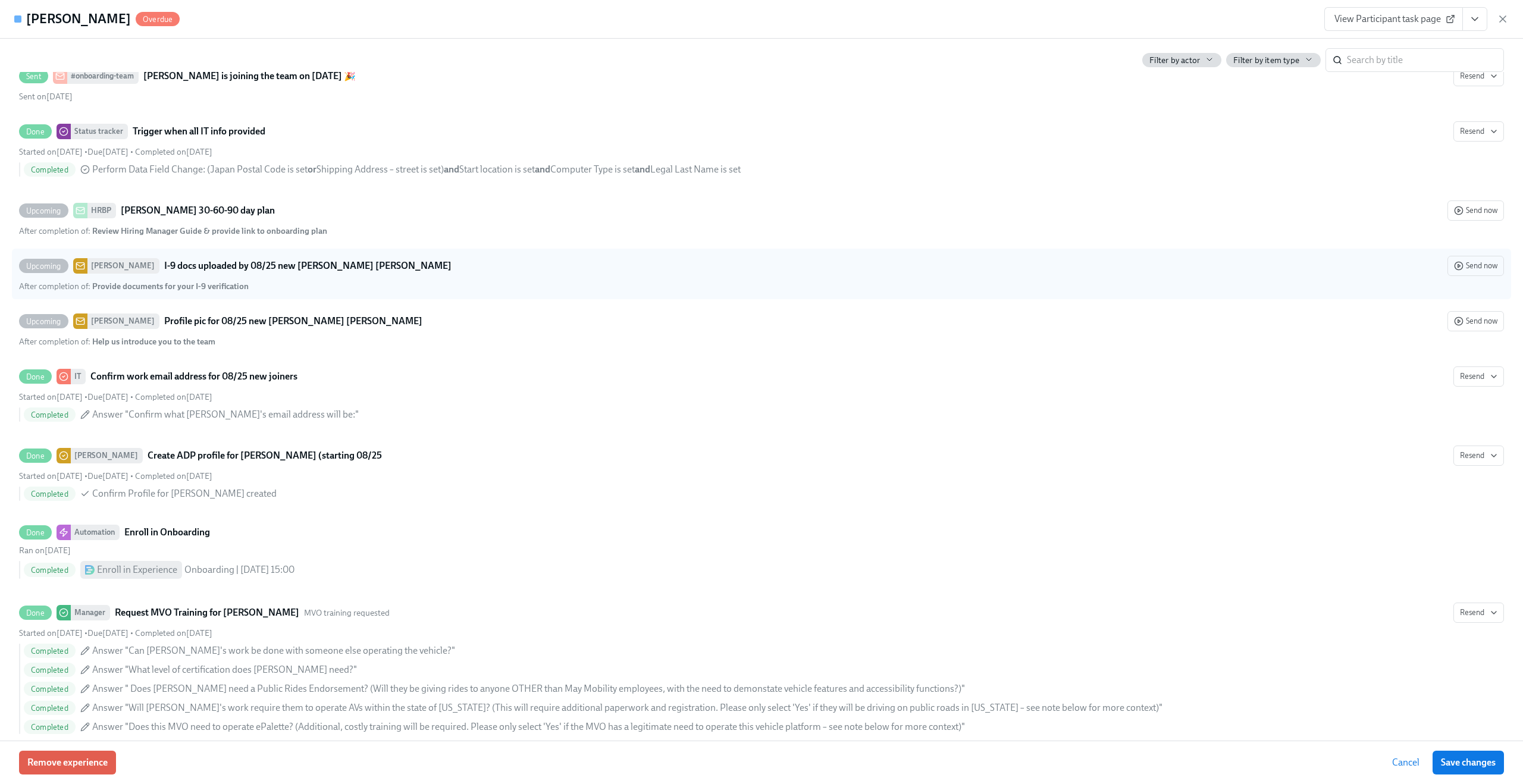
scroll to position [2142, 0]
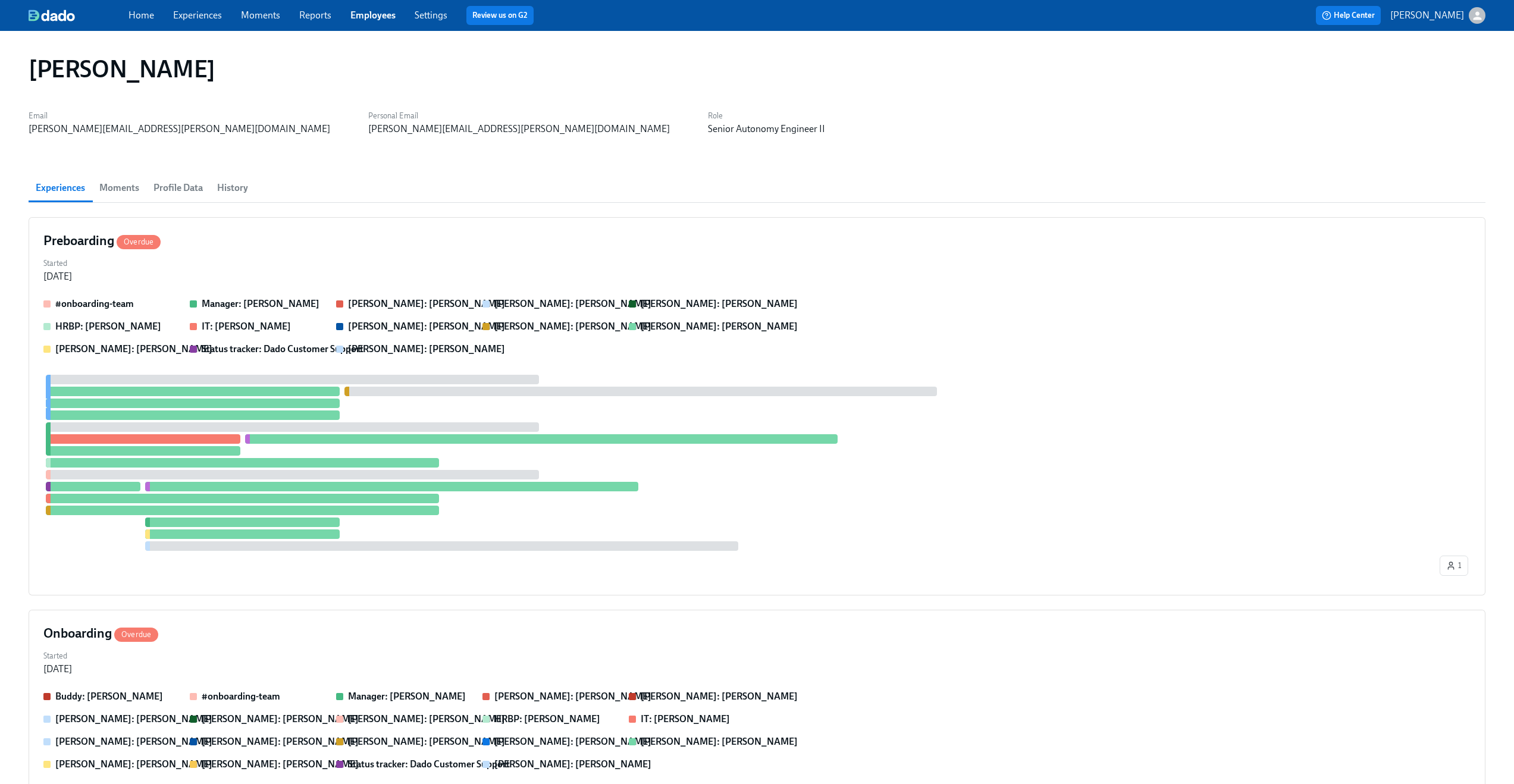
click at [355, 13] on link "Employees" at bounding box center [373, 15] width 45 height 11
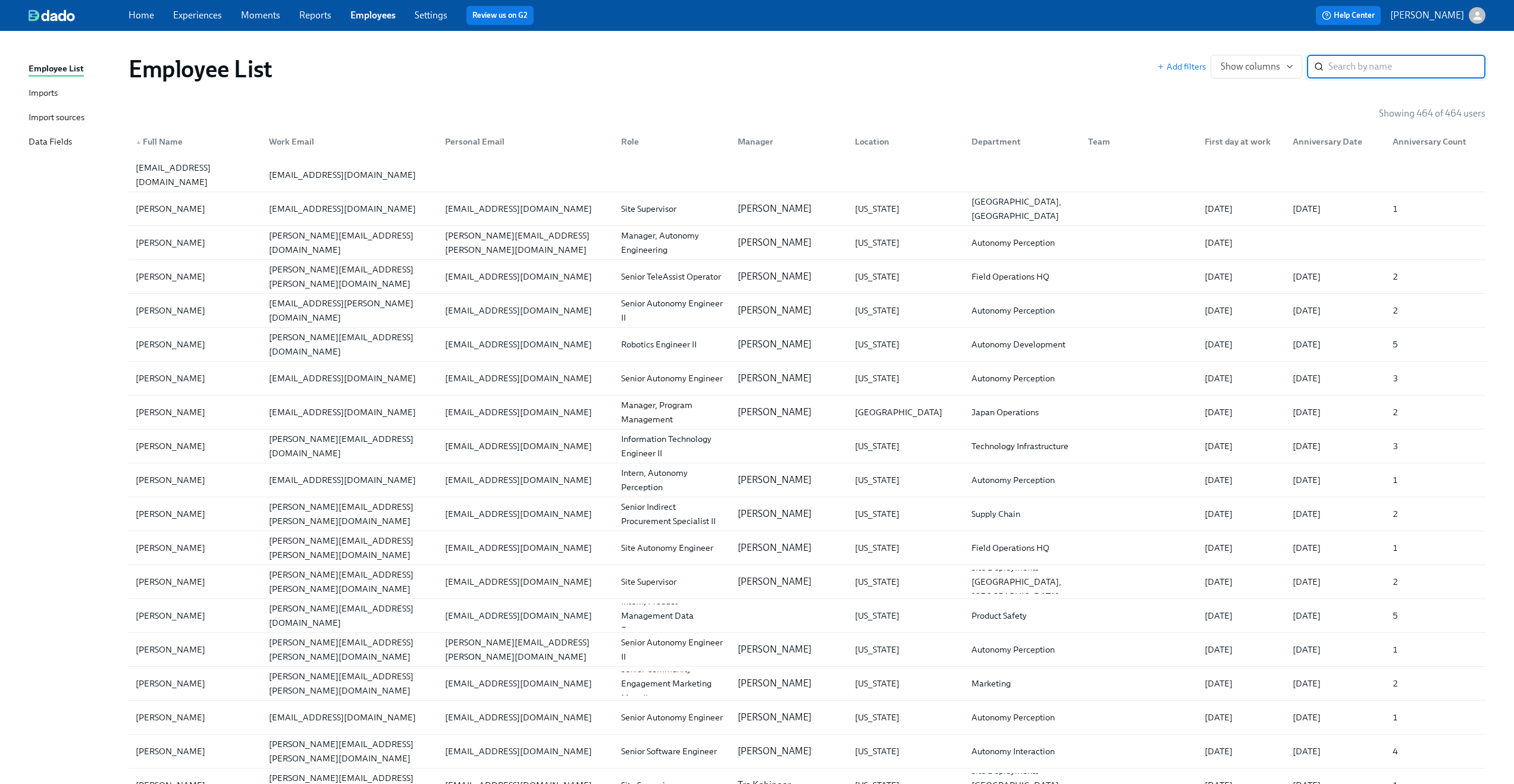
click at [1375, 65] on input "search" at bounding box center [1407, 66] width 157 height 24
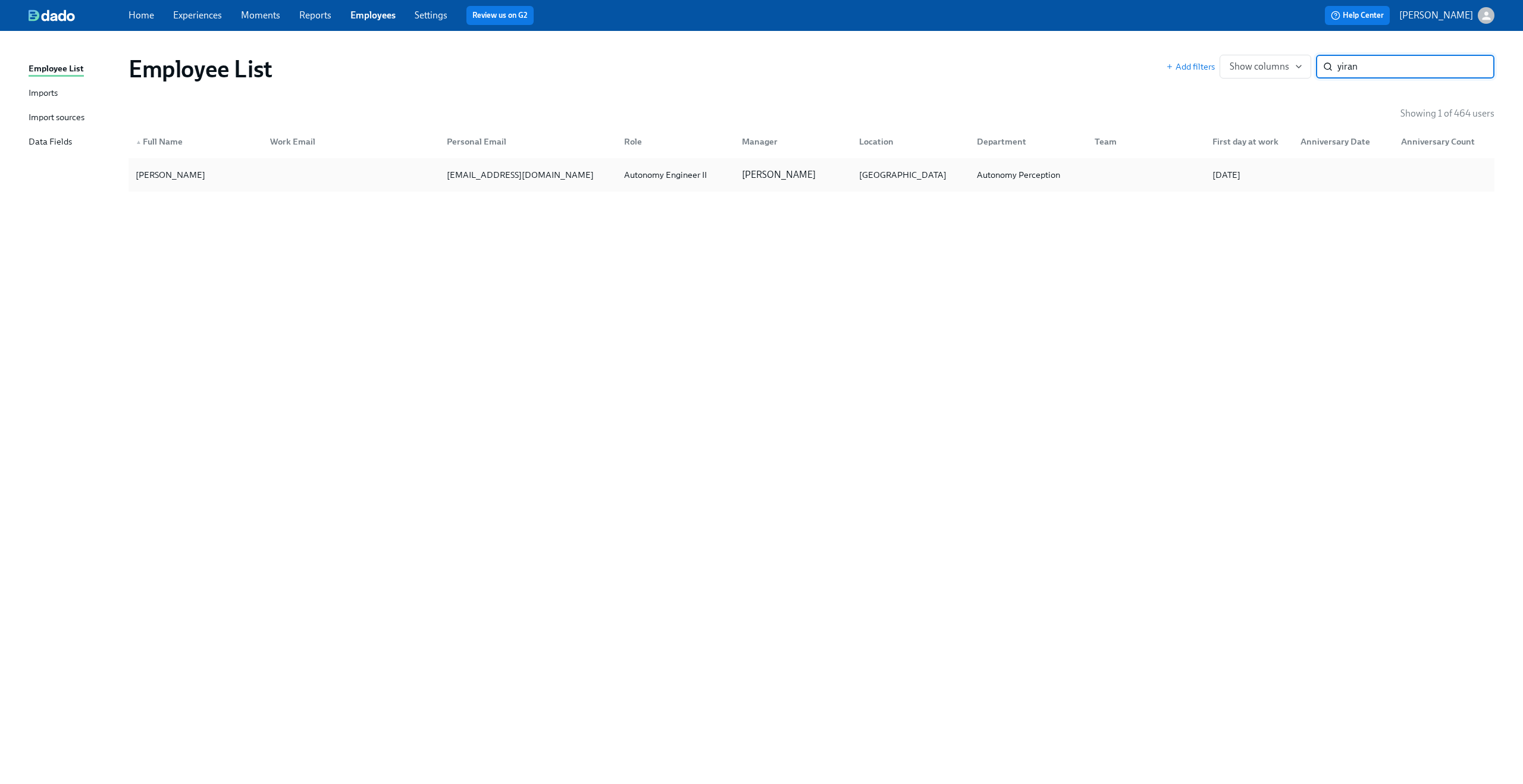
type input "yiran"
click at [556, 180] on div "[EMAIL_ADDRESS][DOMAIN_NAME]" at bounding box center [526, 174] width 177 height 24
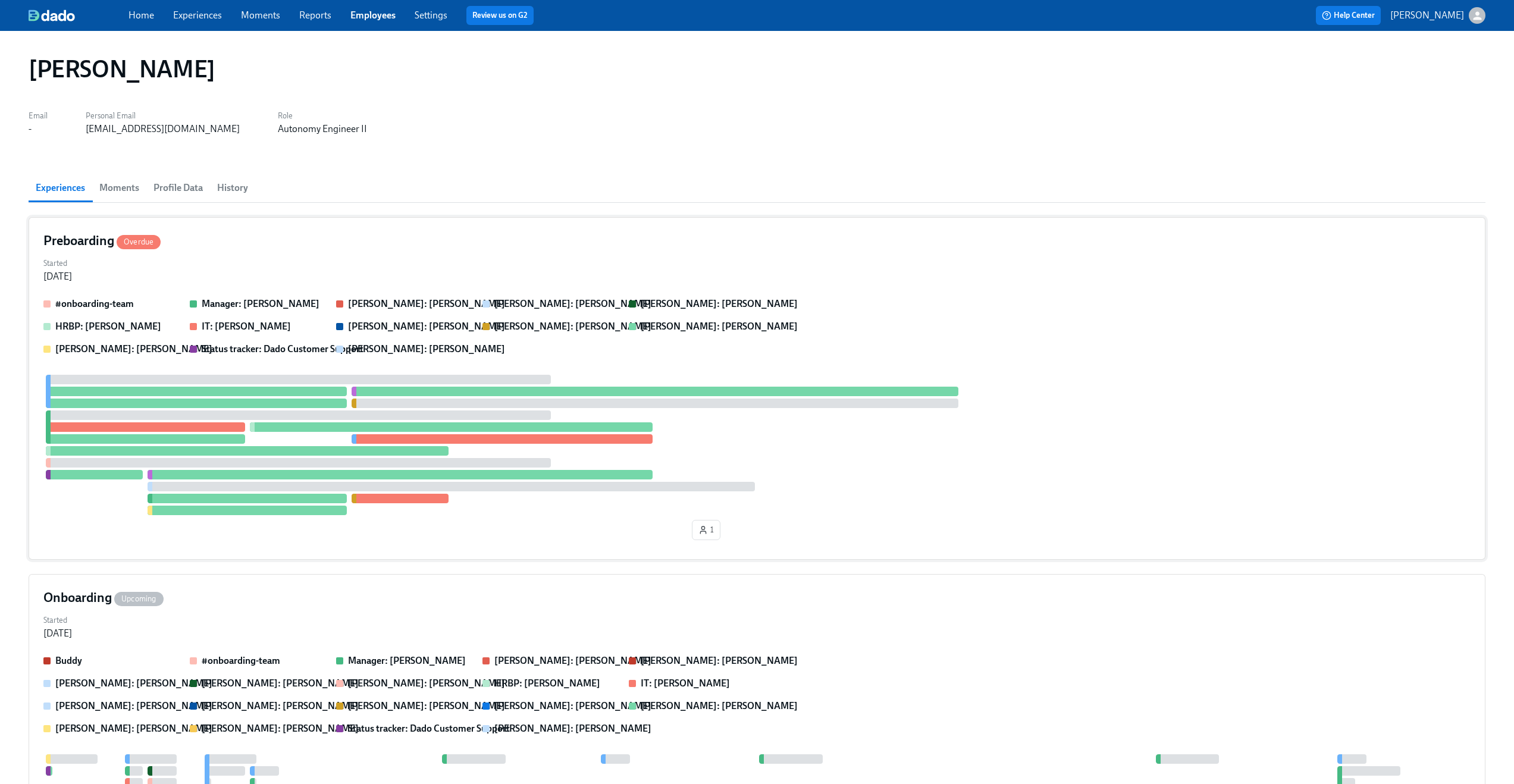
click at [491, 256] on div "Started [DATE]" at bounding box center [757, 268] width 1428 height 29
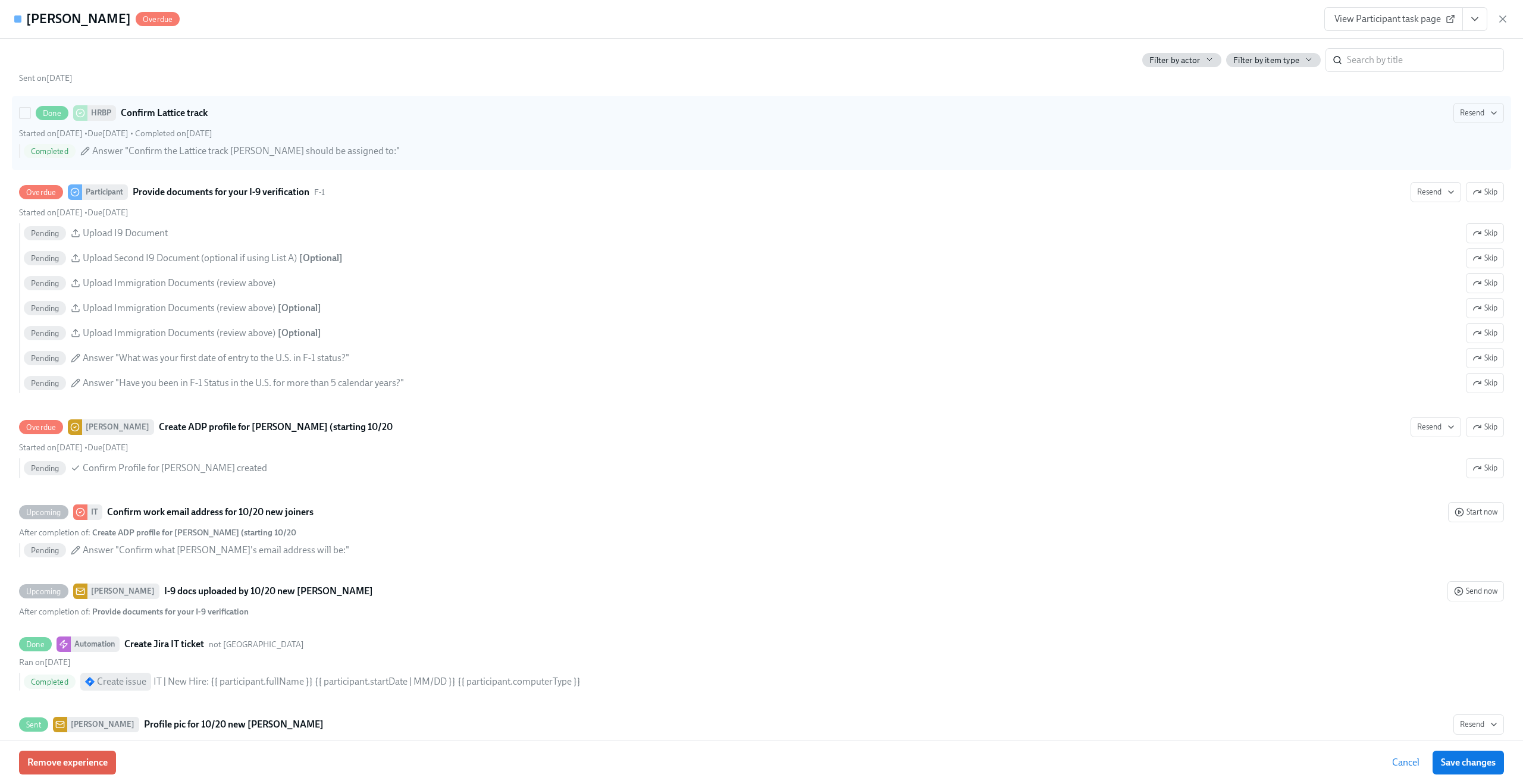
scroll to position [2283, 0]
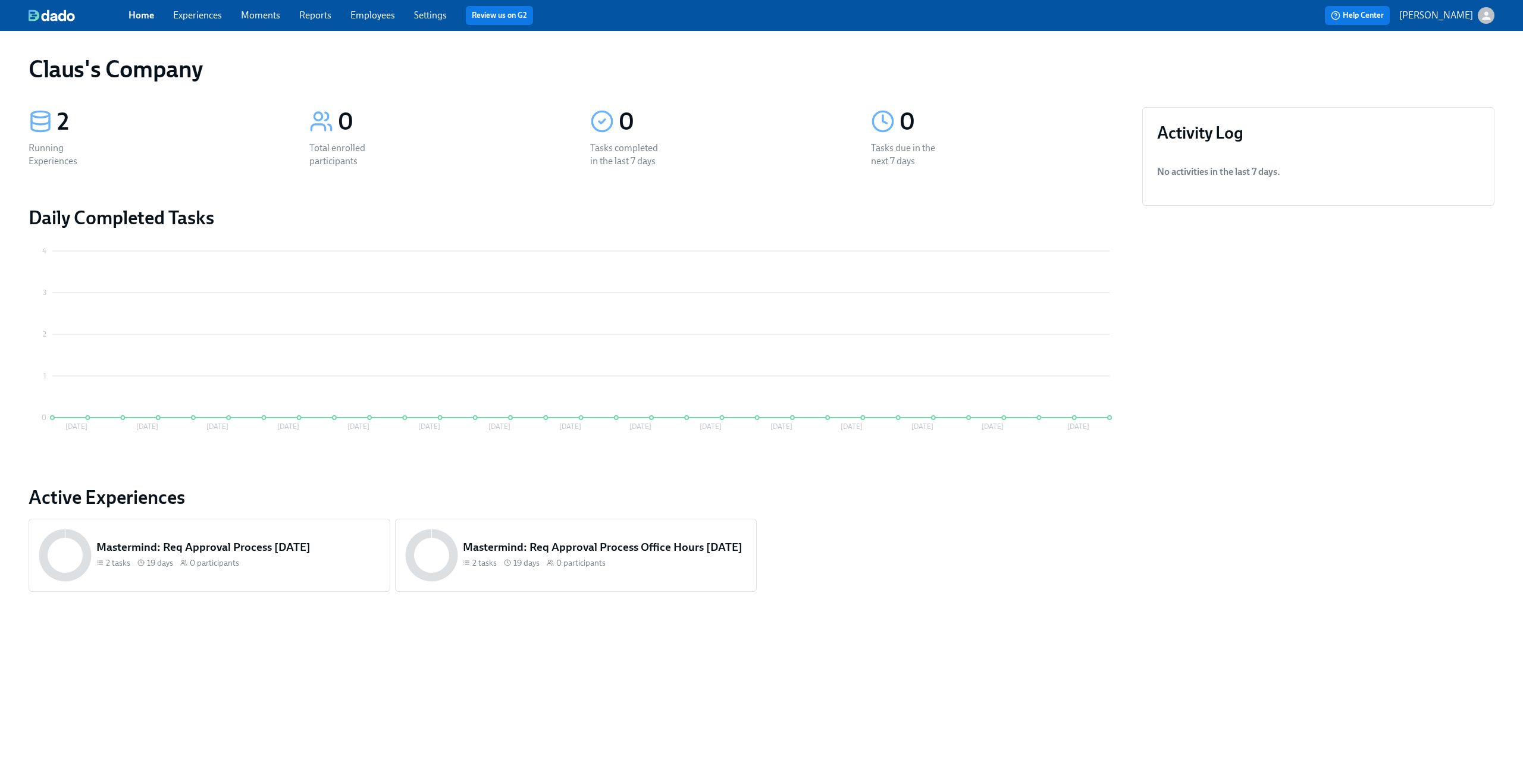
click at [1485, 17] on icon "button" at bounding box center [1486, 15] width 8 height 8
click at [1458, 63] on span "Switch organization..." at bounding box center [1430, 69] width 112 height 13
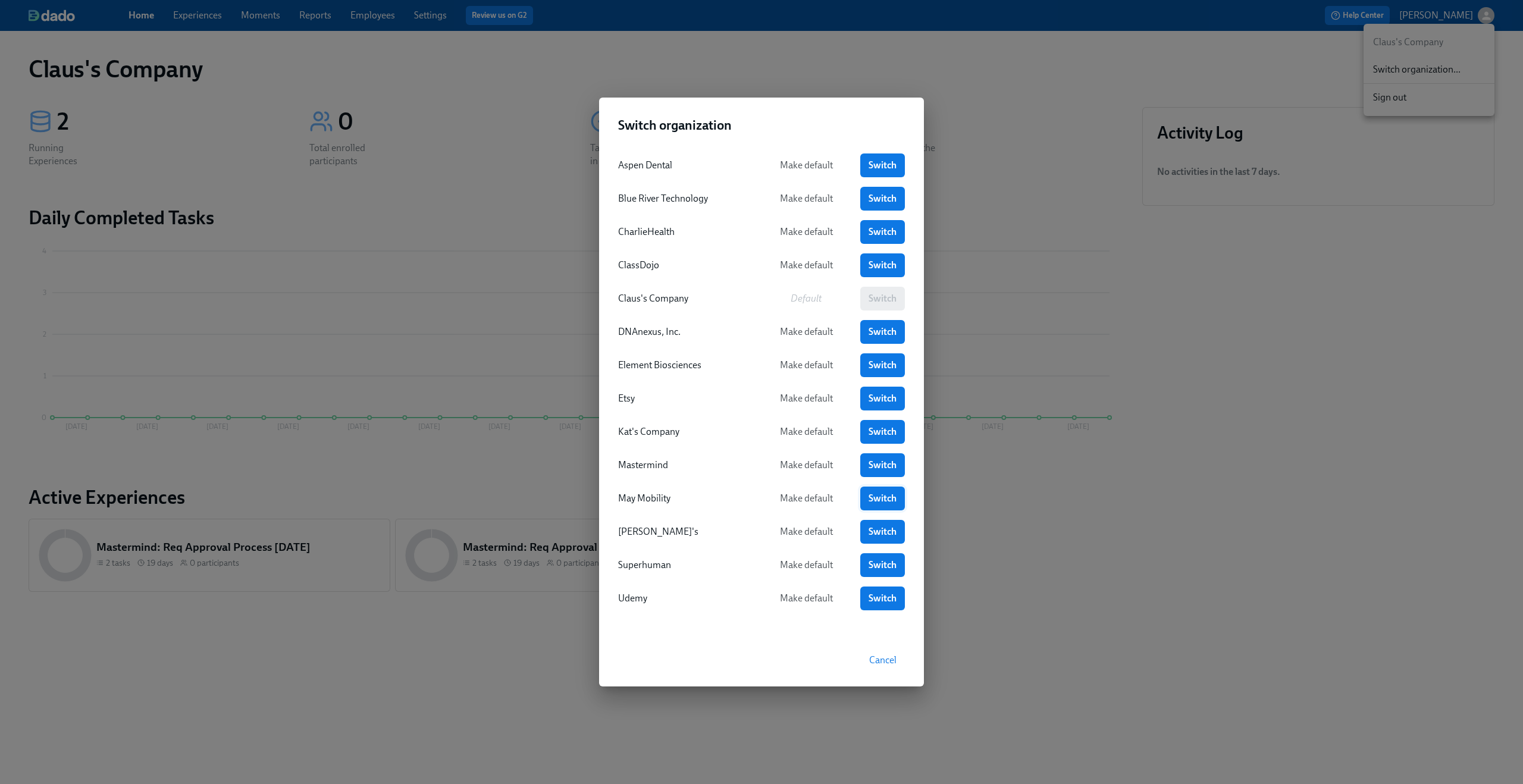
click at [897, 506] on link "Switch" at bounding box center [883, 498] width 45 height 24
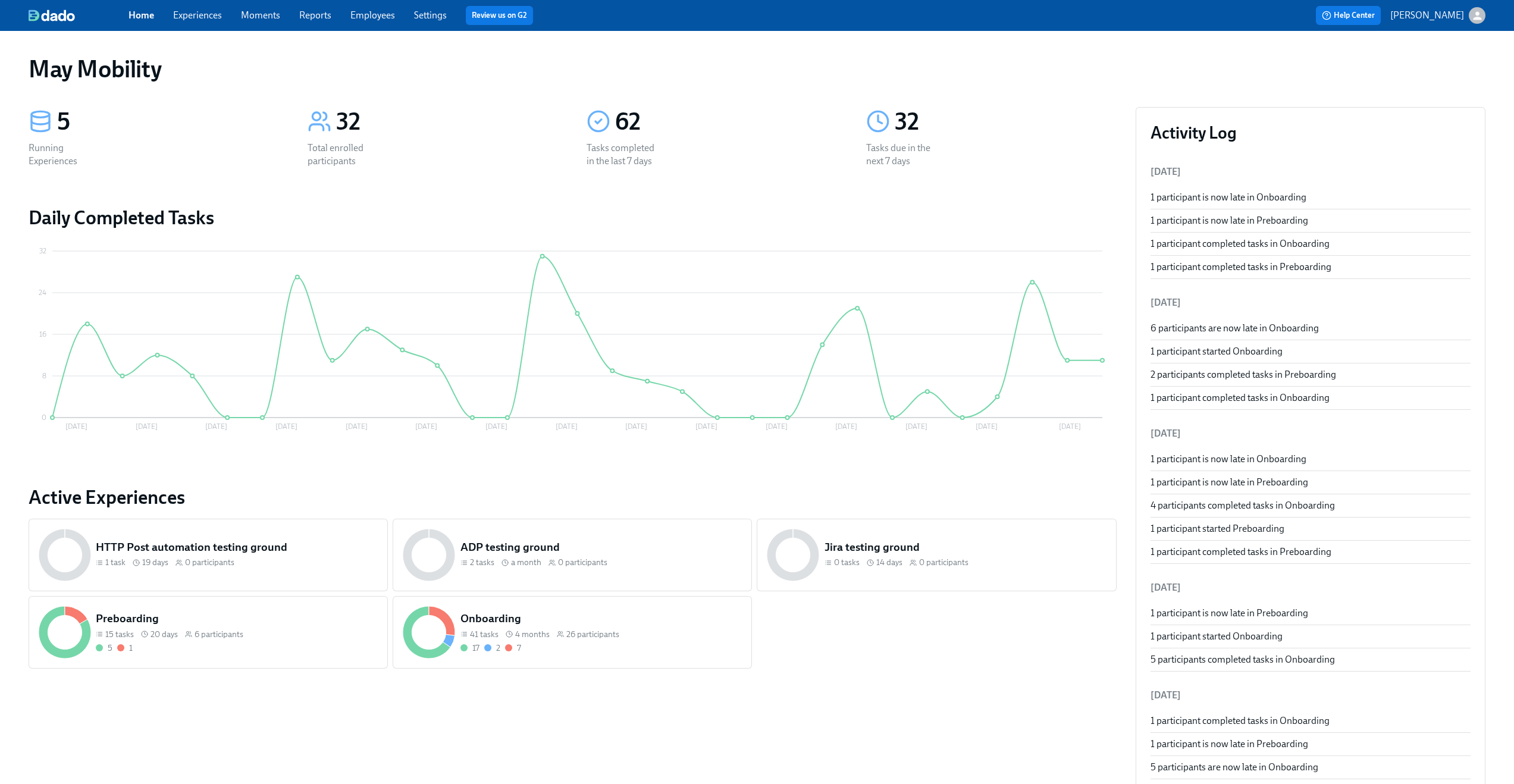
click at [194, 14] on link "Experiences" at bounding box center [197, 15] width 49 height 11
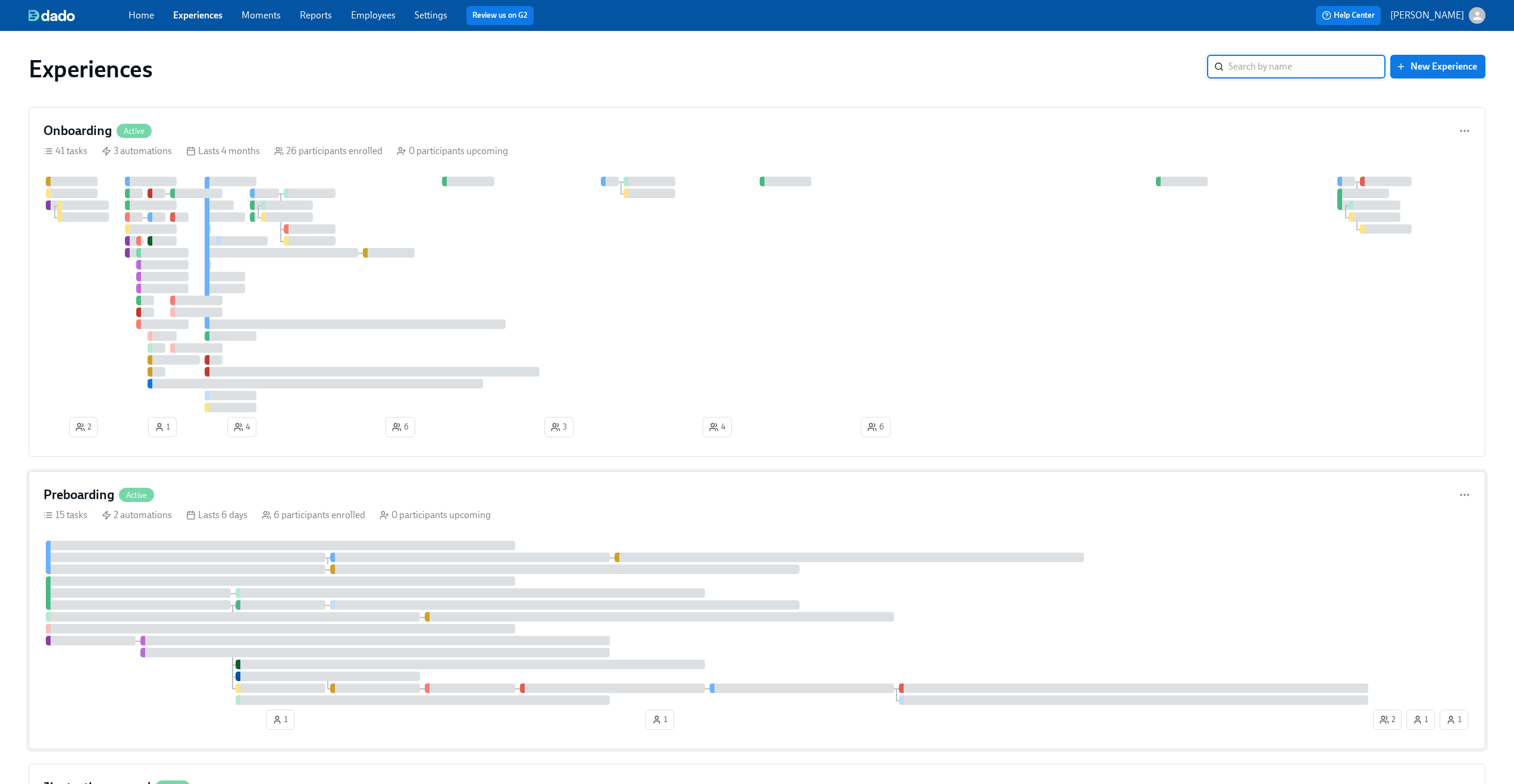
click at [586, 514] on div "15 tasks 2 automations Lasts 6 days 6 participants enrolled 0 participants upco…" at bounding box center [757, 515] width 1428 height 13
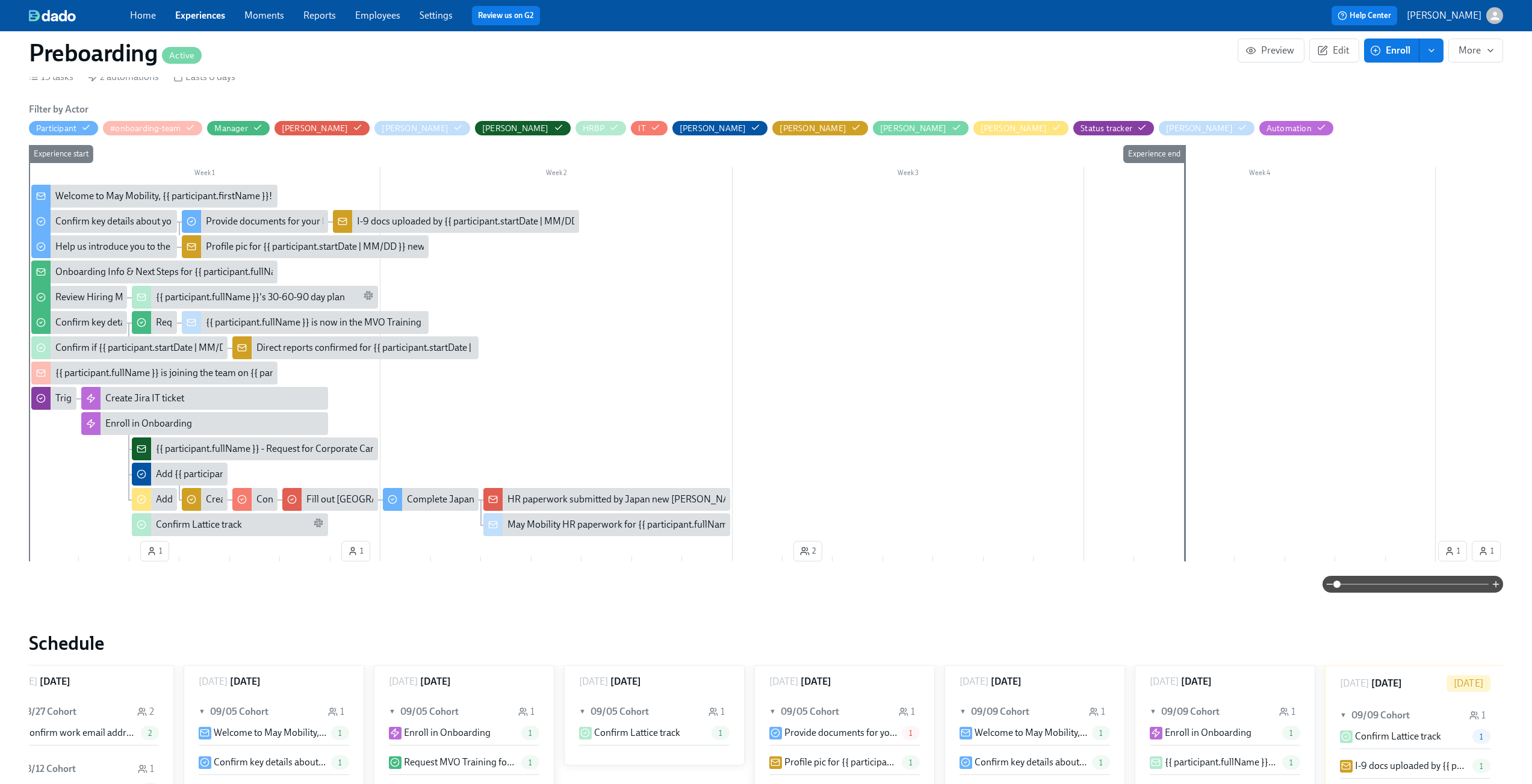
scroll to position [0, 2321]
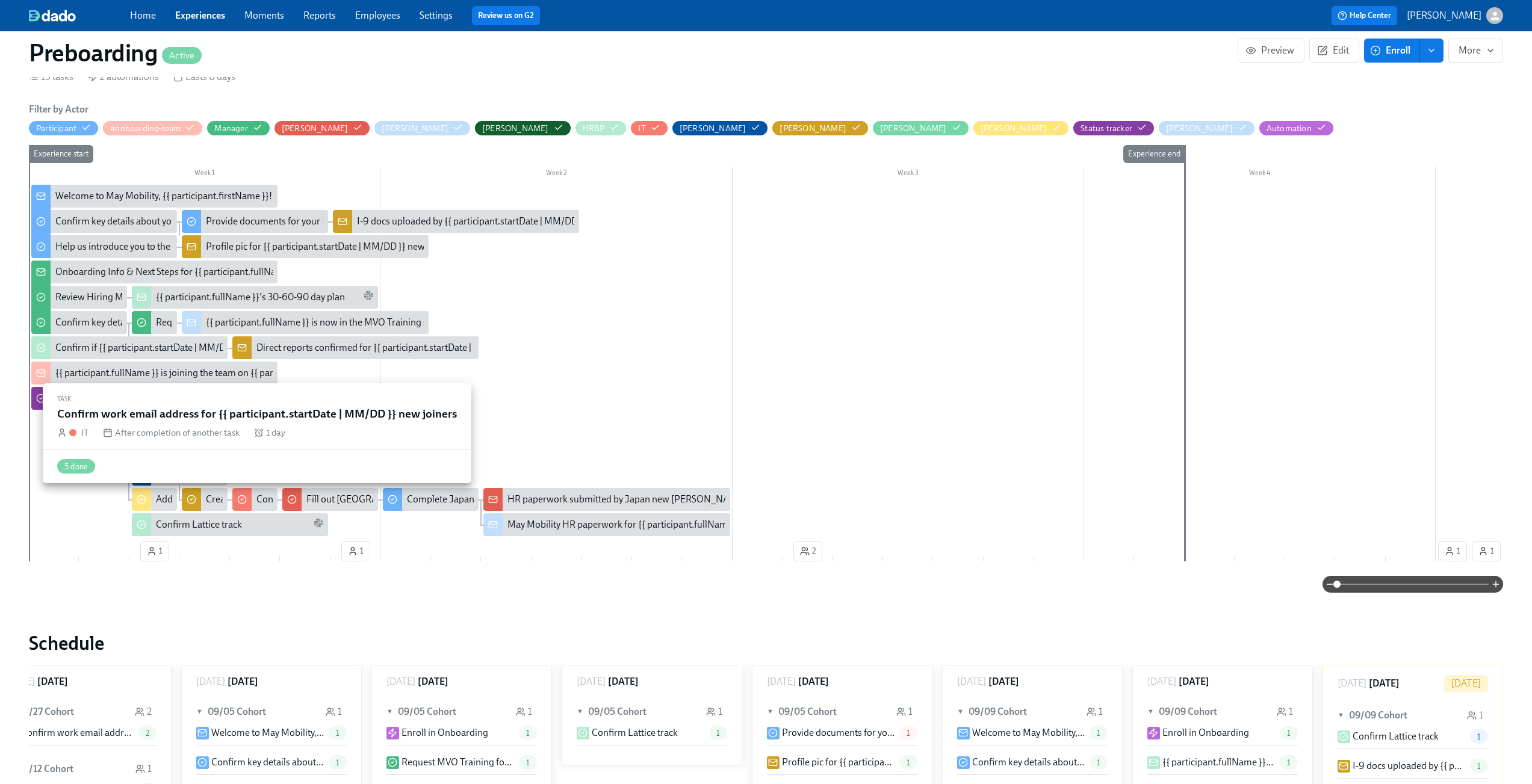
click at [252, 496] on div "Confirm work email address for {{ participant.startDate | MM/DD }} new joiners" at bounding box center [255, 500] width 45 height 23
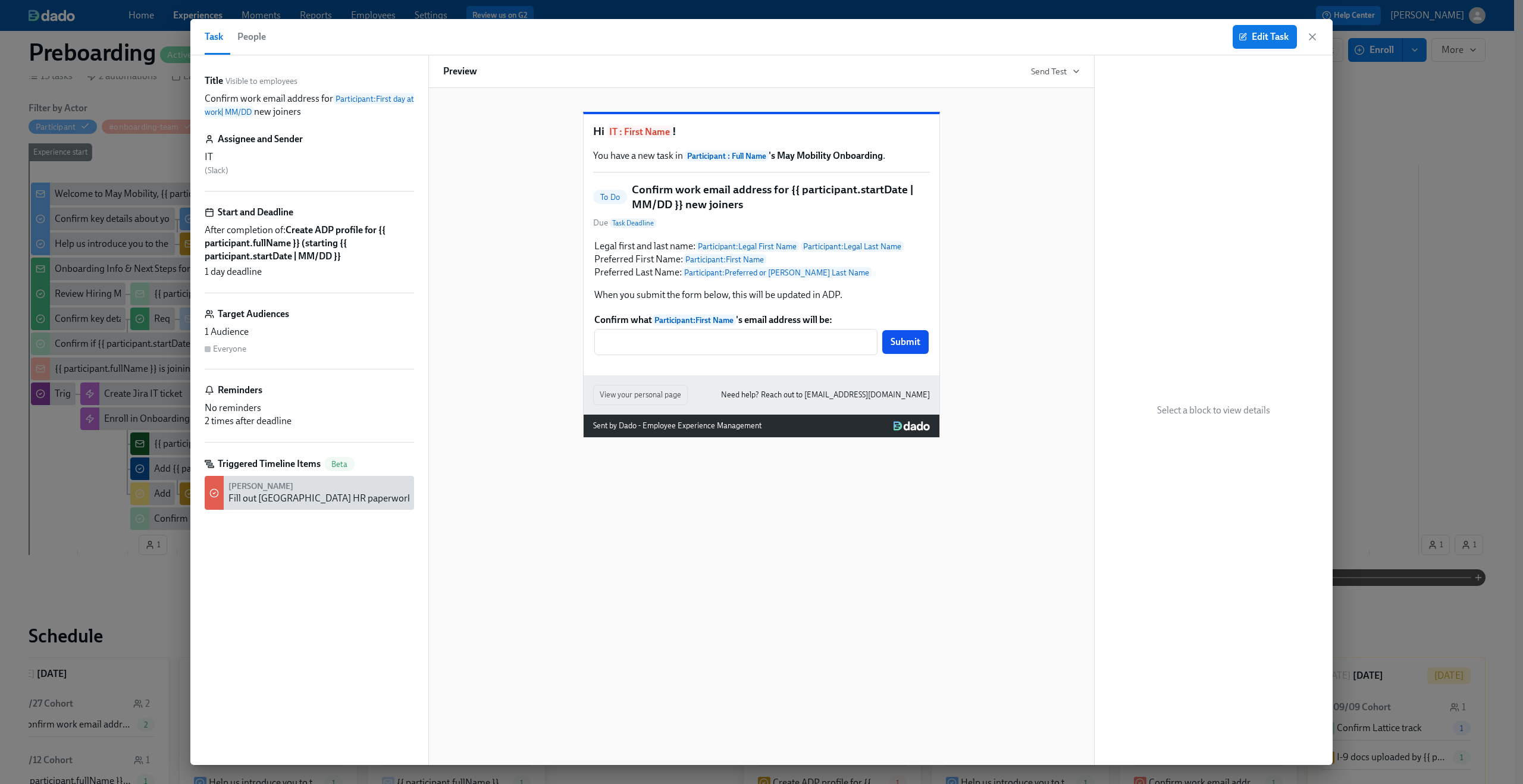
click at [261, 38] on span "People" at bounding box center [251, 37] width 29 height 17
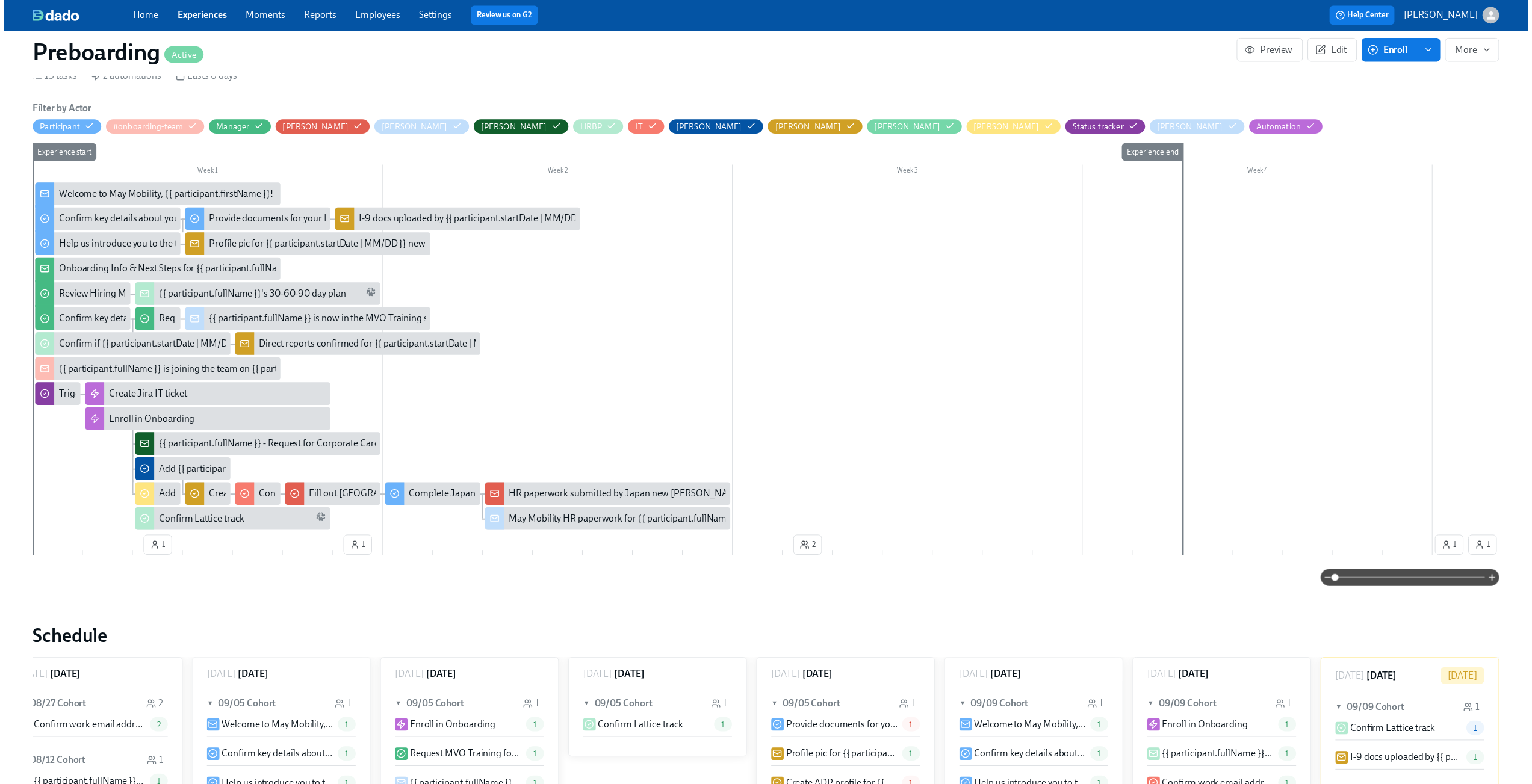
scroll to position [0, 2312]
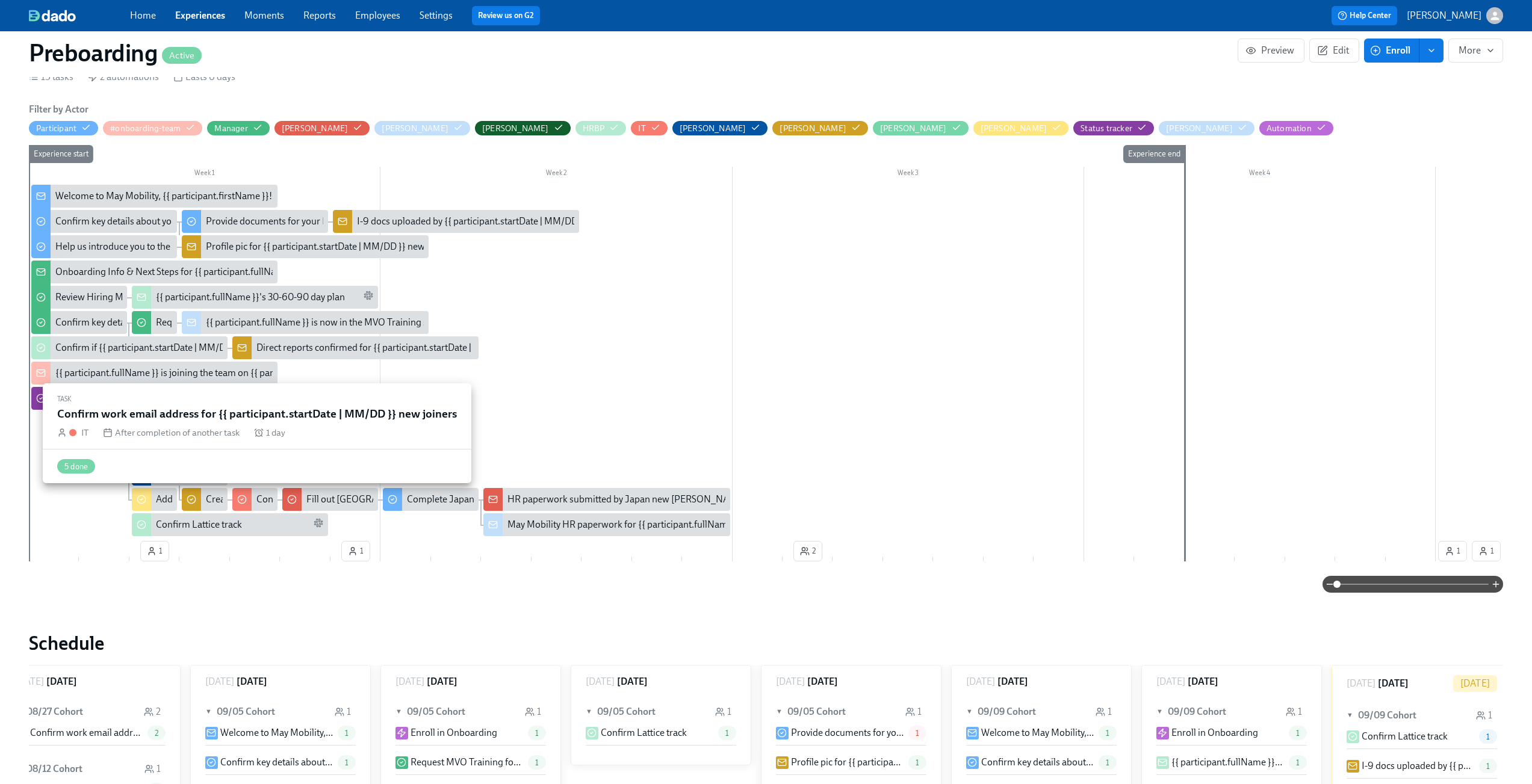
click at [264, 498] on div "Confirm work email address for {{ participant.startDate | MM/DD }} new joiners" at bounding box center [418, 499] width 324 height 14
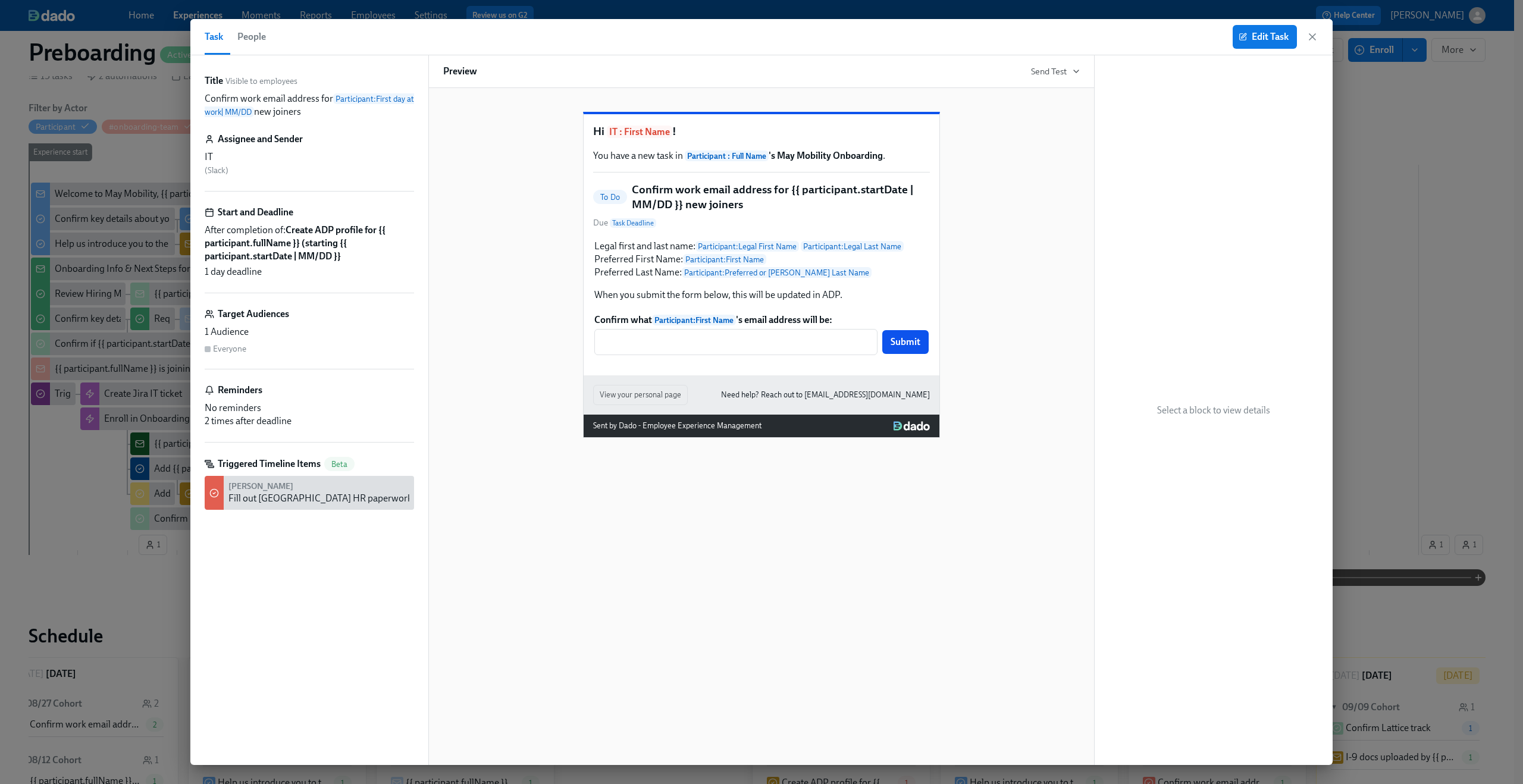
click at [257, 31] on span "People" at bounding box center [251, 37] width 29 height 17
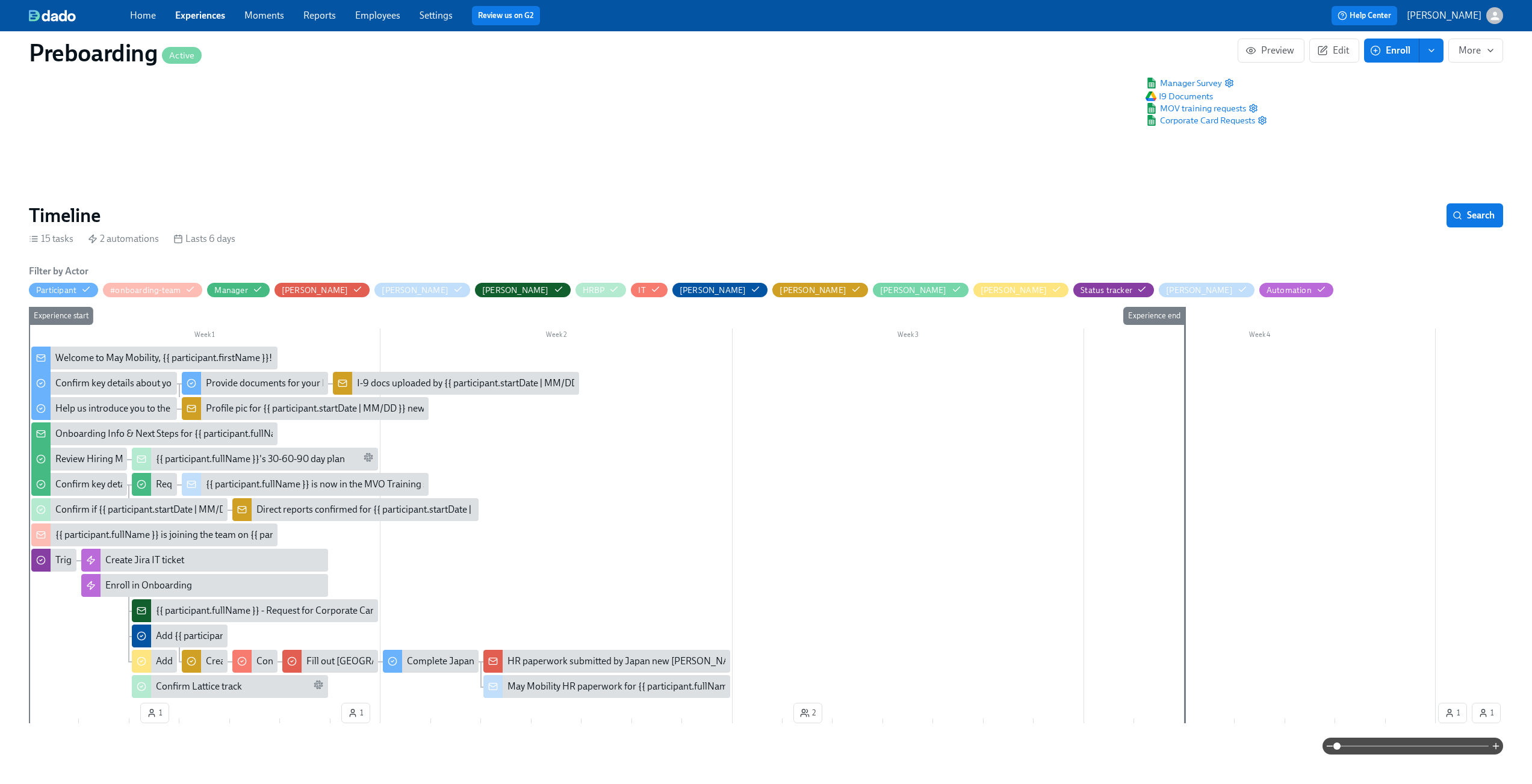
scroll to position [188, 0]
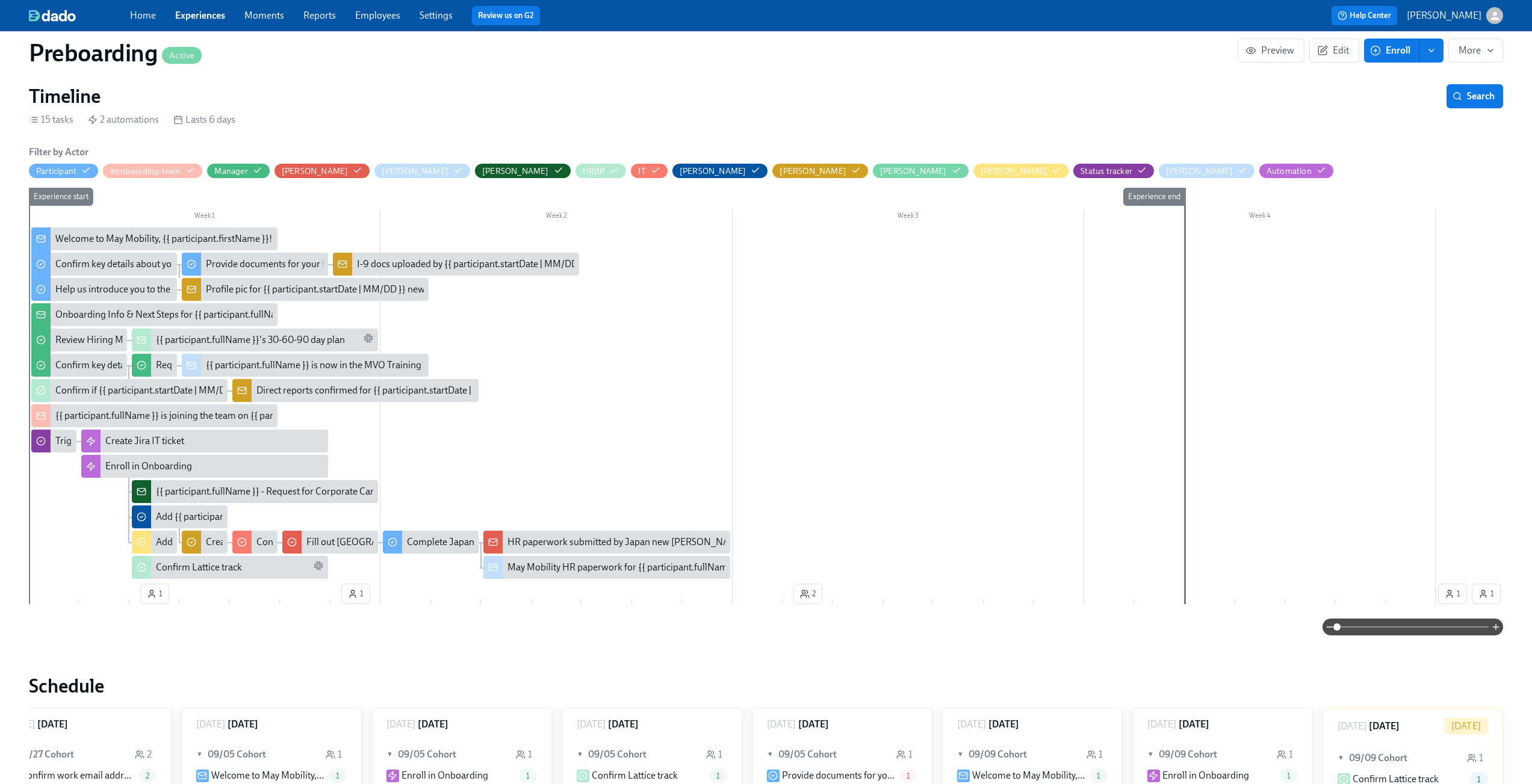
click at [1447, 632] on span at bounding box center [1413, 627] width 152 height 17
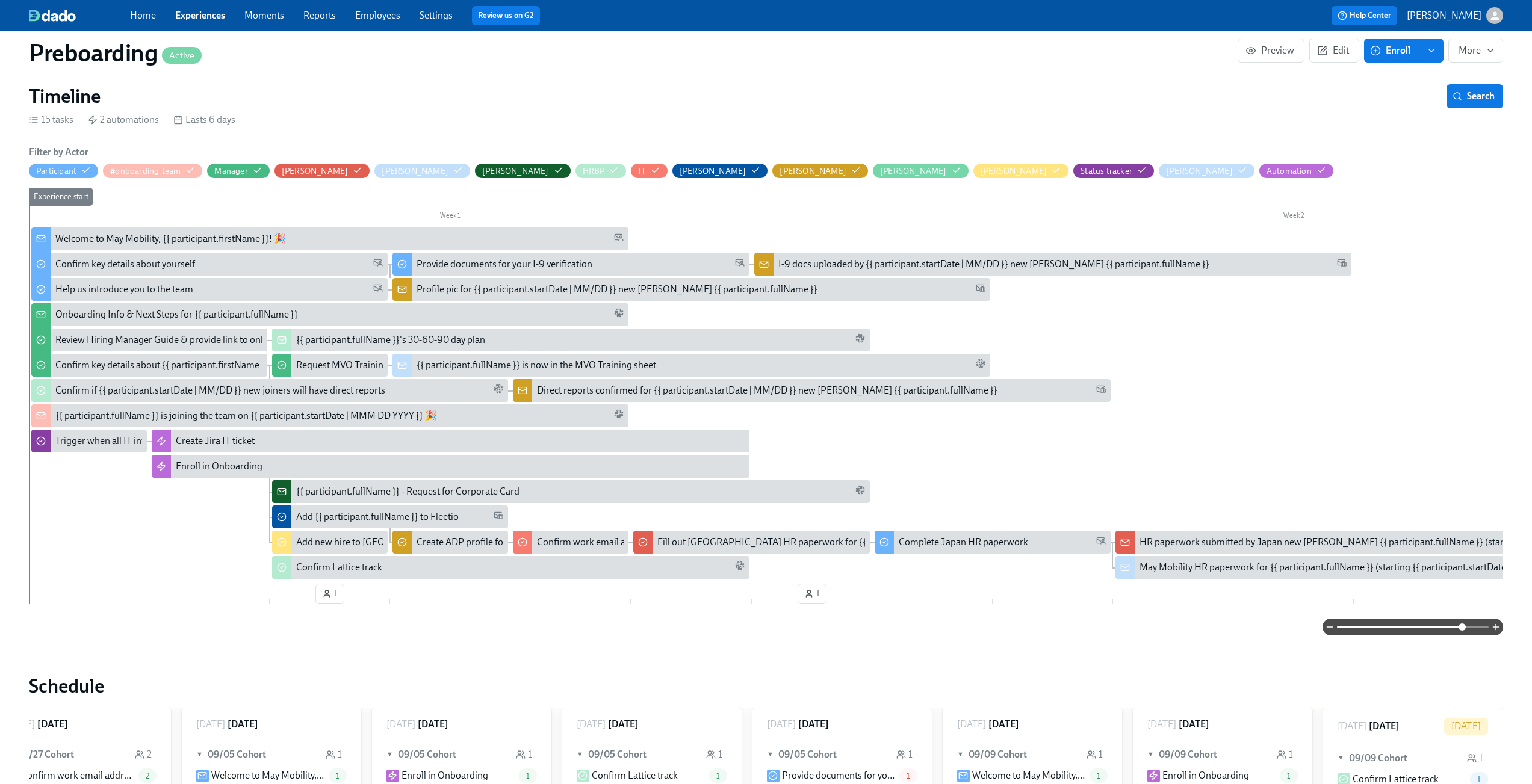
click at [1464, 632] on span at bounding box center [1413, 627] width 152 height 17
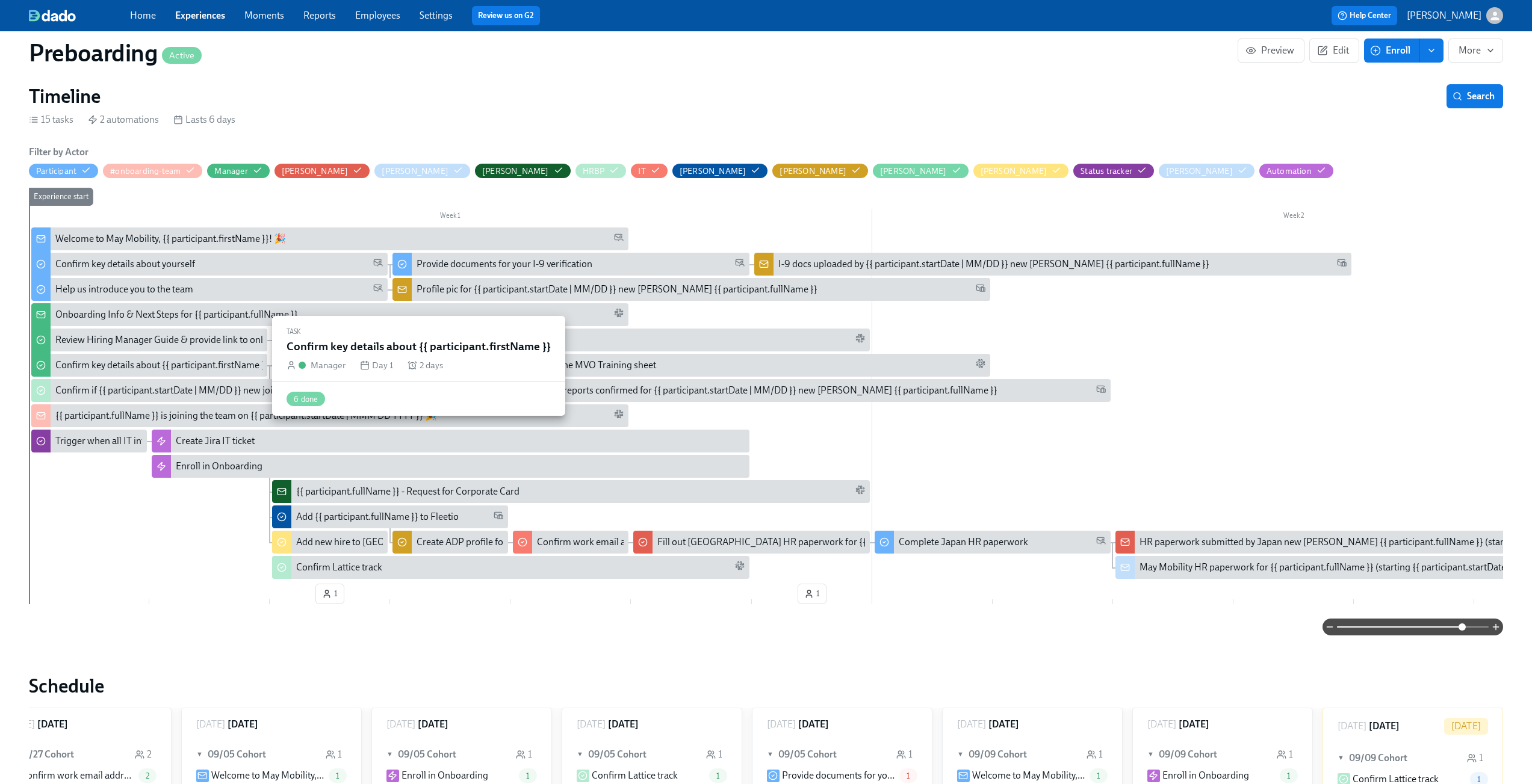
click at [147, 369] on div "Confirm key details about {{ participant.firstName }}" at bounding box center [162, 365] width 213 height 14
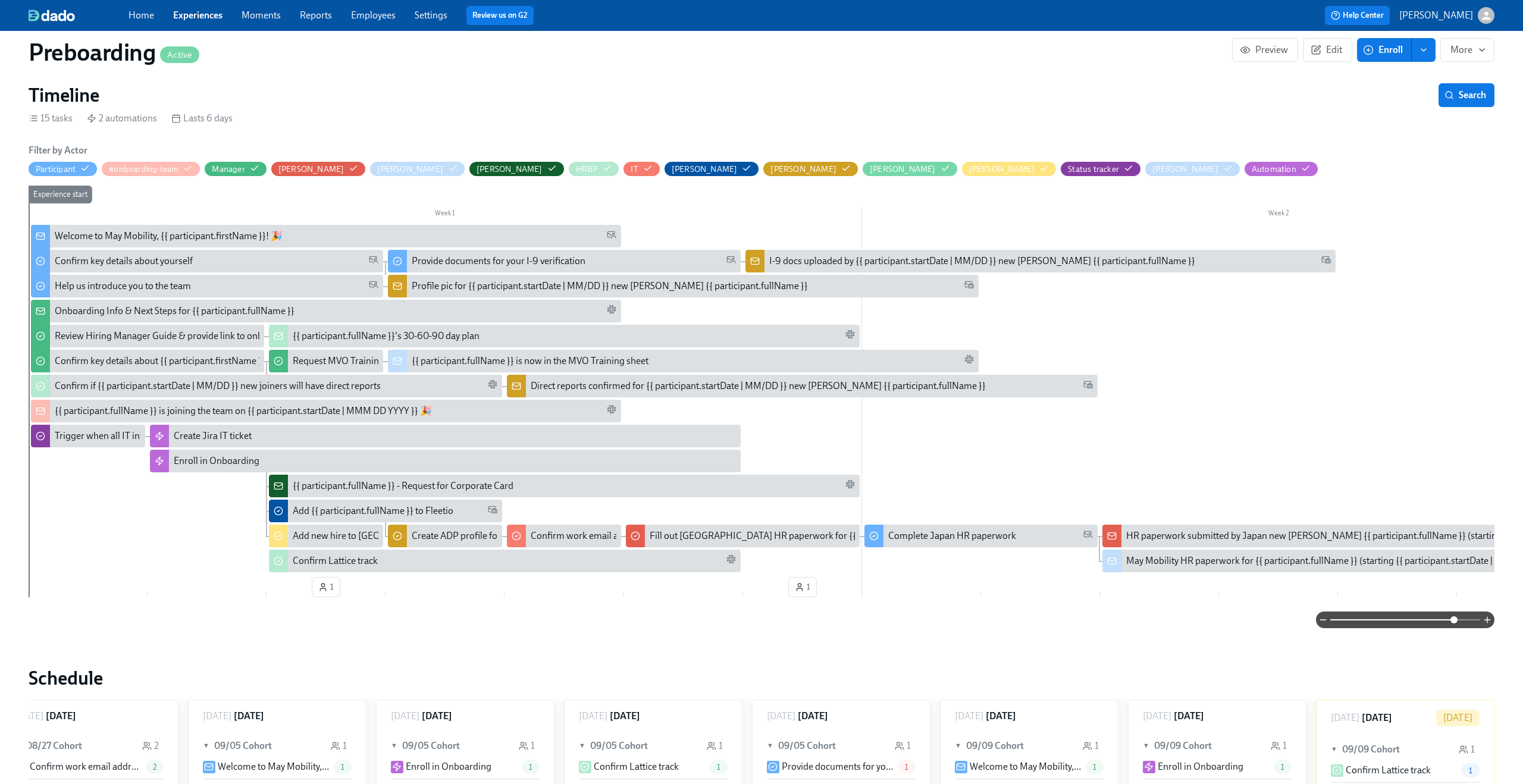
scroll to position [0, 2285]
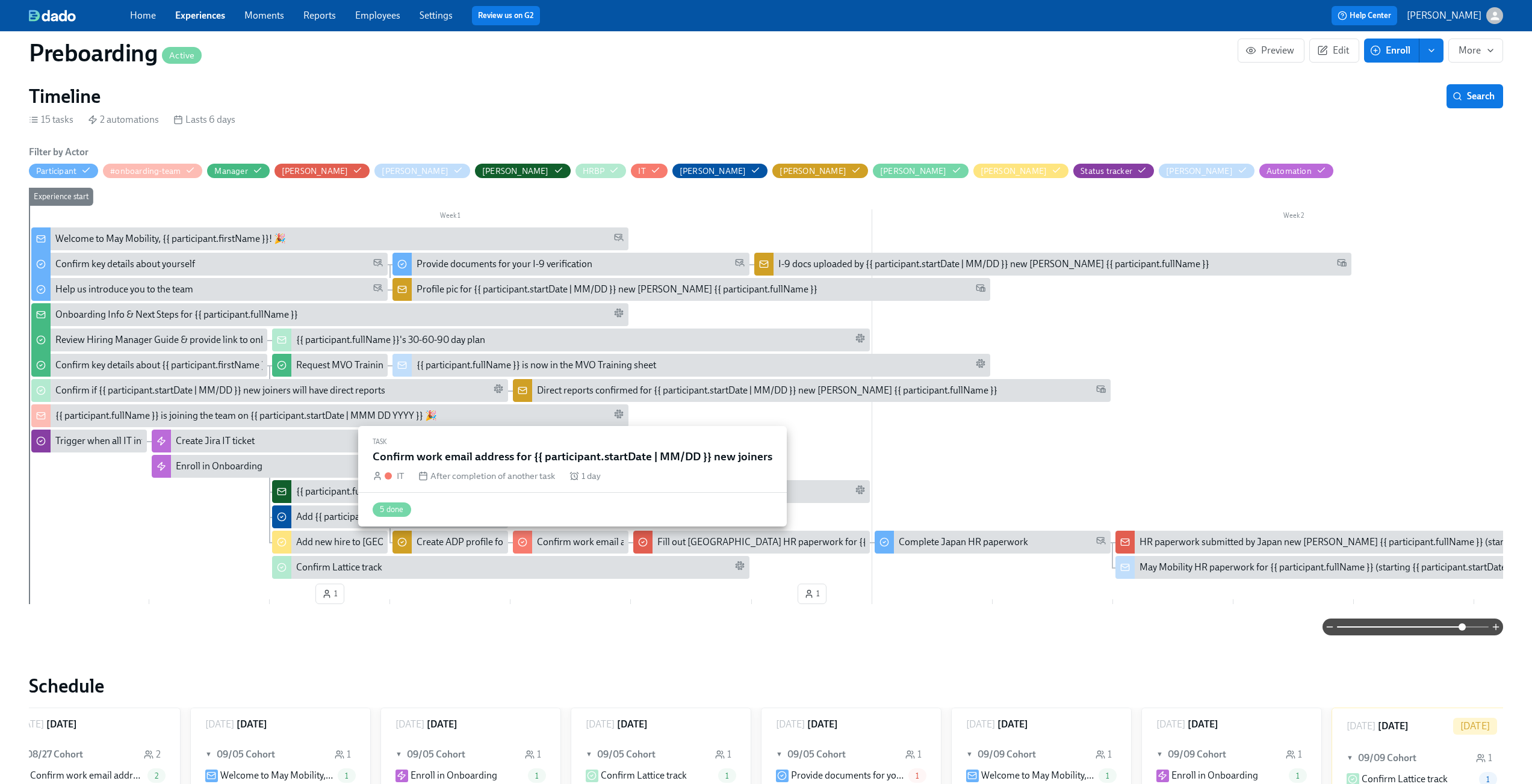
click at [590, 542] on div "Confirm work email address for {{ participant.startDate | MM/DD }} new joiners" at bounding box center [699, 542] width 324 height 14
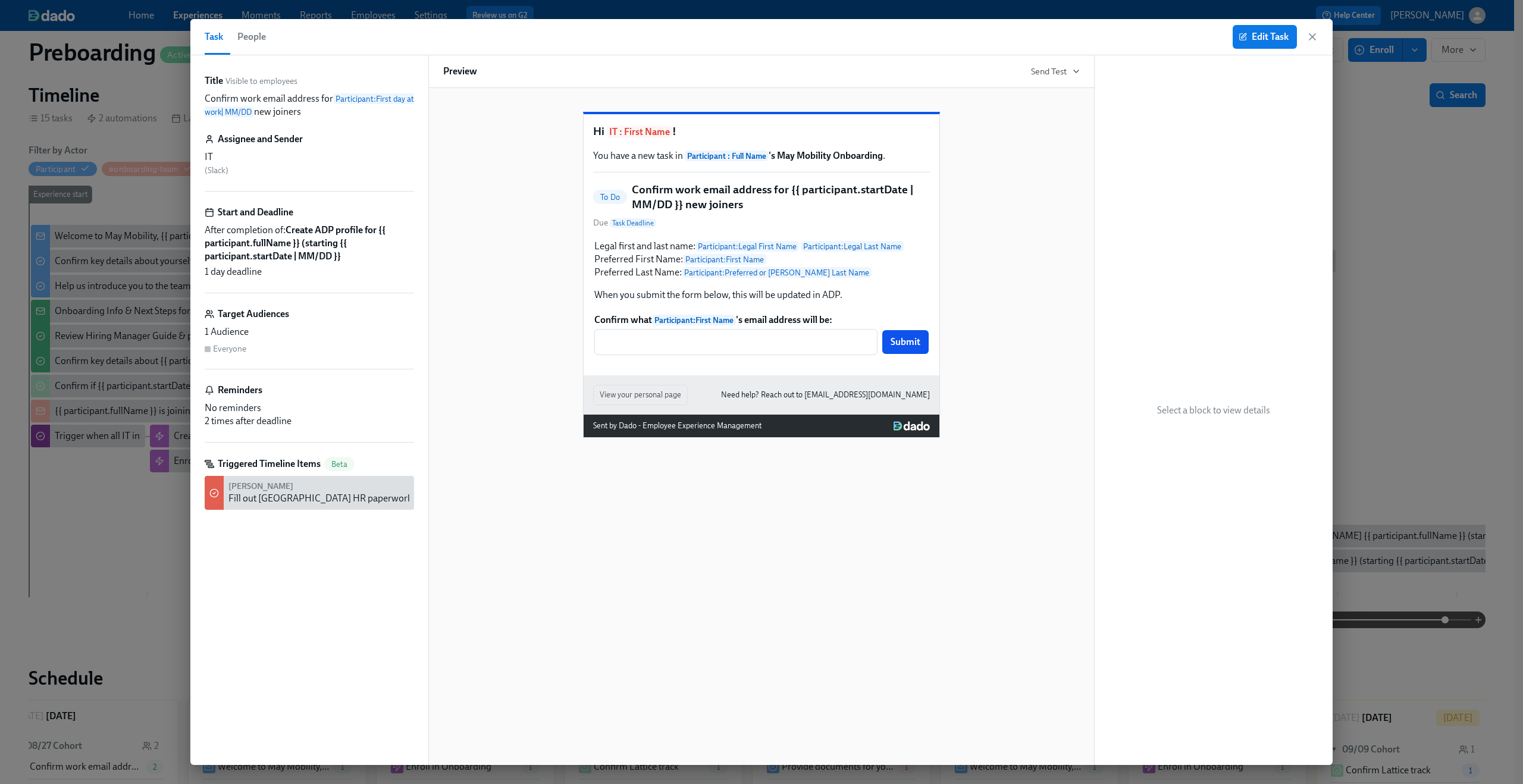
click at [256, 39] on span "People" at bounding box center [251, 37] width 29 height 17
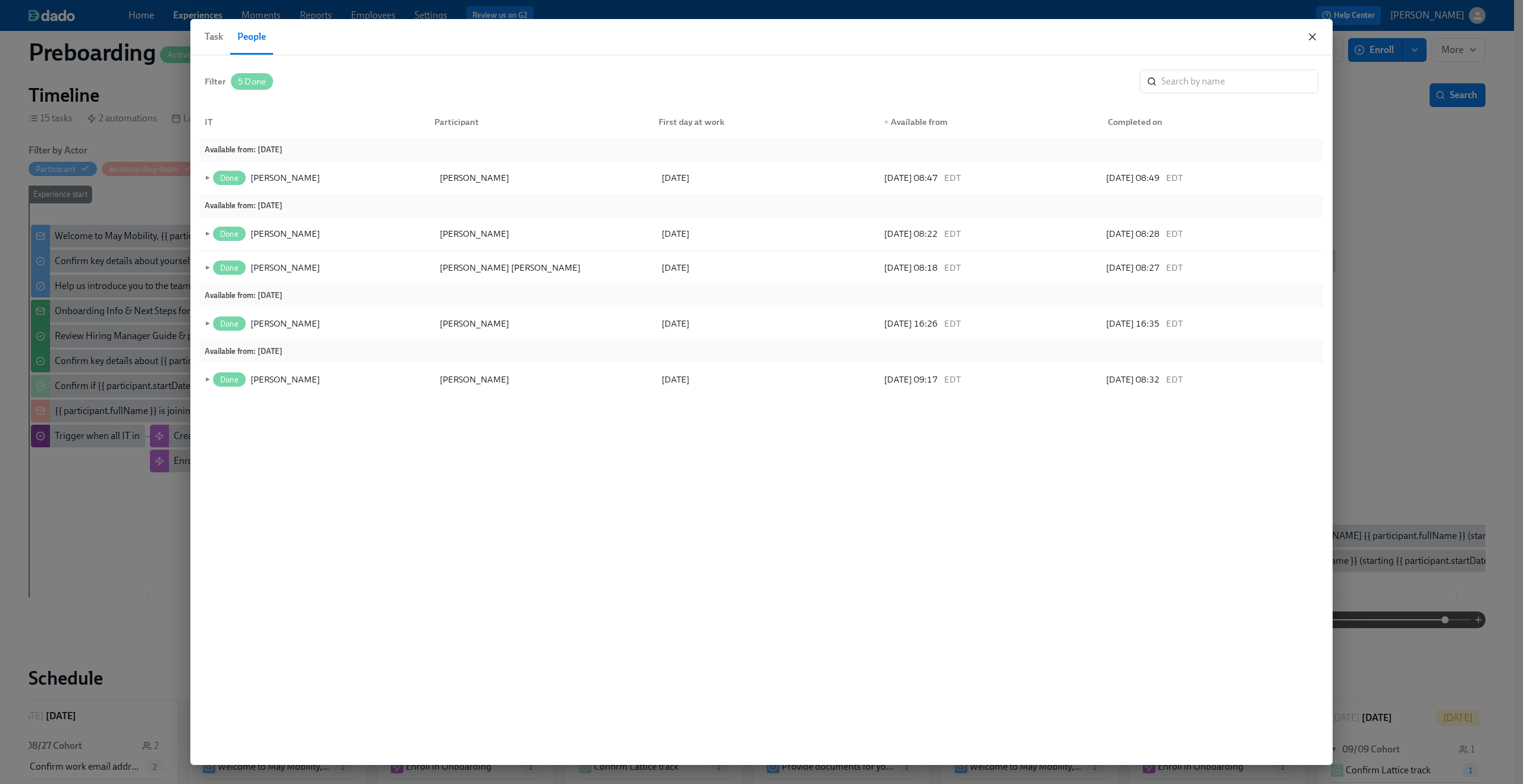
click at [1307, 34] on icon "button" at bounding box center [1313, 37] width 12 height 12
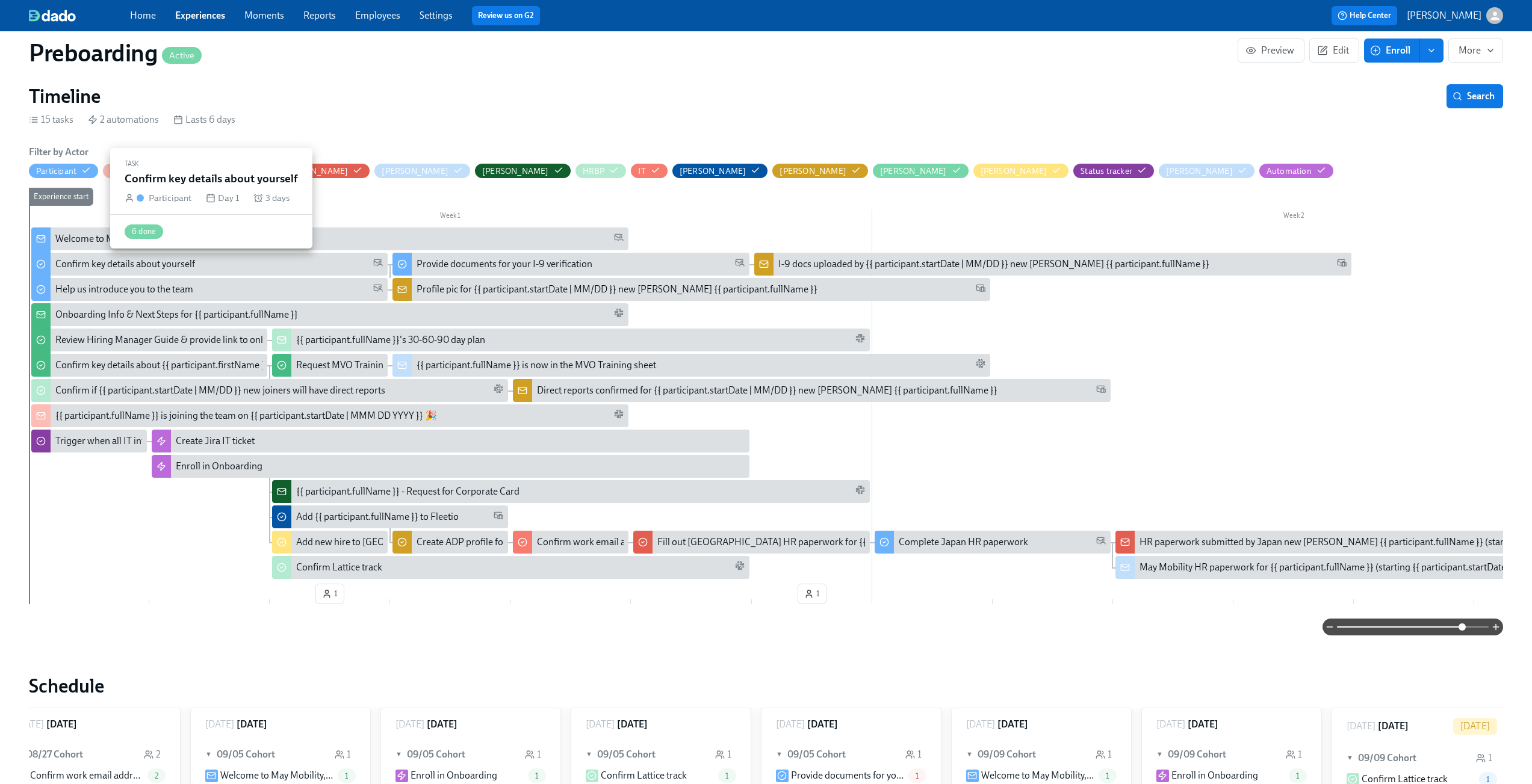
click at [127, 267] on div "Confirm key details about yourself" at bounding box center [125, 264] width 140 height 14
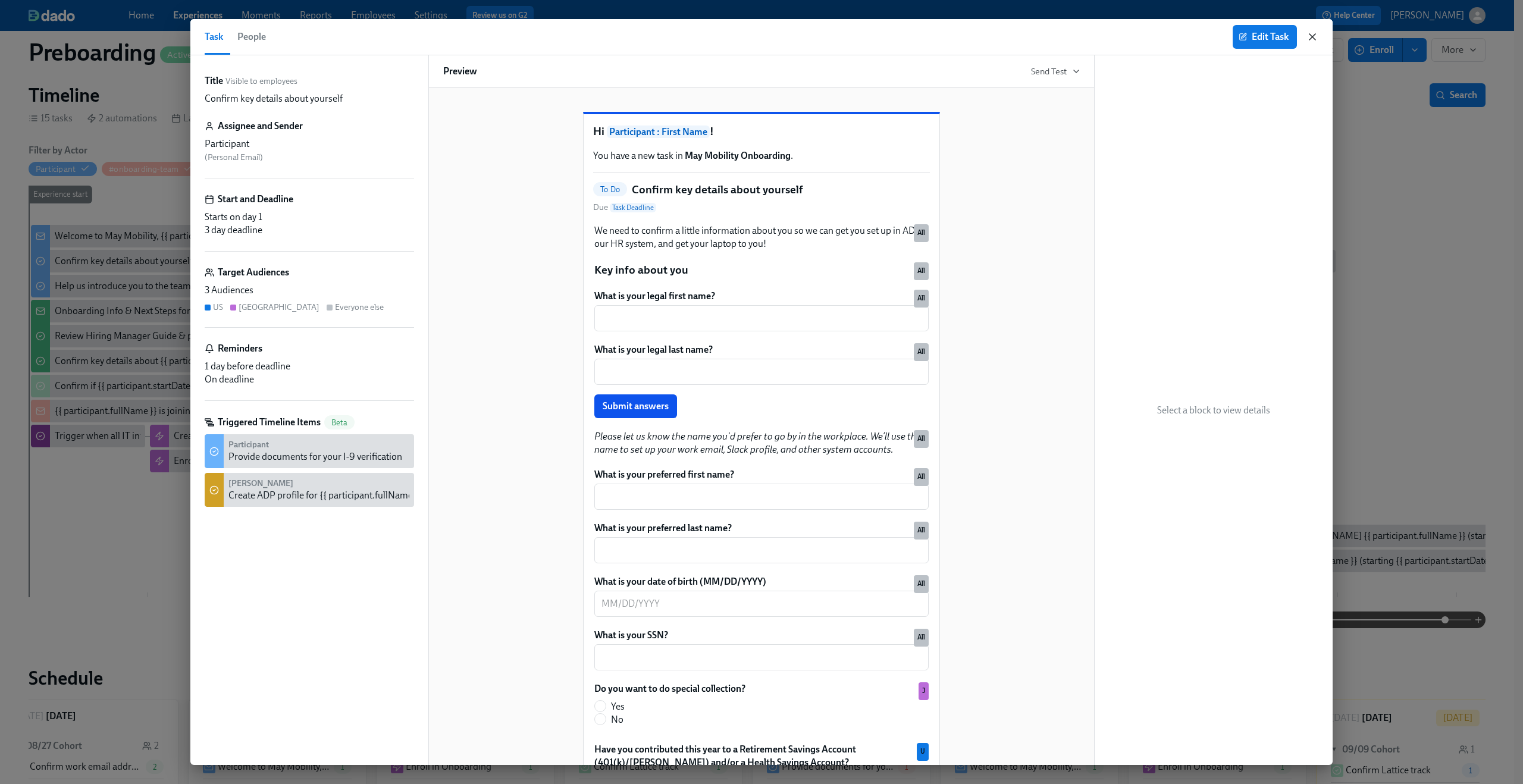
click at [1316, 37] on icon "button" at bounding box center [1313, 37] width 12 height 12
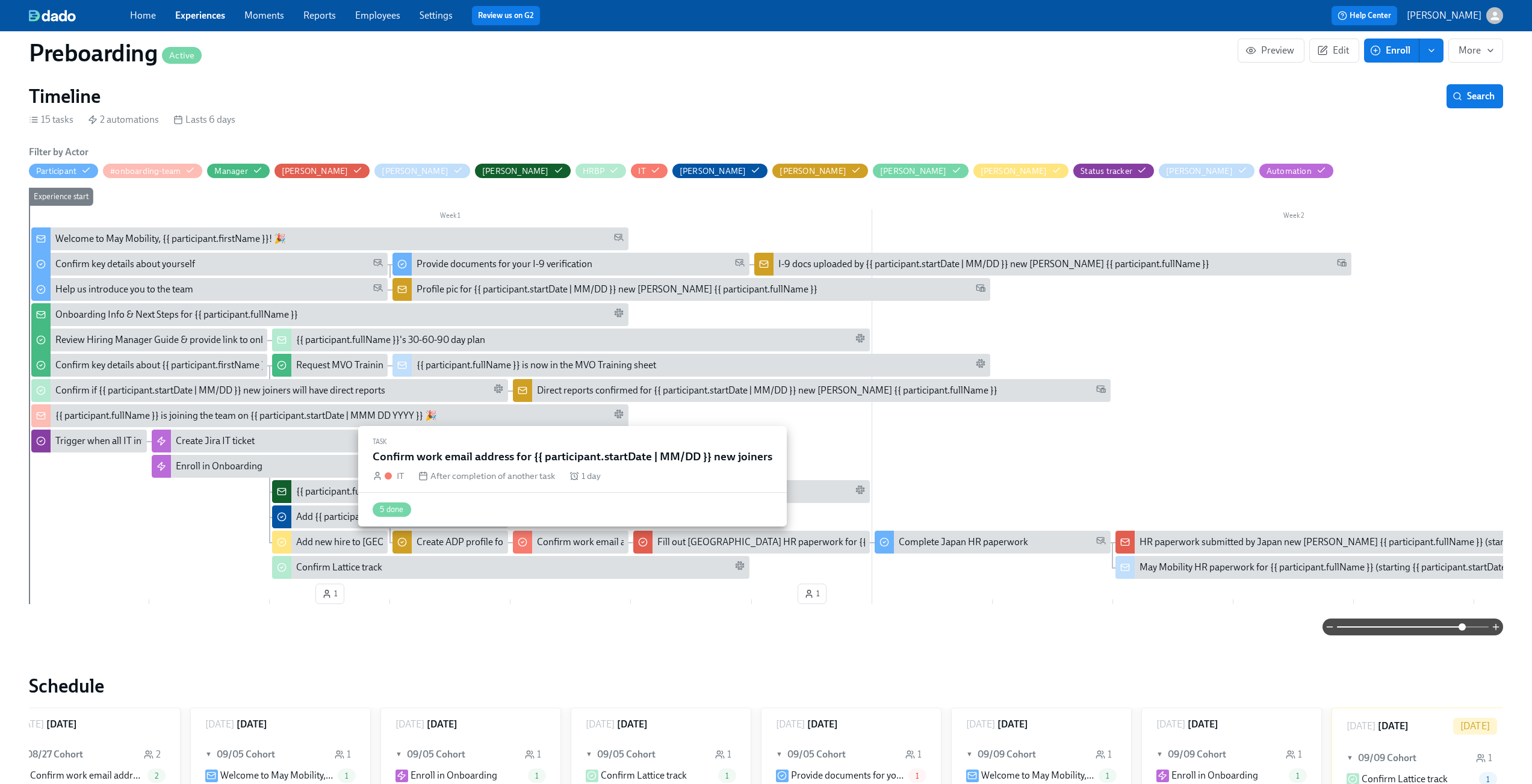
click at [546, 542] on div "Confirm work email address for {{ participant.startDate | MM/DD }} new joiners" at bounding box center [699, 542] width 324 height 14
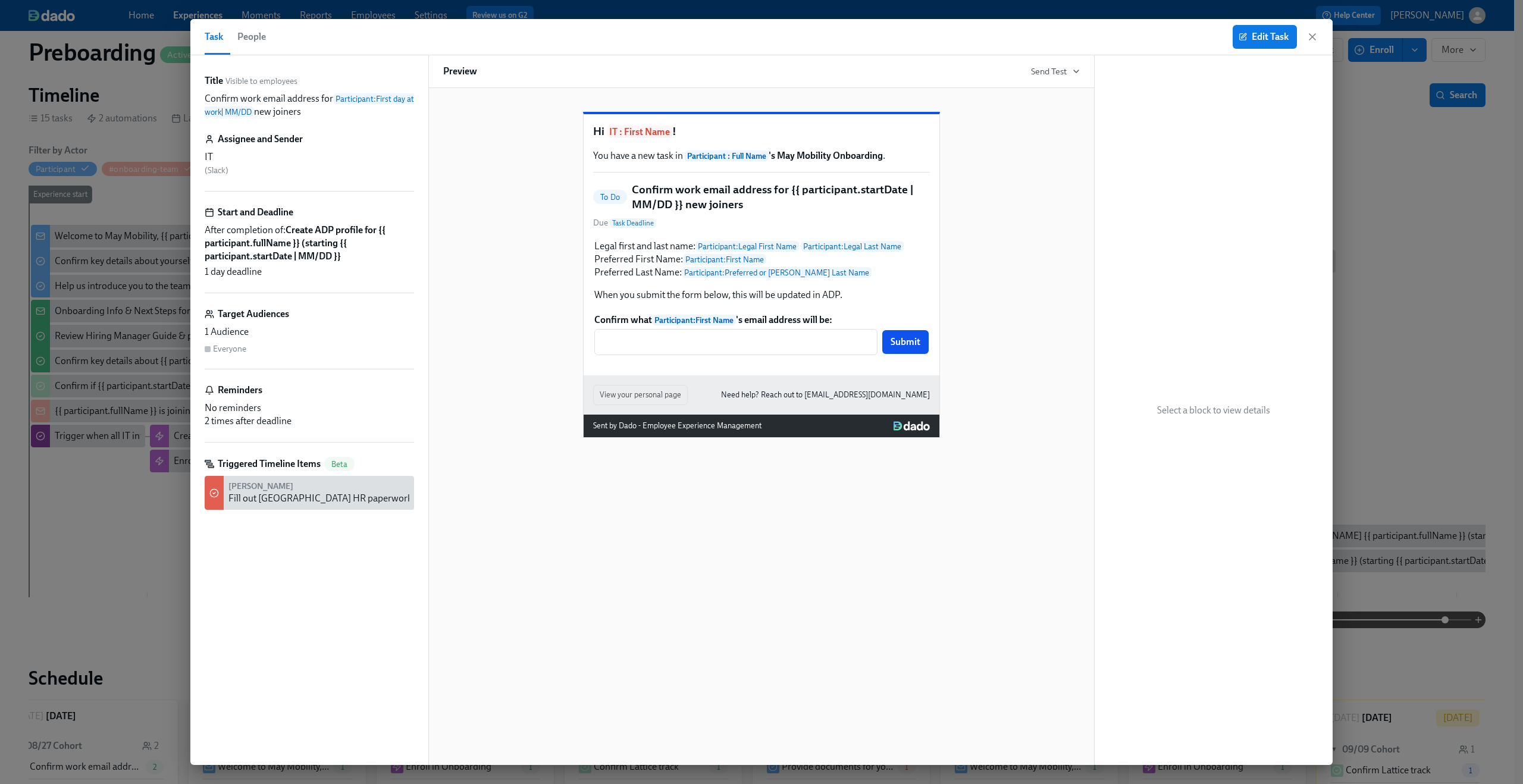
click at [258, 34] on span "People" at bounding box center [251, 37] width 29 height 17
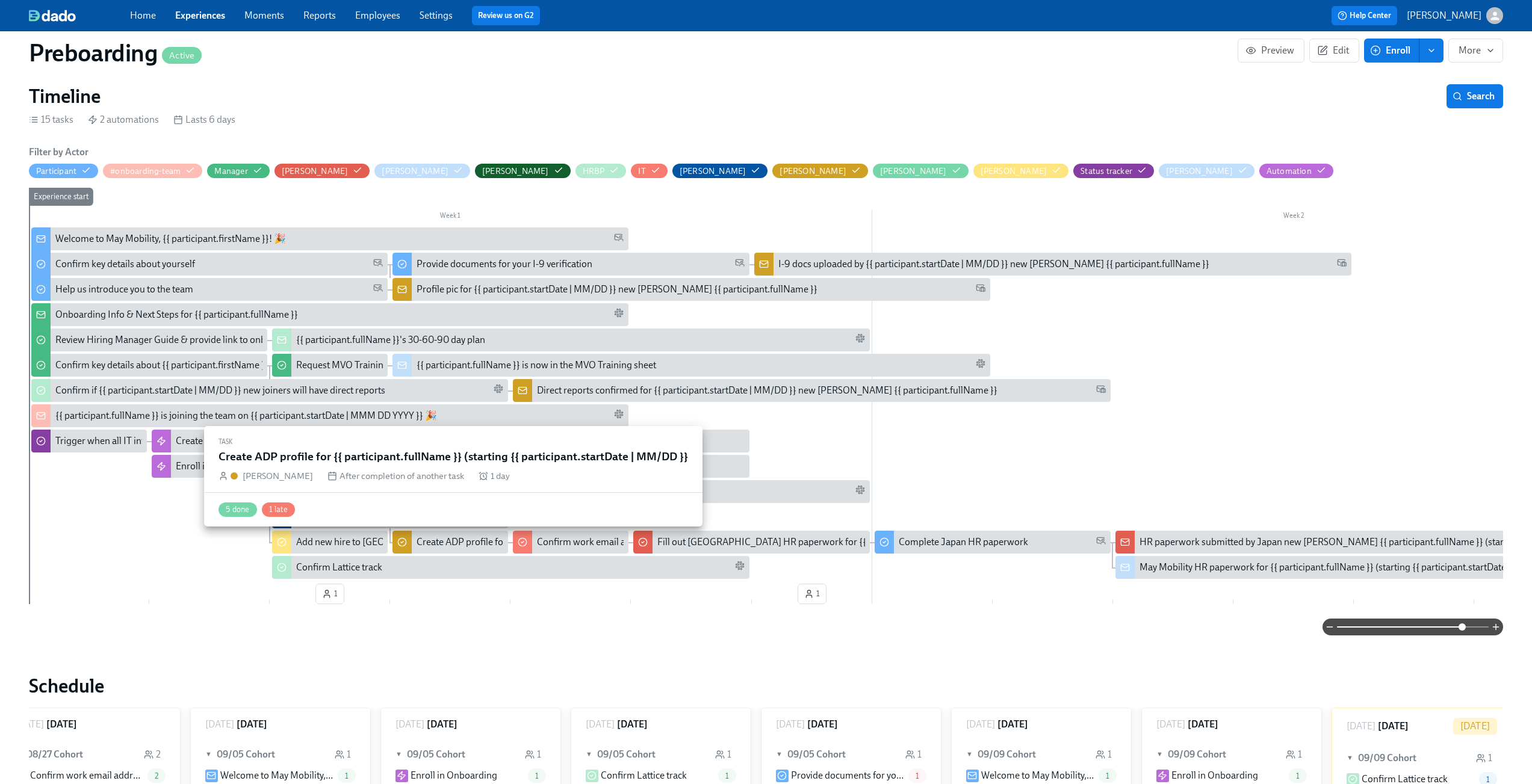
click at [437, 541] on div "Create ADP profile for {{ participant.fullName }} (starting {{ participant.star…" at bounding box center [605, 542] width 377 height 14
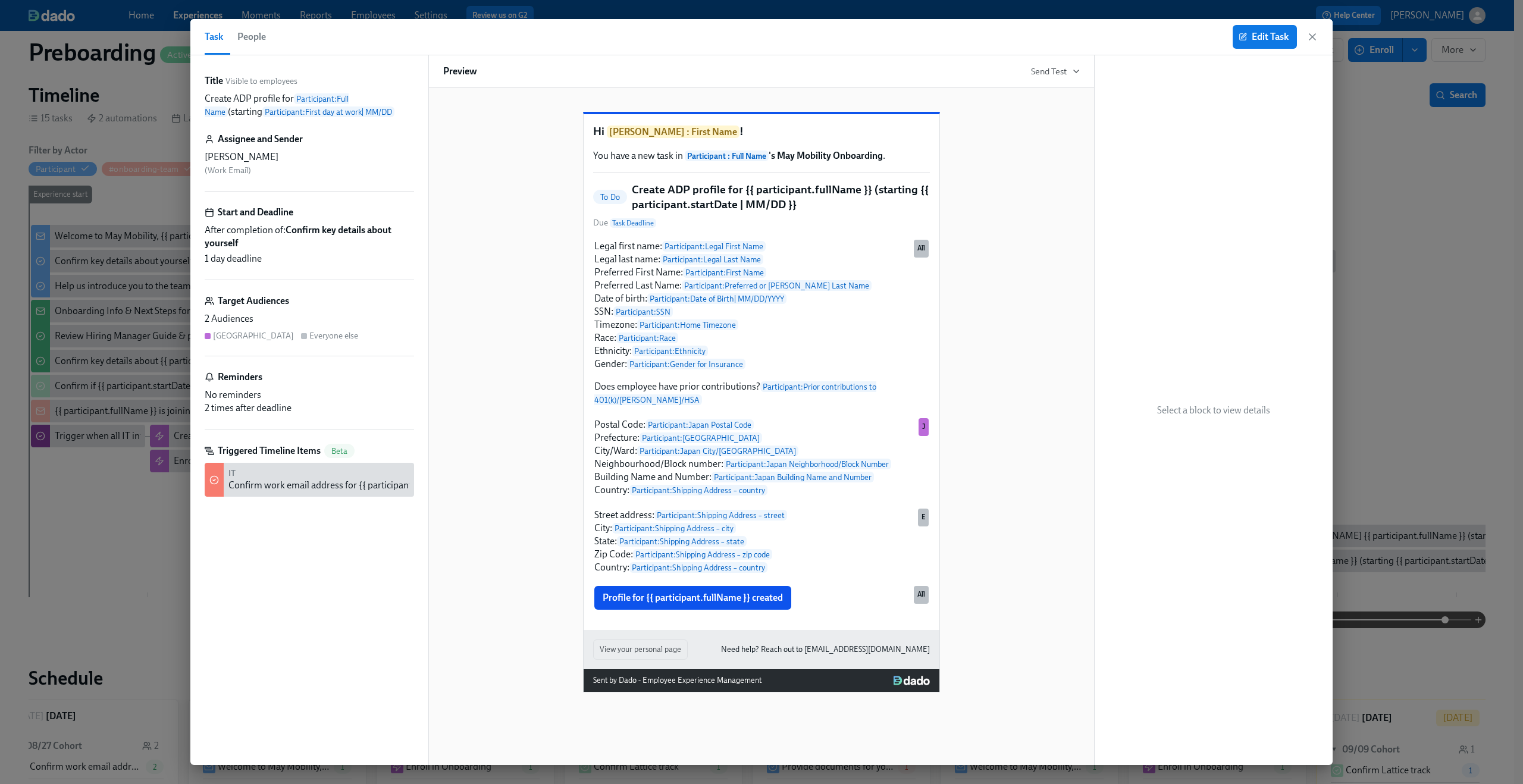
click at [266, 45] on button "People" at bounding box center [251, 37] width 43 height 36
